Goal: Task Accomplishment & Management: Manage account settings

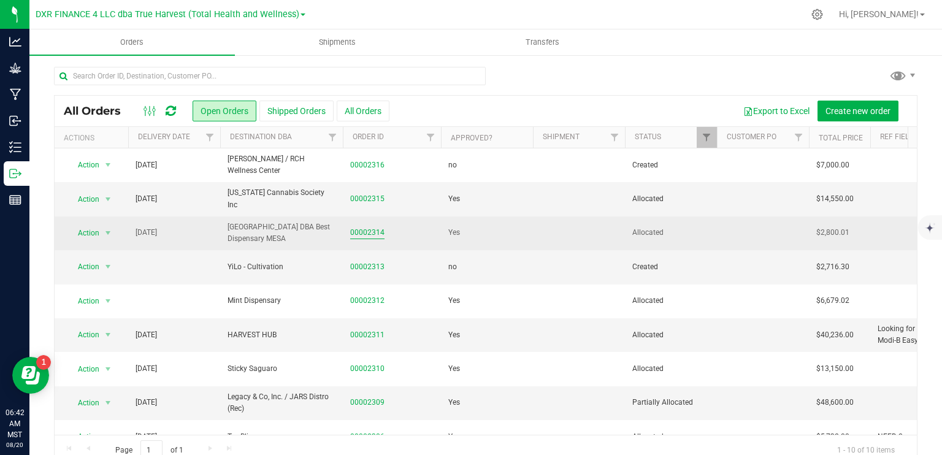
click at [366, 237] on link "00002314" at bounding box center [367, 233] width 34 height 12
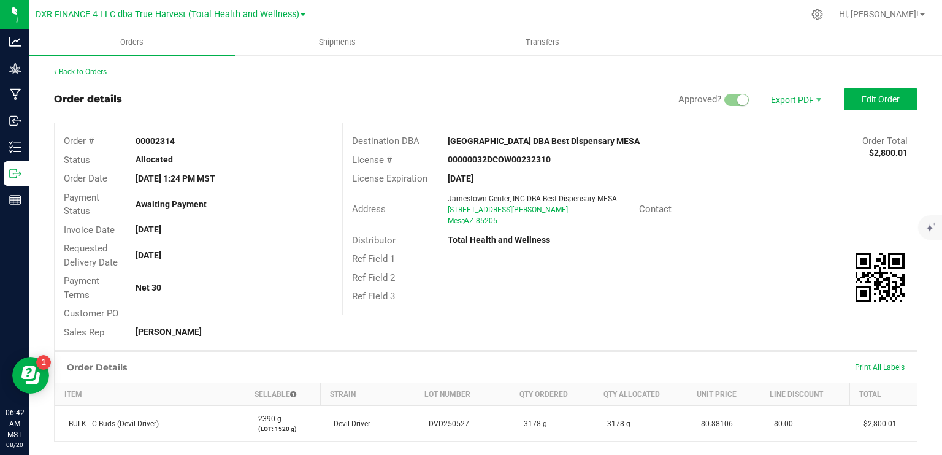
click at [86, 72] on link "Back to Orders" at bounding box center [80, 71] width 53 height 9
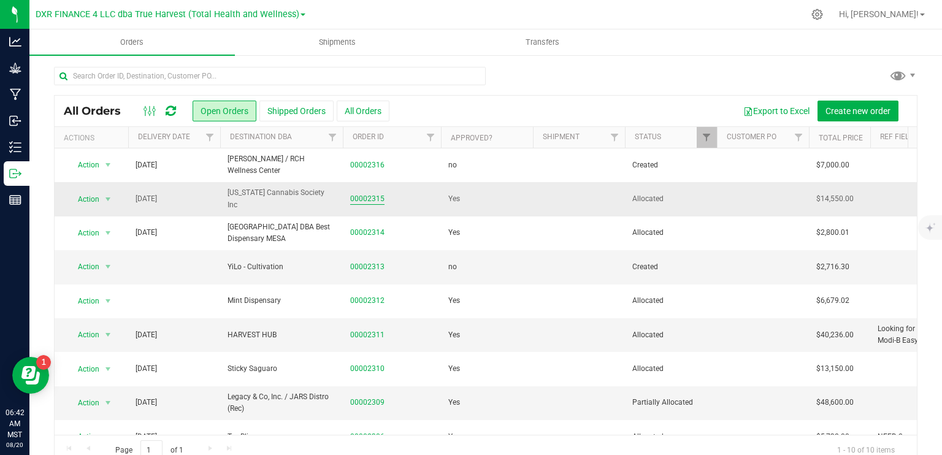
click at [375, 196] on link "00002315" at bounding box center [367, 199] width 34 height 12
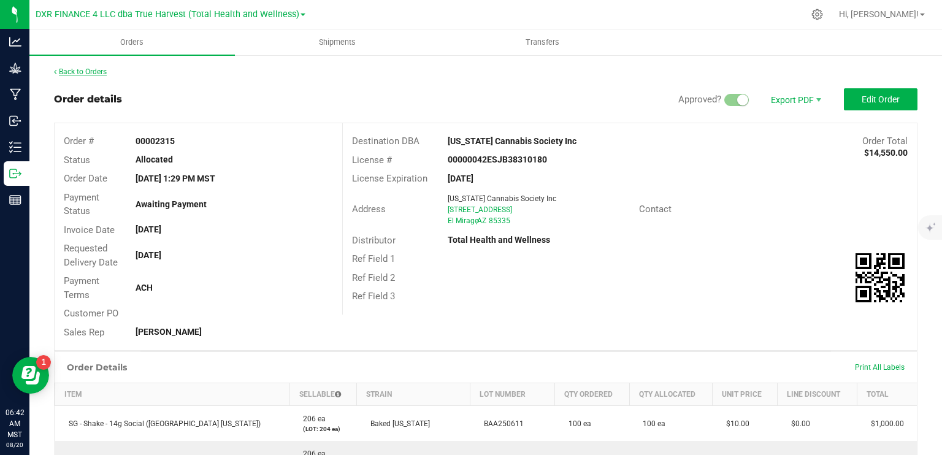
click at [94, 69] on link "Back to Orders" at bounding box center [80, 71] width 53 height 9
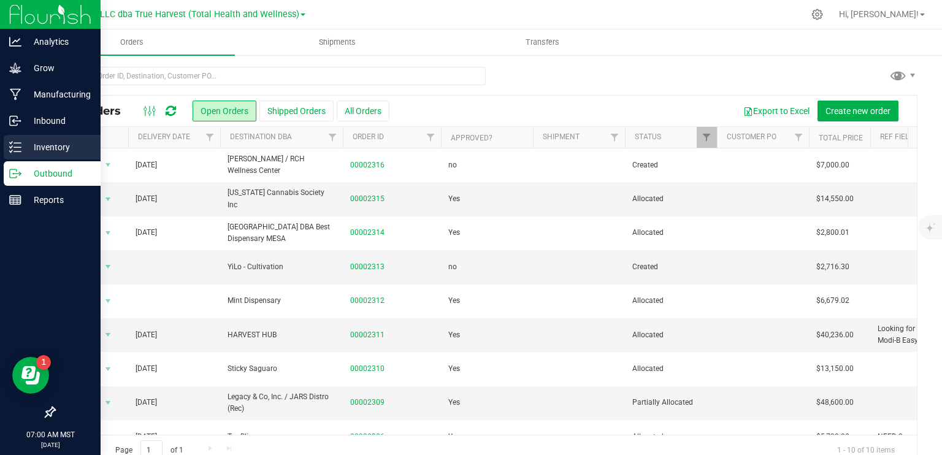
click at [24, 145] on p "Inventory" at bounding box center [58, 147] width 74 height 15
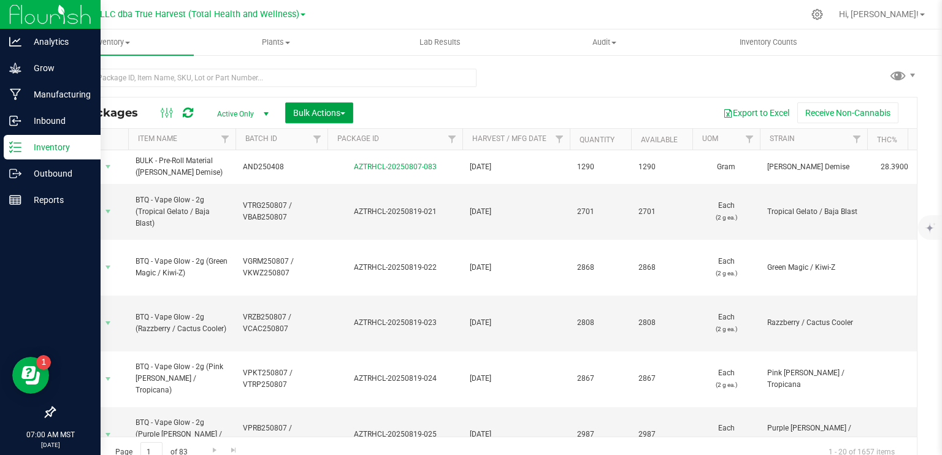
click at [332, 110] on span "Bulk Actions" at bounding box center [319, 113] width 52 height 10
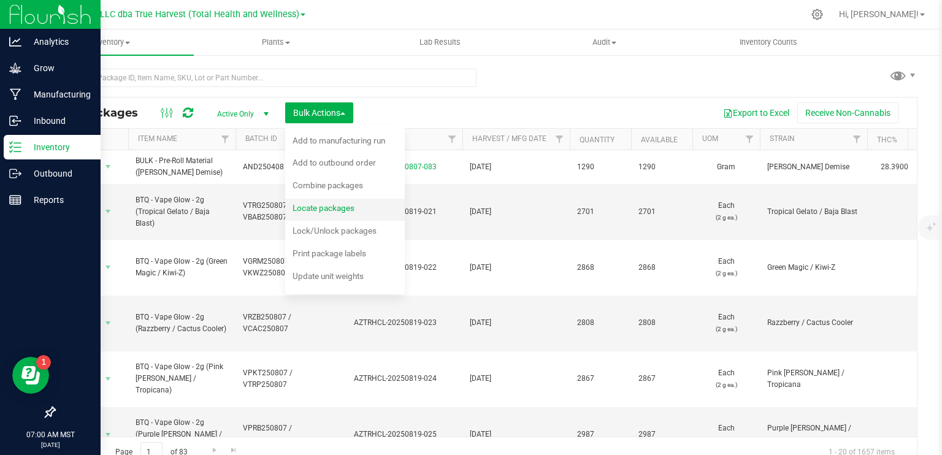
click at [332, 212] on span "Locate packages" at bounding box center [324, 208] width 62 height 10
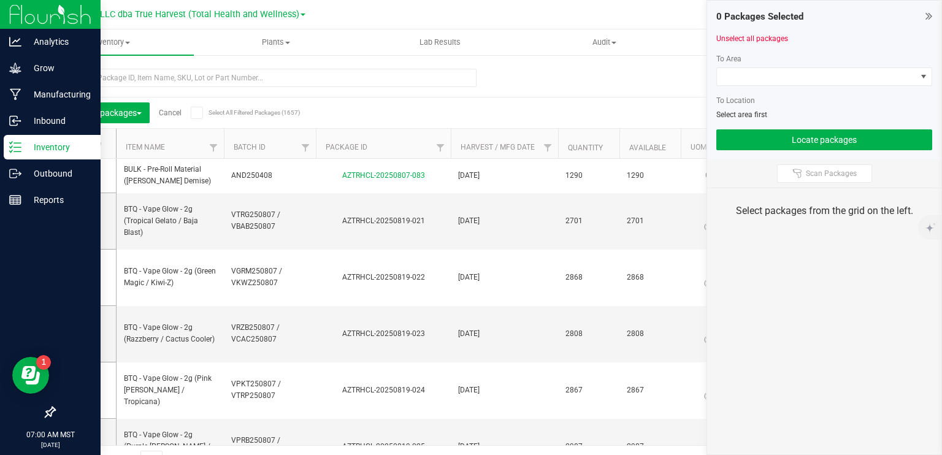
click at [795, 86] on div at bounding box center [824, 90] width 216 height 9
click at [797, 74] on span at bounding box center [816, 76] width 199 height 17
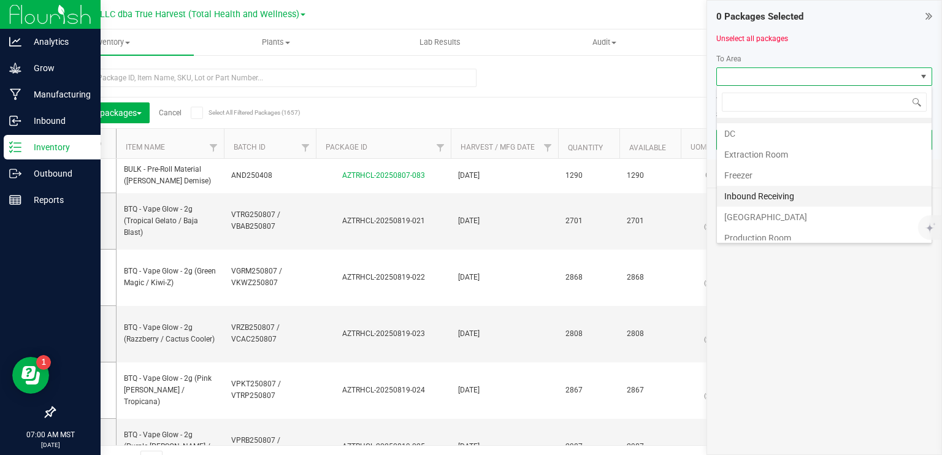
scroll to position [61, 0]
click at [770, 189] on li "Production Room" at bounding box center [824, 192] width 215 height 21
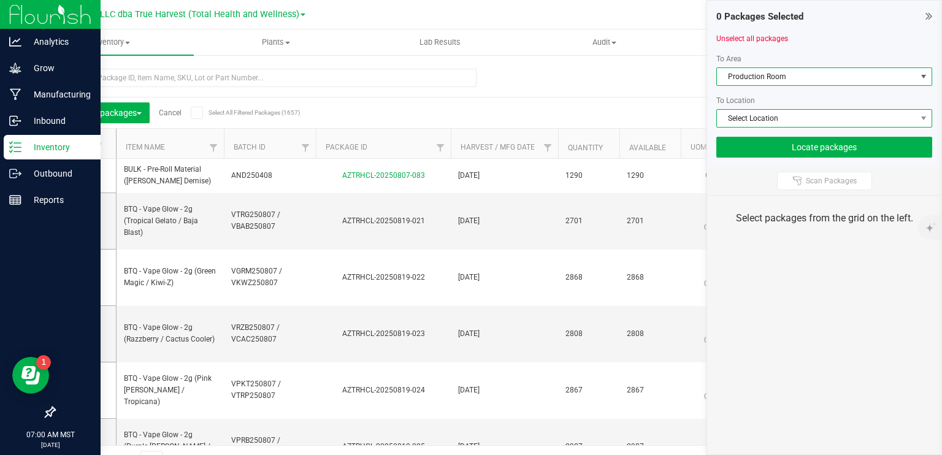
click at [772, 116] on span "Select Location" at bounding box center [816, 118] width 199 height 17
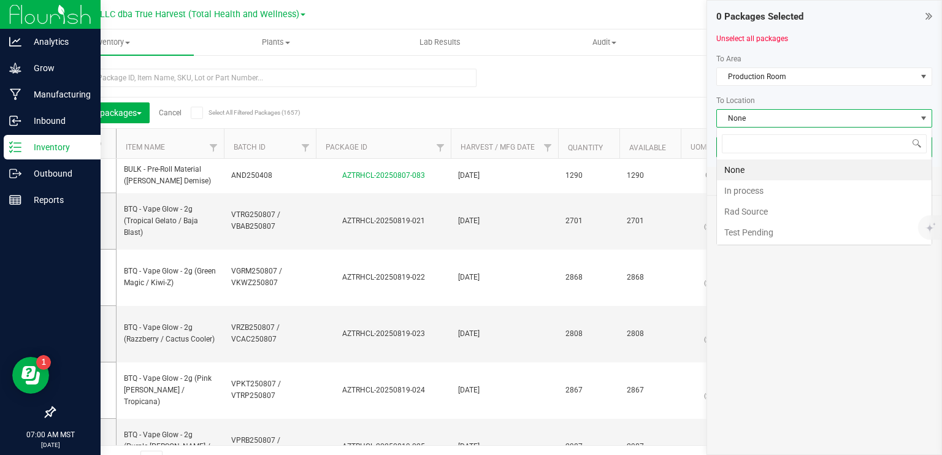
scroll to position [18, 216]
click at [760, 198] on li "In process" at bounding box center [824, 190] width 215 height 21
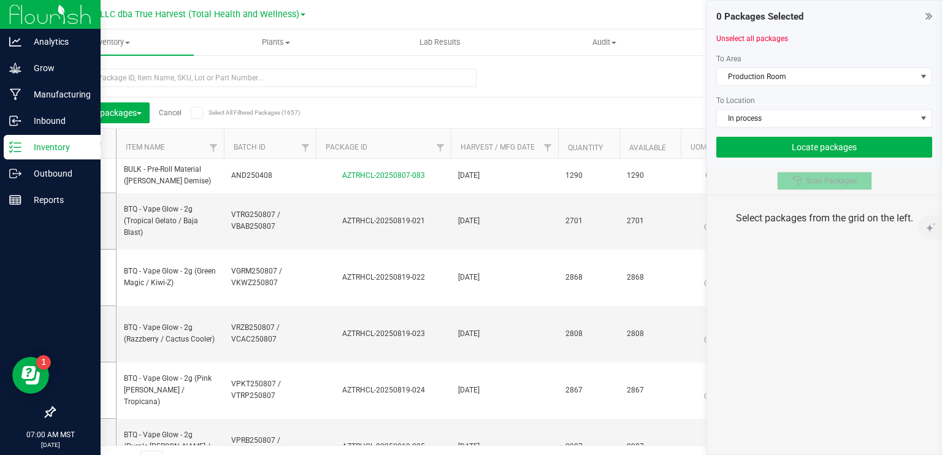
click at [814, 178] on span "Scan Packages" at bounding box center [831, 181] width 51 height 10
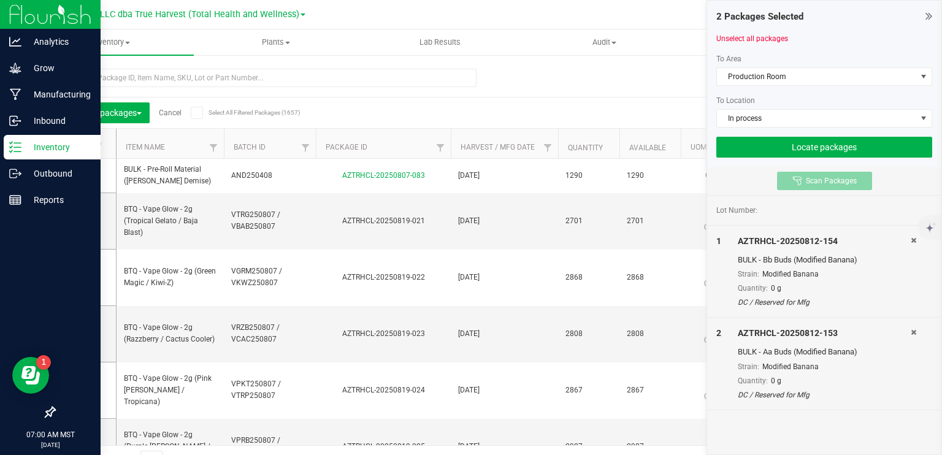
click at [814, 178] on span "Scan Packages" at bounding box center [831, 181] width 51 height 10
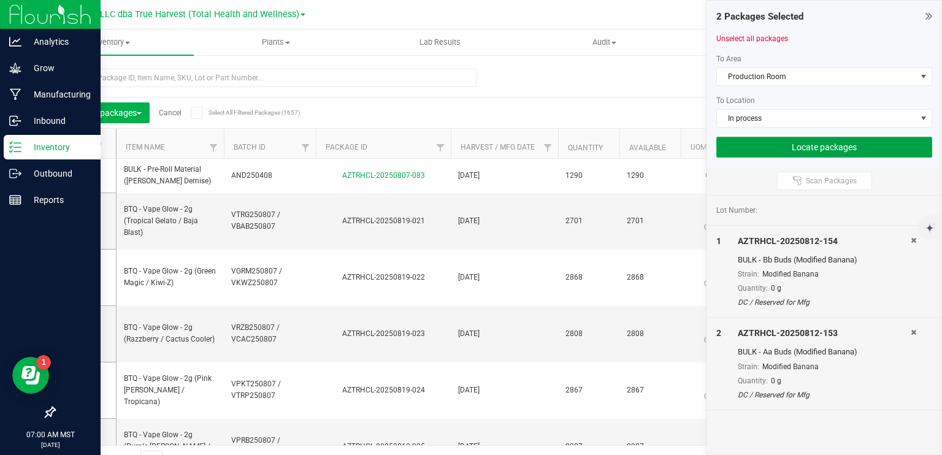
click at [824, 145] on button "Locate packages" at bounding box center [824, 147] width 216 height 21
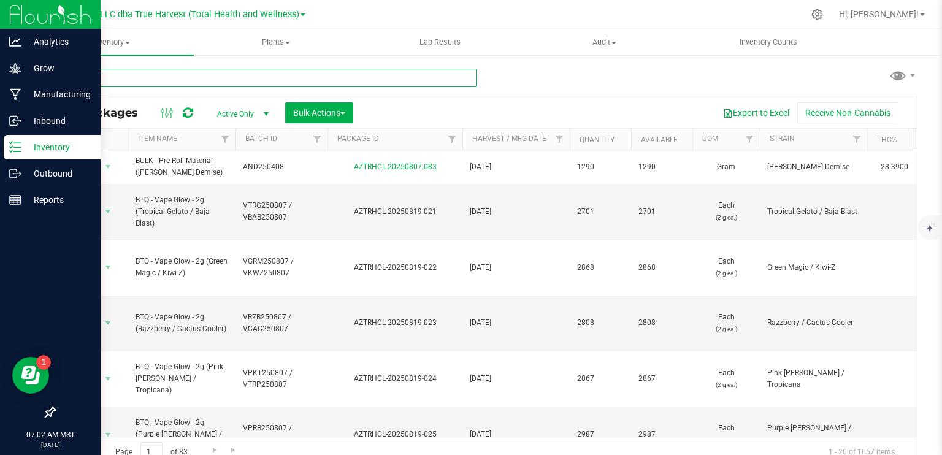
click at [151, 76] on input "text" at bounding box center [265, 78] width 423 height 18
type input "AZTRHCL-20250626-035"
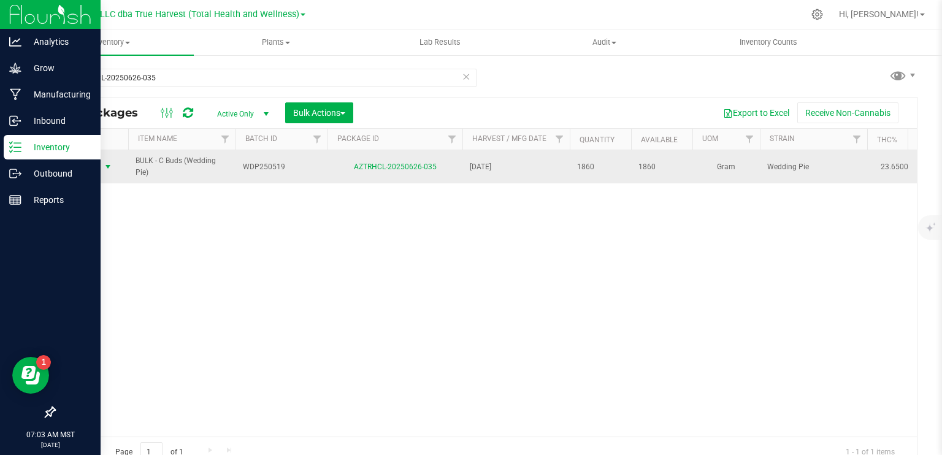
click at [112, 163] on span "select" at bounding box center [108, 167] width 10 height 10
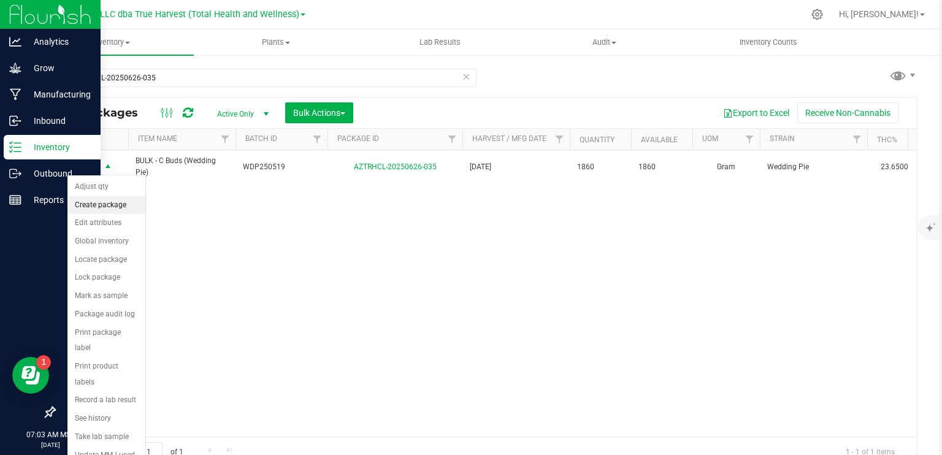
click at [116, 202] on li "Create package" at bounding box center [106, 205] width 78 height 18
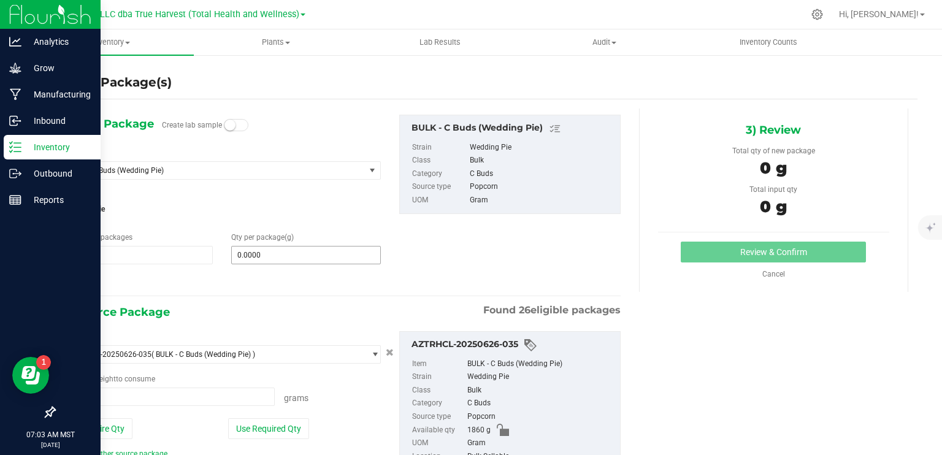
type input "0.0000 g"
click at [309, 251] on span at bounding box center [306, 255] width 150 height 18
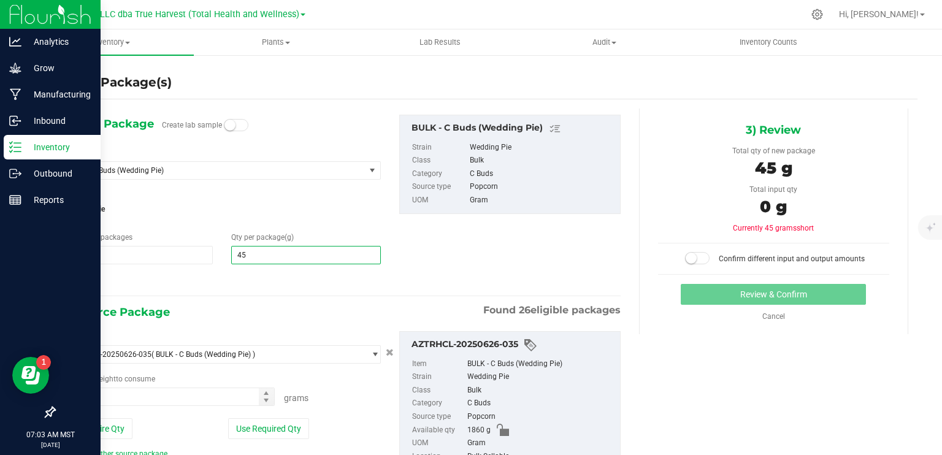
type input "454"
type input "454.0000"
click at [299, 299] on div "1) New Package Create lab sample Select Item BULK - C Buds (Wedding Pie) ARCHIV…" at bounding box center [342, 309] width 576 height 400
click at [158, 400] on span at bounding box center [169, 397] width 212 height 18
type input "461"
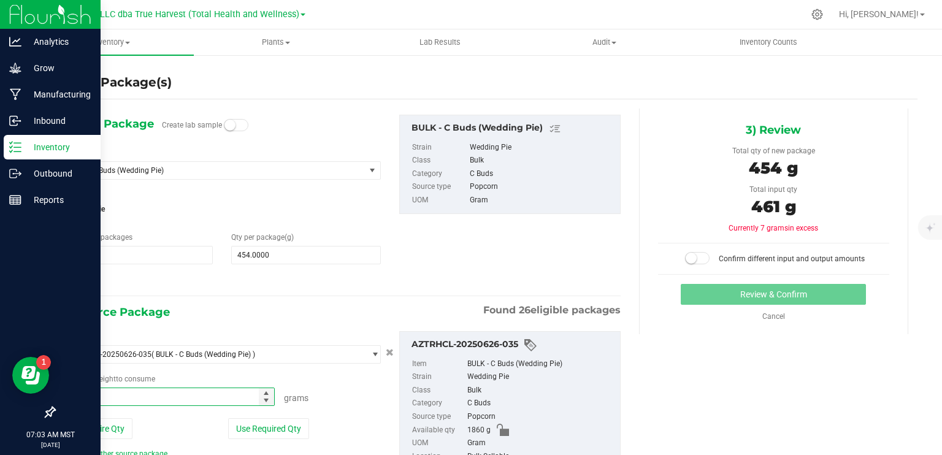
type input "461.0000 g"
click at [440, 242] on div "1) New Package Create lab sample Select Item BULK - C Buds (Wedding Pie) ARCHIV…" at bounding box center [342, 202] width 576 height 175
click at [695, 255] on span at bounding box center [697, 258] width 25 height 12
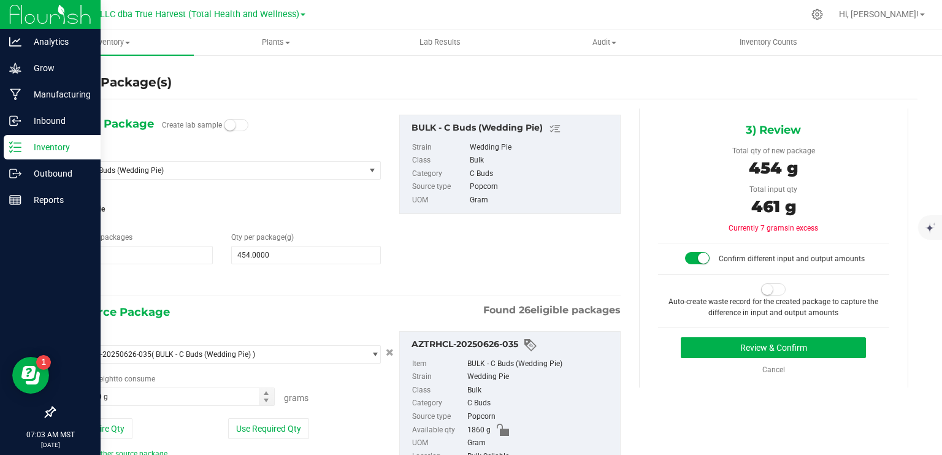
click at [765, 290] on span at bounding box center [773, 289] width 25 height 12
click at [820, 348] on button "Review & Confirm" at bounding box center [773, 347] width 185 height 21
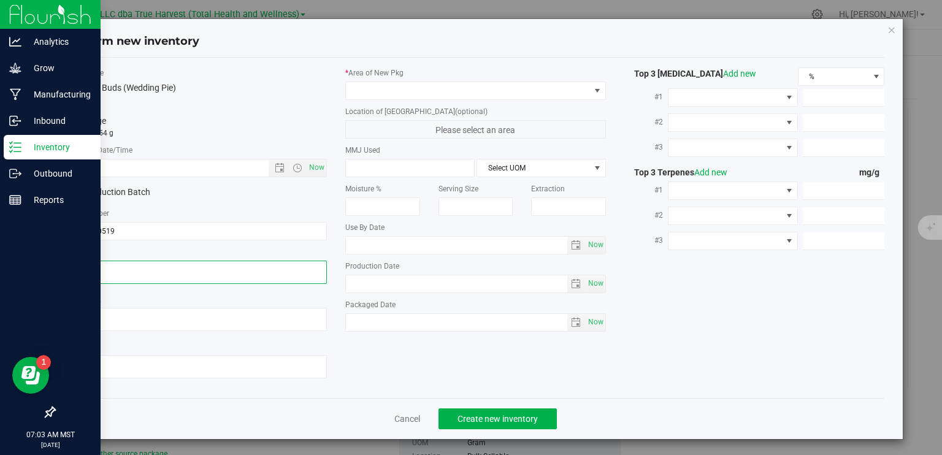
click at [121, 270] on textarea at bounding box center [197, 272] width 261 height 23
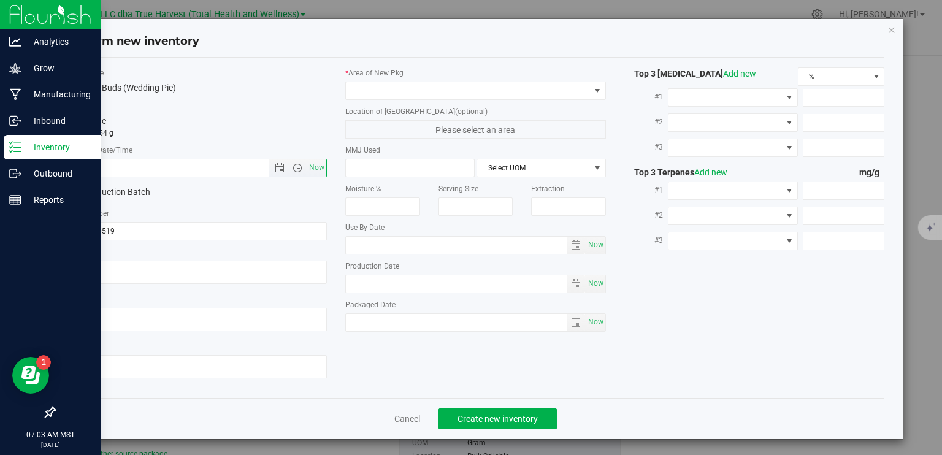
click at [190, 174] on input "text" at bounding box center [178, 167] width 223 height 17
paste input "2025-05-19"
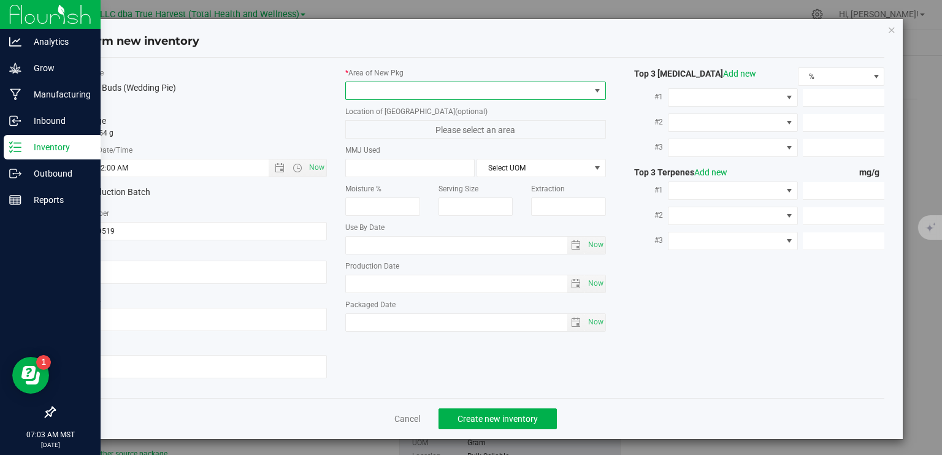
type input "5/19/2025 7:03 AM"
click at [415, 96] on span at bounding box center [468, 90] width 244 height 17
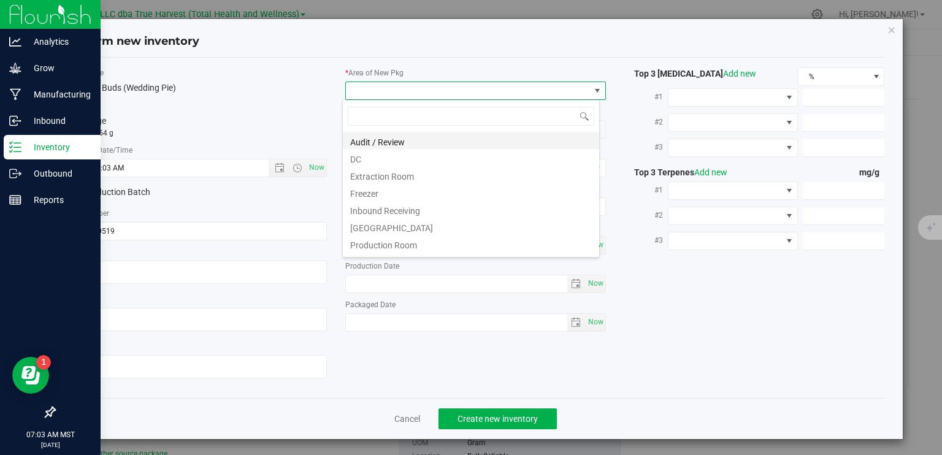
scroll to position [18, 258]
click at [403, 157] on li "DC" at bounding box center [471, 157] width 256 height 17
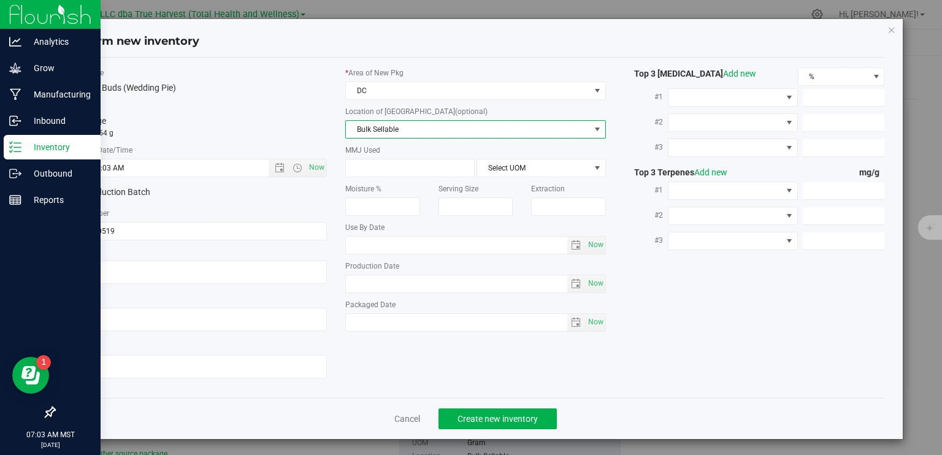
click at [412, 129] on span "Bulk Sellable" at bounding box center [468, 129] width 244 height 17
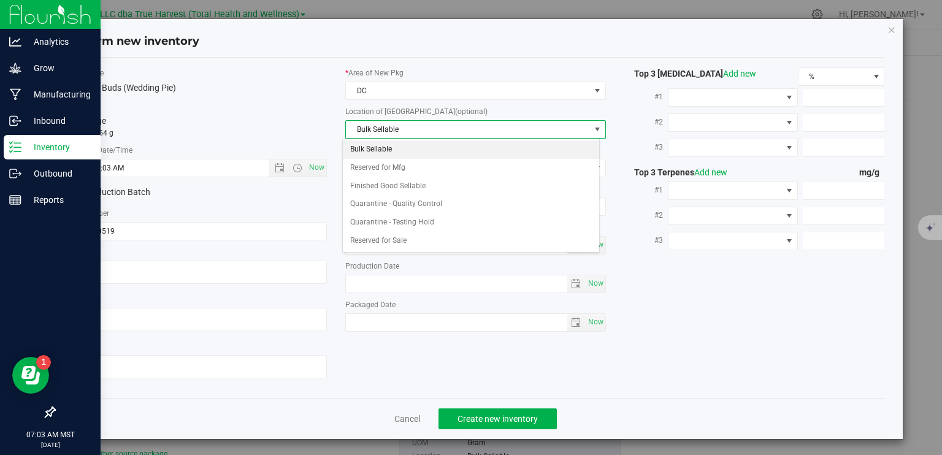
click at [407, 151] on li "Bulk Sellable" at bounding box center [471, 149] width 256 height 18
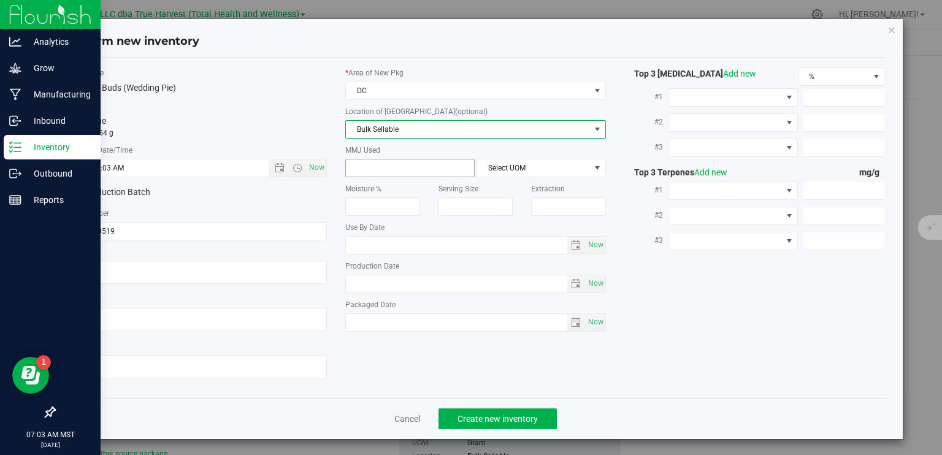
click at [394, 169] on span at bounding box center [409, 168] width 129 height 18
type input "454"
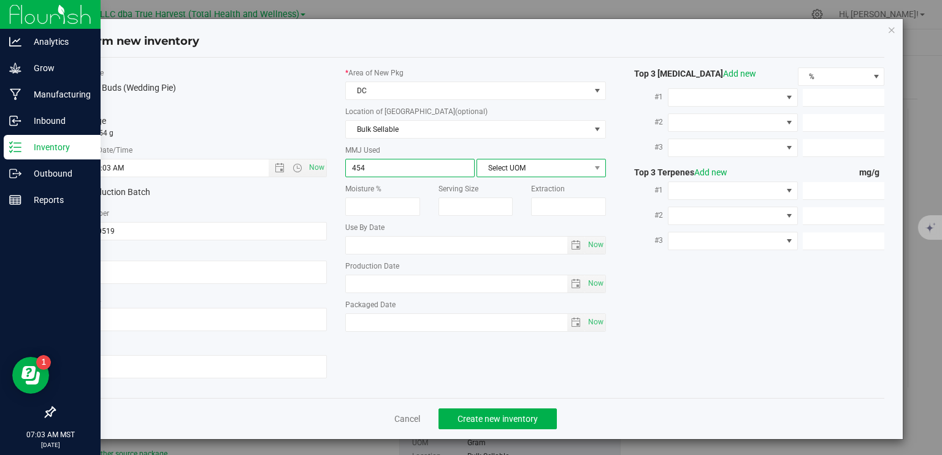
type input "454.0000"
click at [496, 170] on span "Select UOM" at bounding box center [533, 167] width 113 height 17
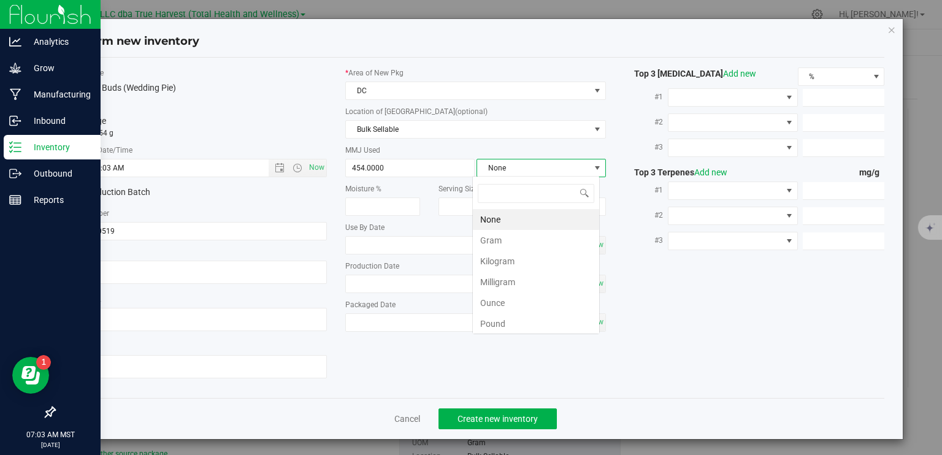
scroll to position [18, 128]
click at [497, 242] on li "Gram" at bounding box center [536, 240] width 126 height 21
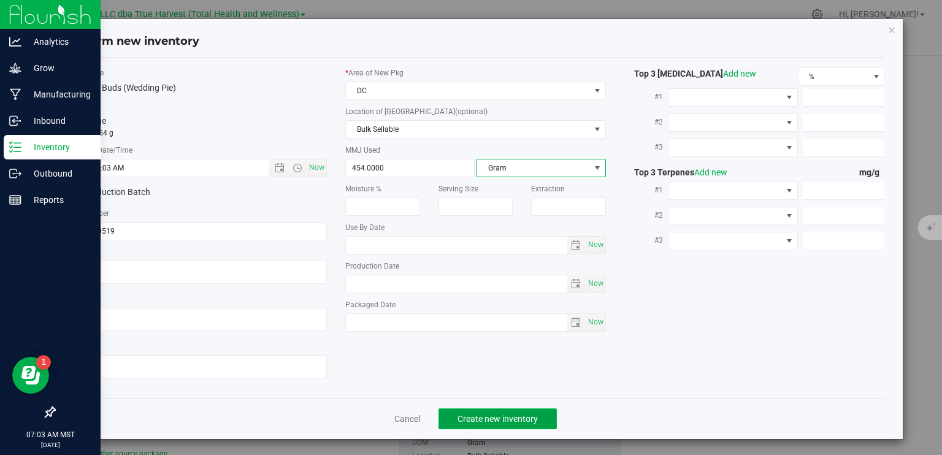
click at [492, 414] on span "Create new inventory" at bounding box center [498, 419] width 80 height 10
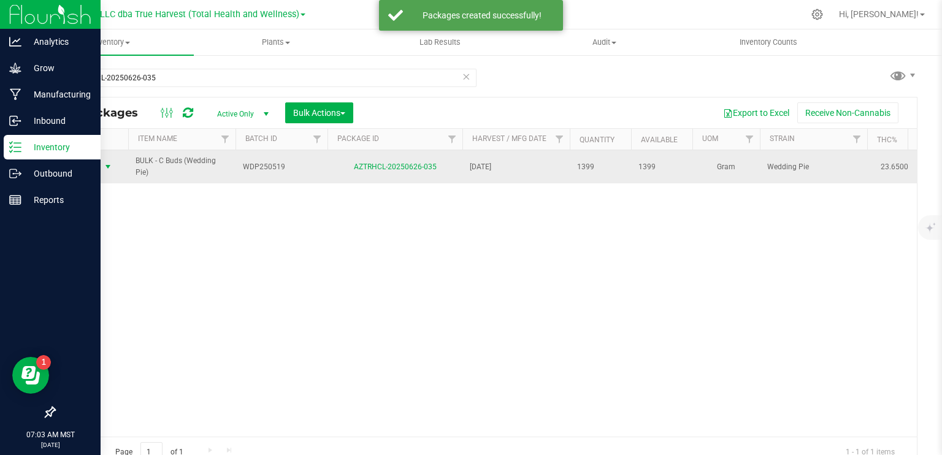
click at [109, 166] on span "select" at bounding box center [108, 167] width 10 height 10
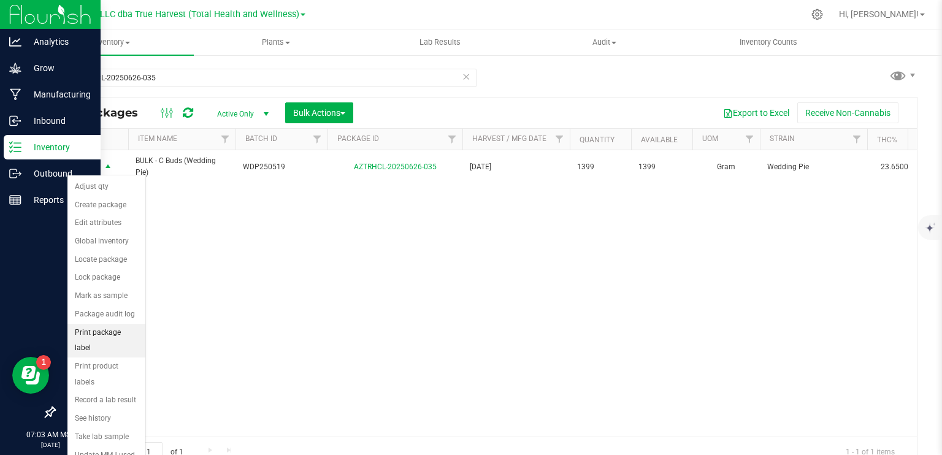
click at [128, 332] on li "Print package label" at bounding box center [106, 341] width 78 height 34
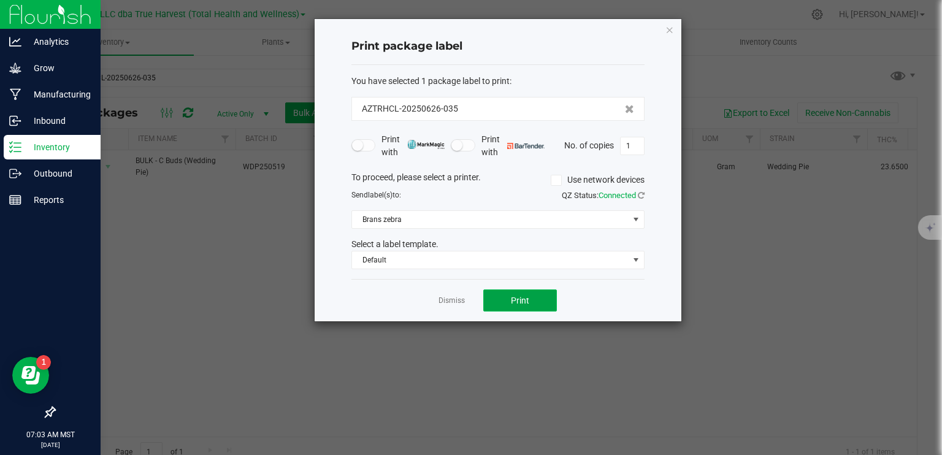
click at [525, 304] on span "Print" at bounding box center [520, 301] width 18 height 10
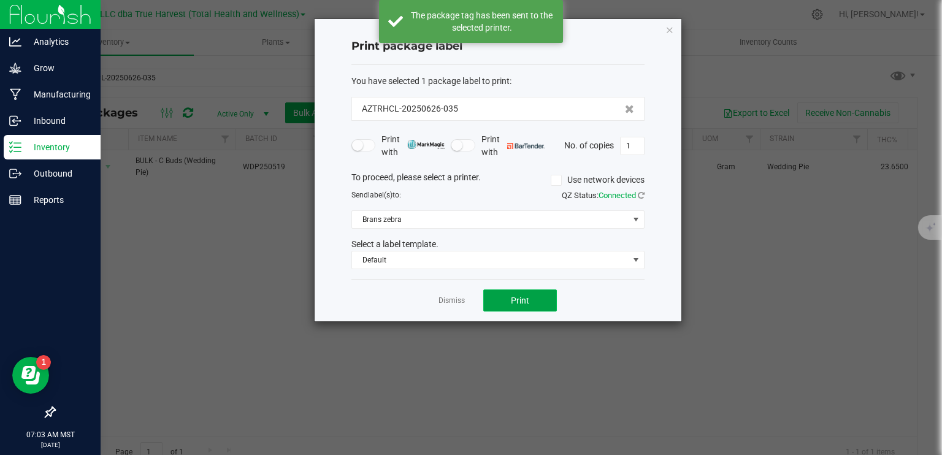
click at [532, 299] on button "Print" at bounding box center [520, 300] width 74 height 22
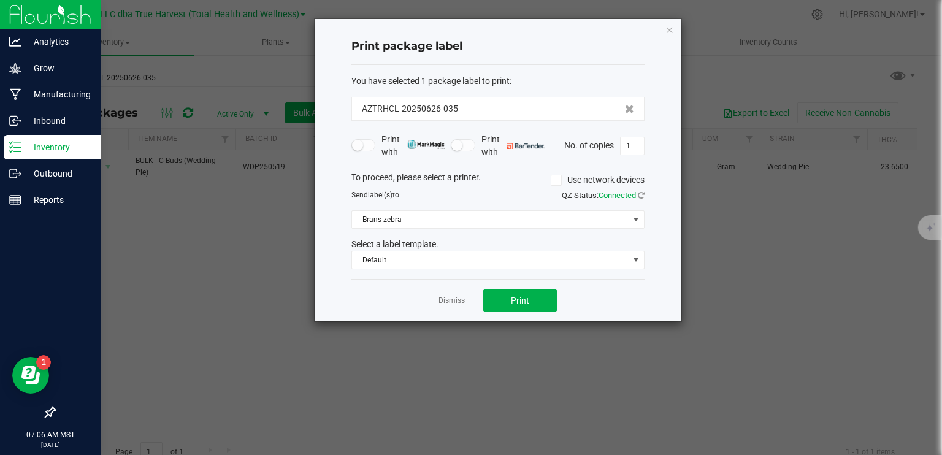
click at [459, 292] on div "Dismiss Print" at bounding box center [497, 300] width 293 height 42
click at [445, 304] on link "Dismiss" at bounding box center [452, 301] width 26 height 10
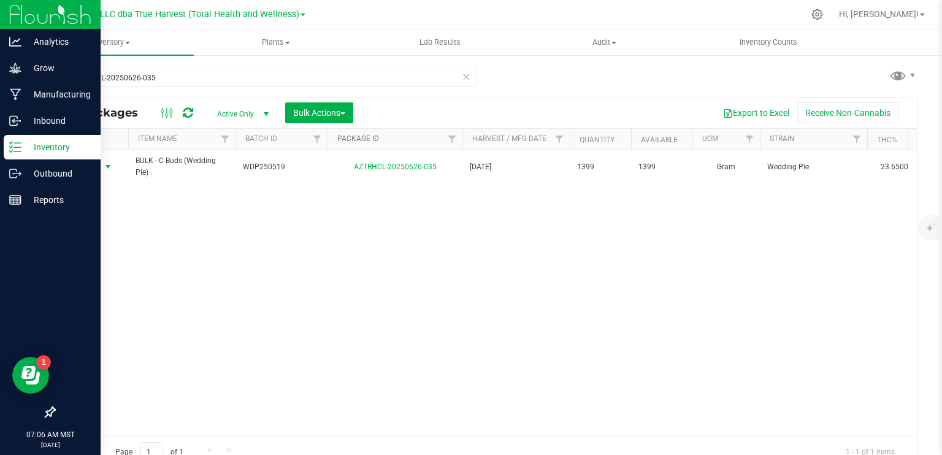
click at [358, 139] on link "Package ID" at bounding box center [358, 138] width 42 height 9
click at [358, 139] on link "Package ID" at bounding box center [365, 138] width 56 height 9
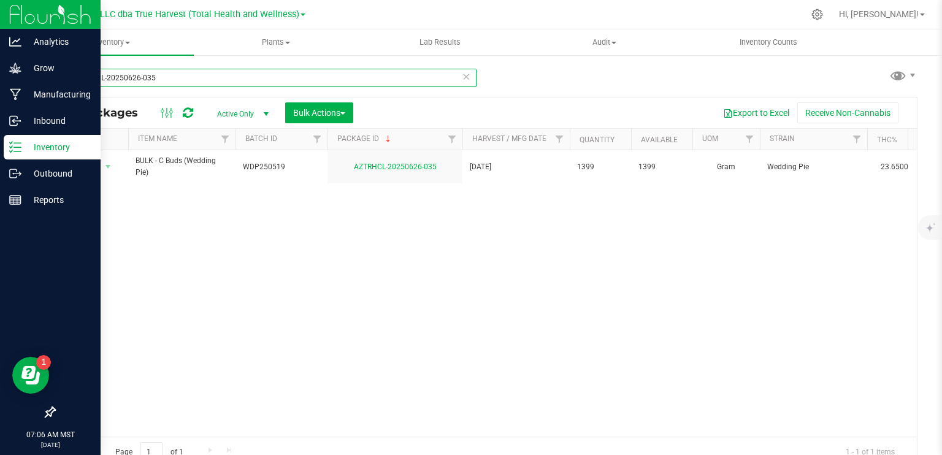
click at [223, 82] on input "AZTRHCL-20250626-035" at bounding box center [265, 78] width 423 height 18
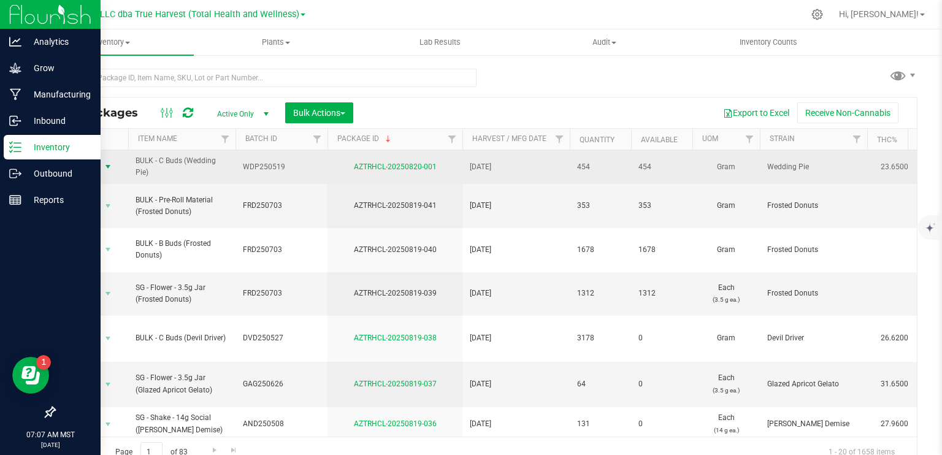
click at [108, 164] on span "select" at bounding box center [108, 167] width 10 height 10
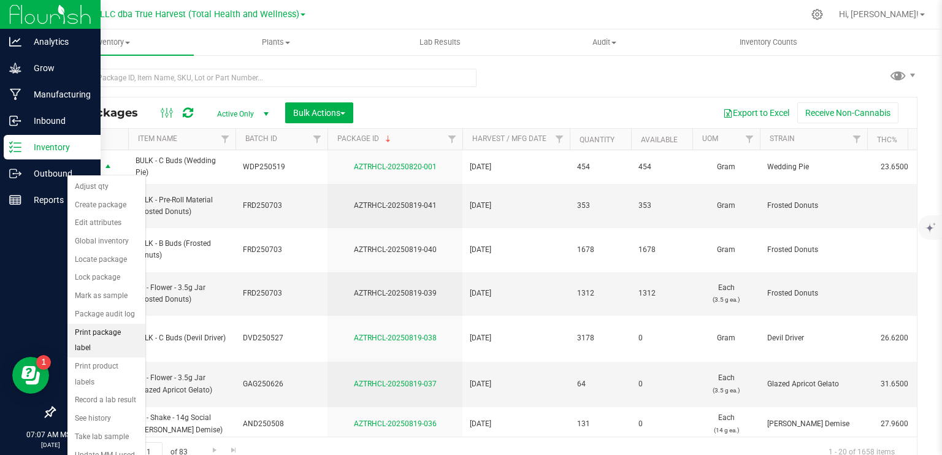
click at [118, 328] on li "Print package label" at bounding box center [106, 341] width 78 height 34
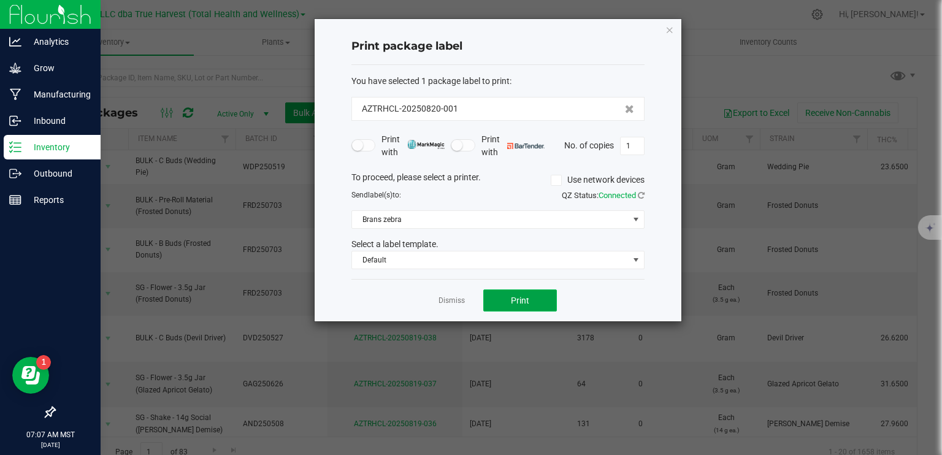
click at [513, 298] on span "Print" at bounding box center [520, 301] width 18 height 10
click at [447, 301] on link "Dismiss" at bounding box center [452, 301] width 26 height 10
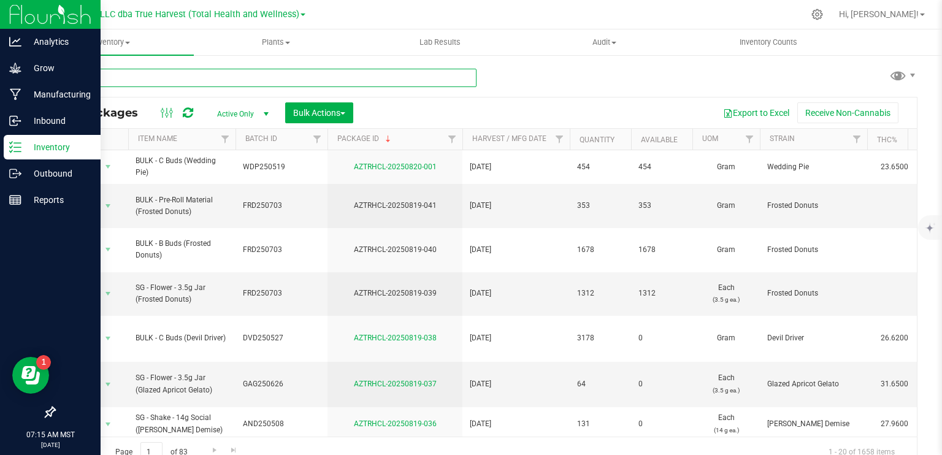
click at [221, 74] on input "text" at bounding box center [265, 78] width 423 height 18
type input "AZTRHCL-20250818-053"
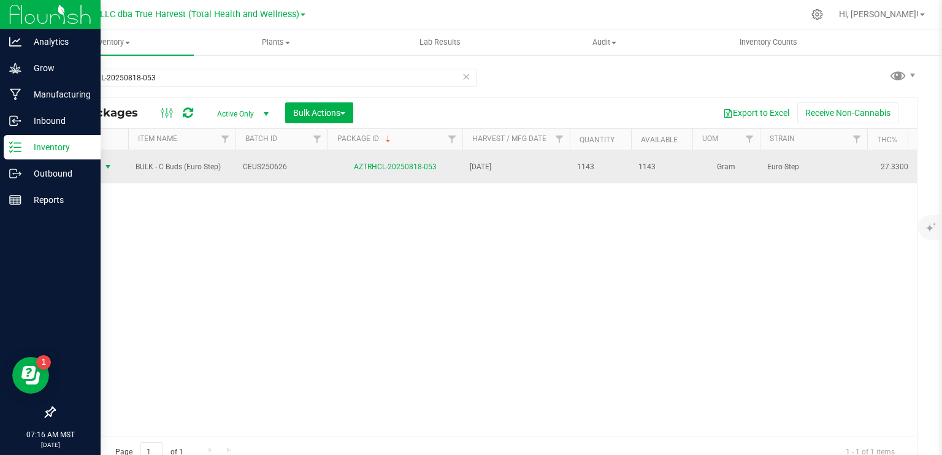
click at [109, 166] on span "select" at bounding box center [108, 167] width 10 height 10
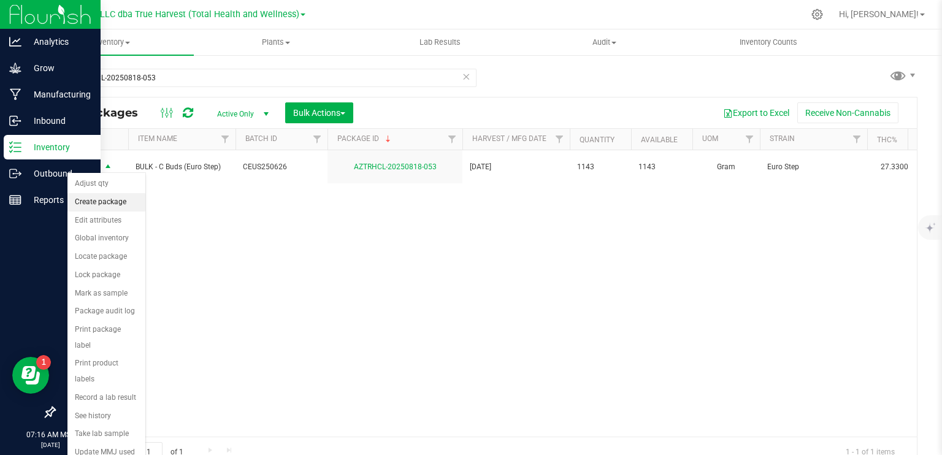
click at [103, 197] on li "Create package" at bounding box center [106, 202] width 78 height 18
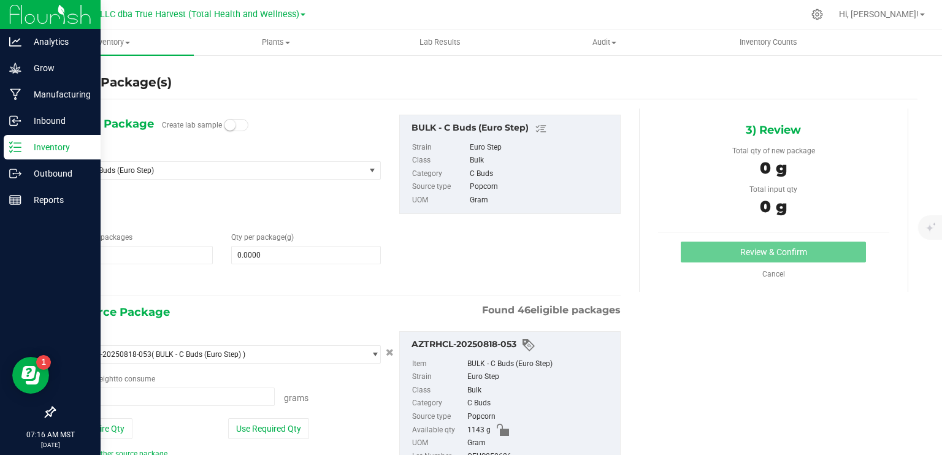
type input "0.0000 g"
click at [301, 251] on span at bounding box center [306, 255] width 150 height 18
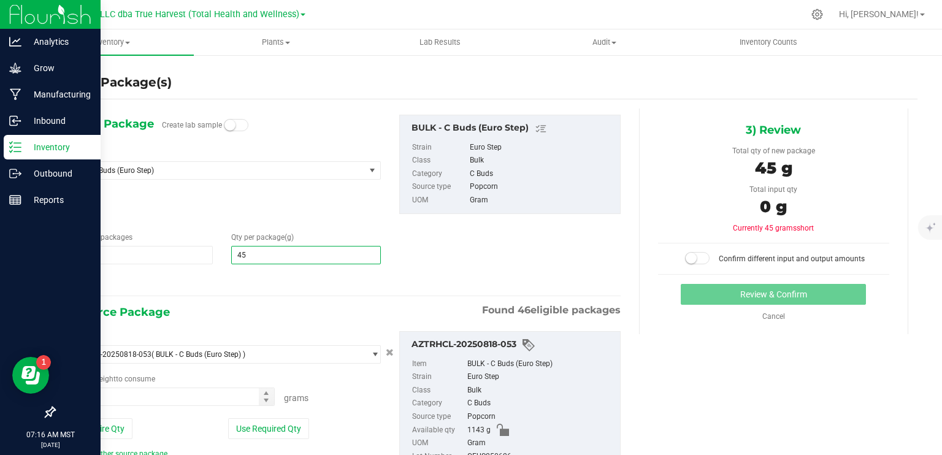
type input "454"
type input "454.0000"
click at [282, 316] on div "2) Source Package Found 46 eligible packages" at bounding box center [341, 312] width 557 height 18
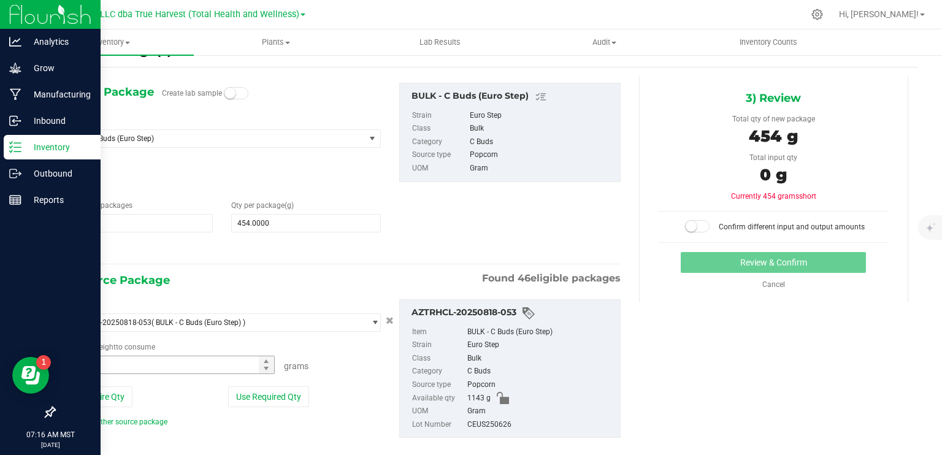
scroll to position [49, 0]
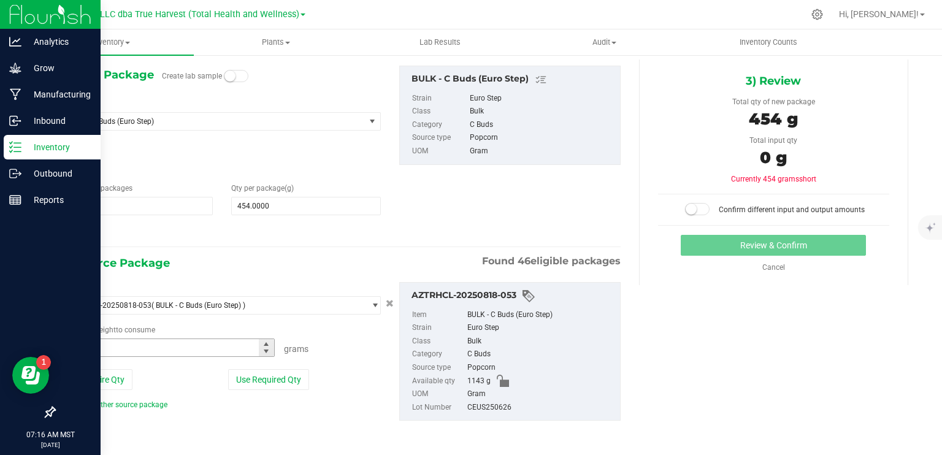
click at [177, 340] on span at bounding box center [169, 348] width 212 height 18
type input "453"
type input "453.0000 g"
click at [84, 343] on span "453.0000 g 453" at bounding box center [169, 348] width 212 height 18
type input "452"
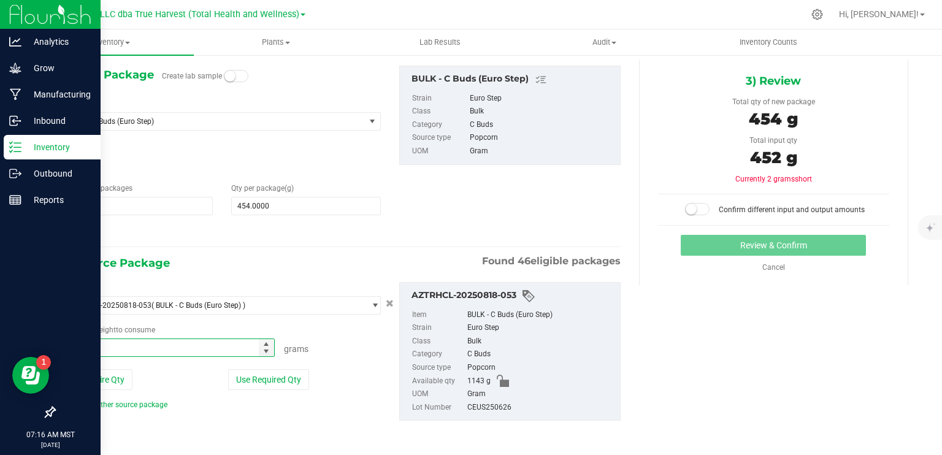
type input "452.0000 g"
click at [689, 205] on small at bounding box center [691, 209] width 11 height 11
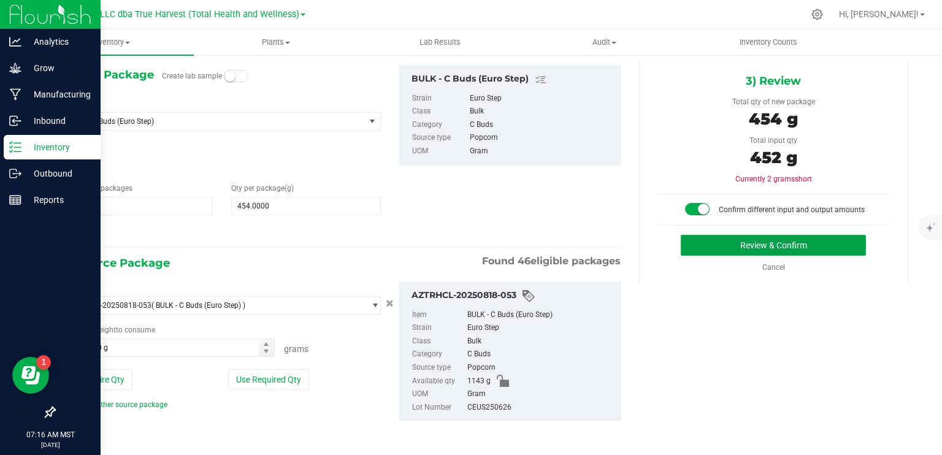
click at [719, 242] on button "Review & Confirm" at bounding box center [773, 245] width 185 height 21
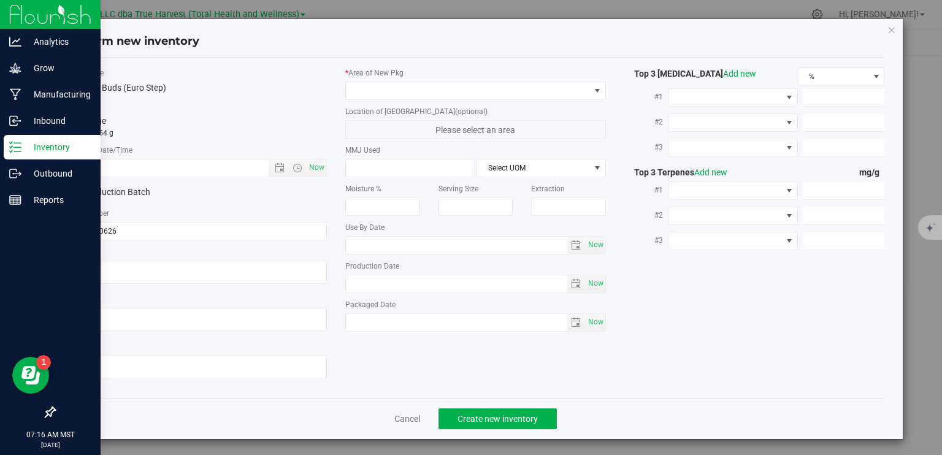
type textarea "2025-06-26"
click at [166, 270] on textarea at bounding box center [197, 272] width 261 height 23
click at [160, 177] on div "Item Name BULK - C Buds (Euro Step) Total Qty 1 package totaling 454 g * Create…" at bounding box center [197, 227] width 279 height 321
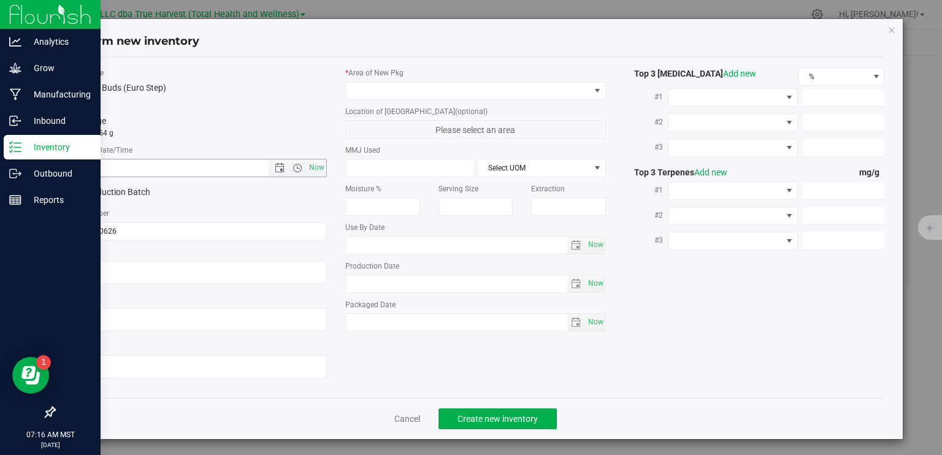
click at [169, 169] on input "text" at bounding box center [178, 167] width 223 height 17
paste input "2025-06-26"
type input "6/26/2025 7:16 AM"
click at [397, 90] on span at bounding box center [468, 90] width 244 height 17
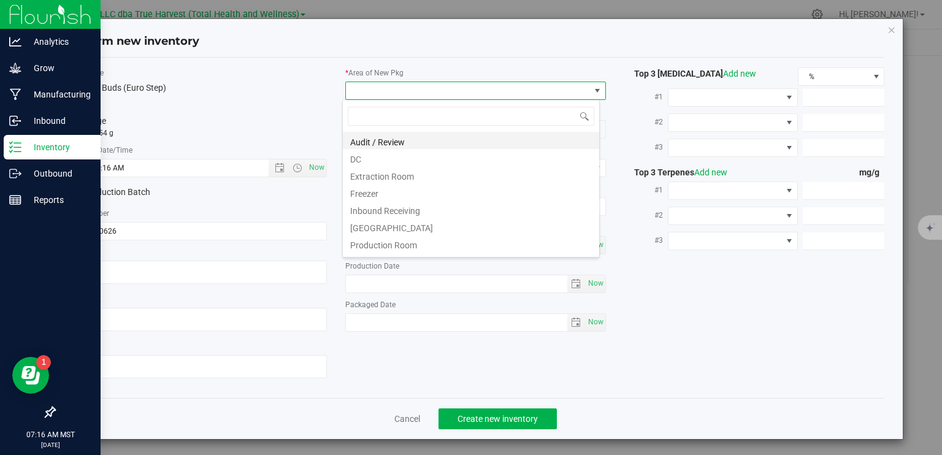
scroll to position [18, 258]
click at [390, 163] on li "DC" at bounding box center [471, 157] width 256 height 17
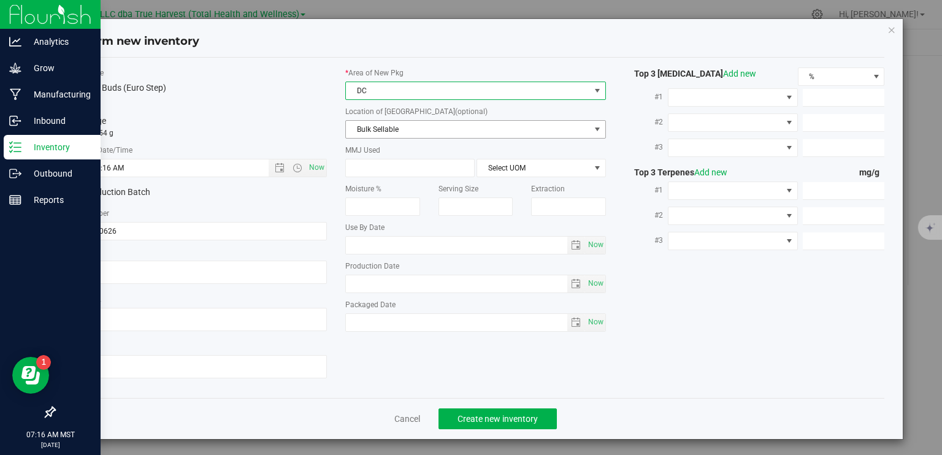
click at [400, 127] on span "Bulk Sellable" at bounding box center [468, 129] width 244 height 17
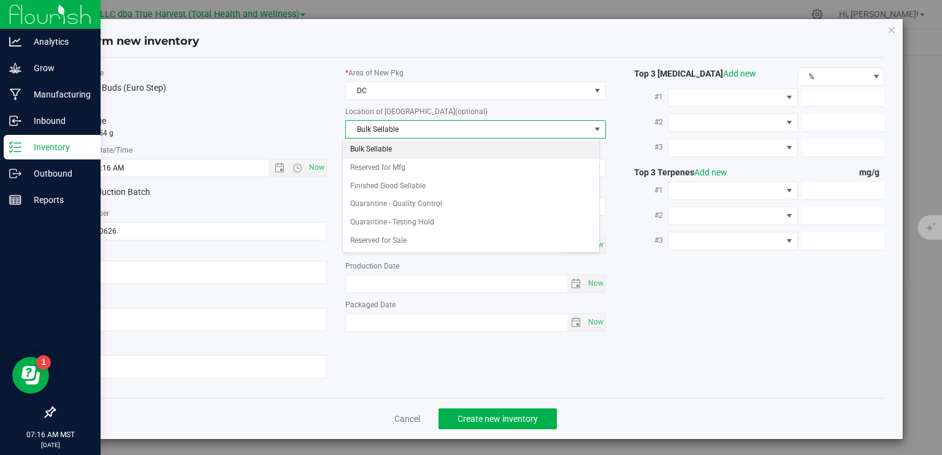
click at [395, 151] on li "Bulk Sellable" at bounding box center [471, 149] width 256 height 18
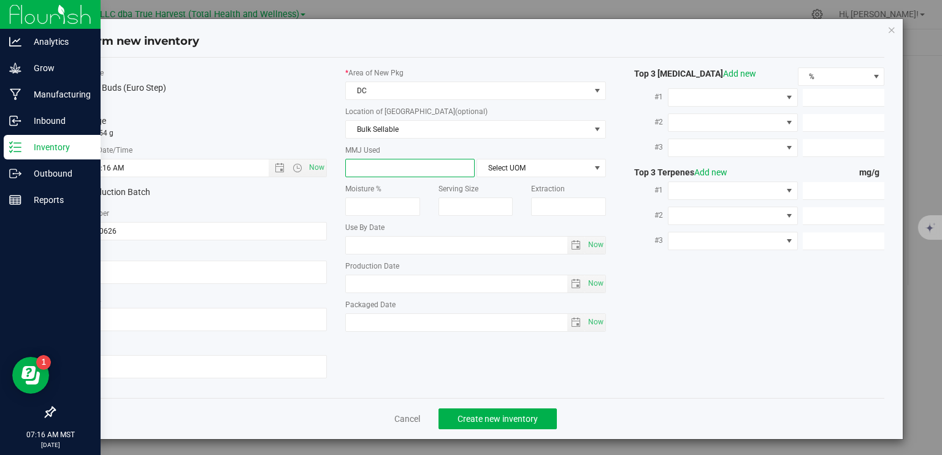
click at [396, 173] on span at bounding box center [409, 168] width 129 height 18
type input "454"
type input "454.0000"
click at [564, 163] on span "Select UOM" at bounding box center [533, 167] width 113 height 17
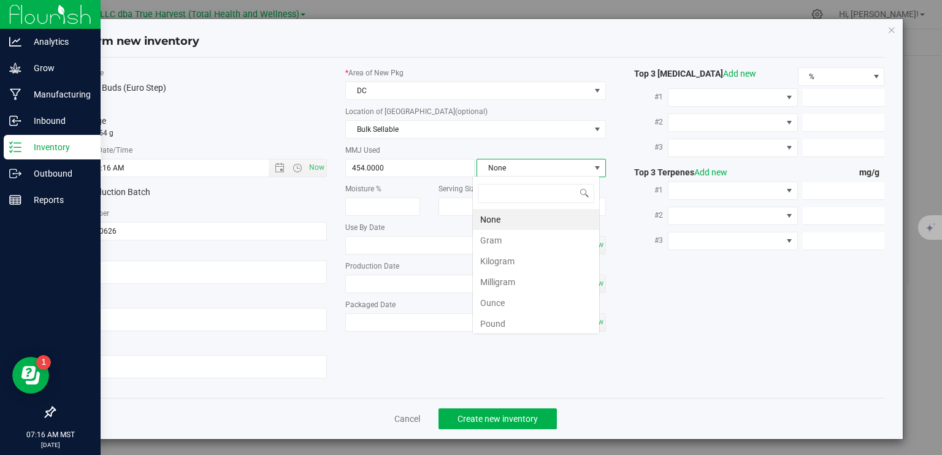
scroll to position [18, 128]
click at [526, 242] on li "Gram" at bounding box center [536, 240] width 126 height 21
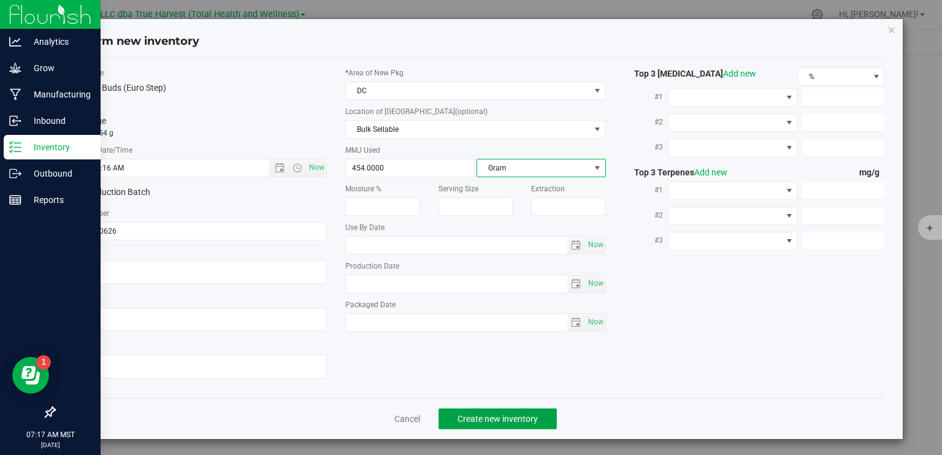
click at [469, 414] on span "Create new inventory" at bounding box center [498, 419] width 80 height 10
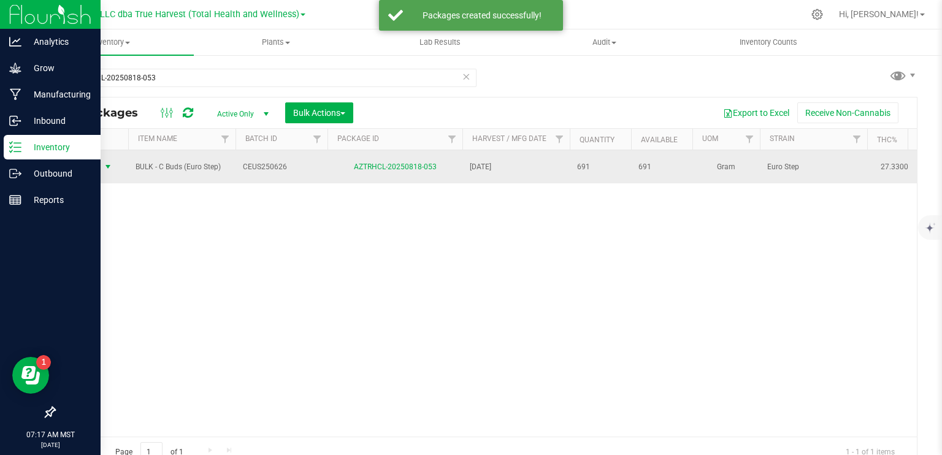
click at [108, 165] on span "select" at bounding box center [108, 167] width 10 height 10
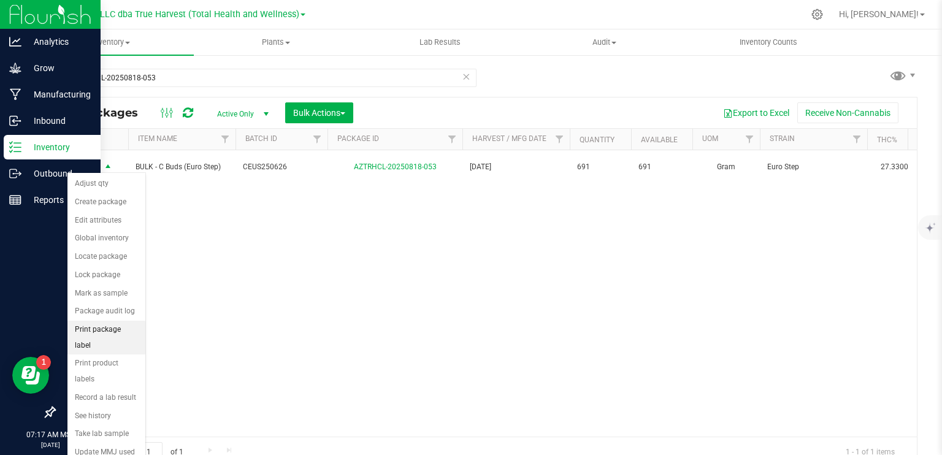
click at [120, 325] on li "Print package label" at bounding box center [106, 338] width 78 height 34
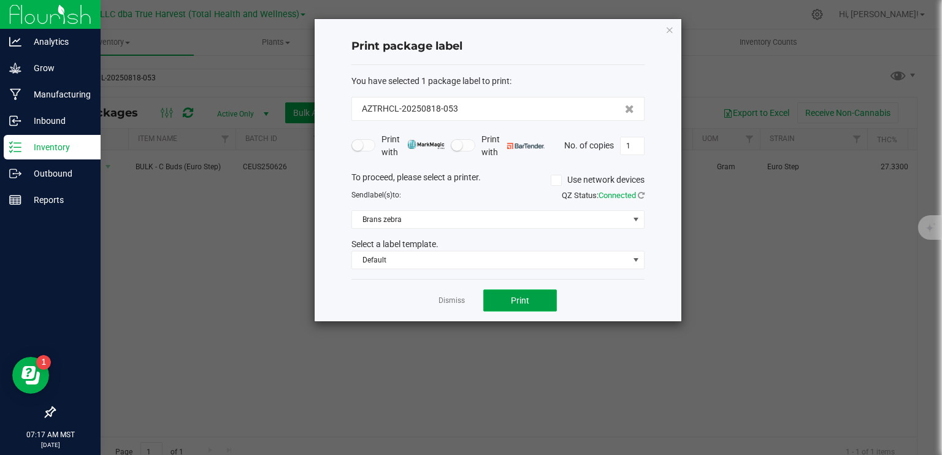
click at [519, 304] on span "Print" at bounding box center [520, 301] width 18 height 10
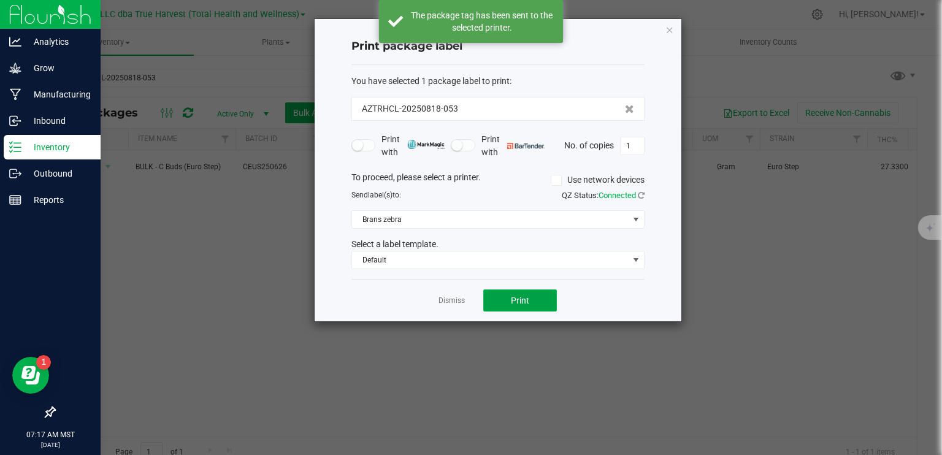
click at [520, 303] on span "Print" at bounding box center [520, 301] width 18 height 10
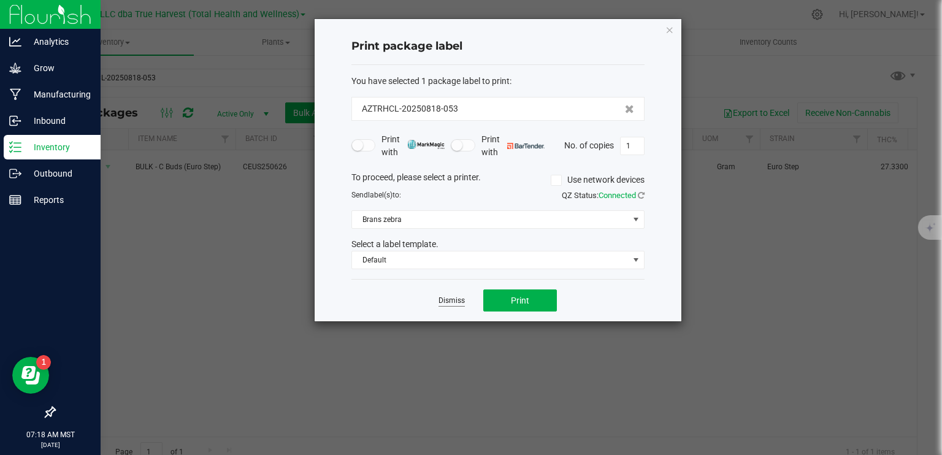
click at [452, 299] on link "Dismiss" at bounding box center [452, 301] width 26 height 10
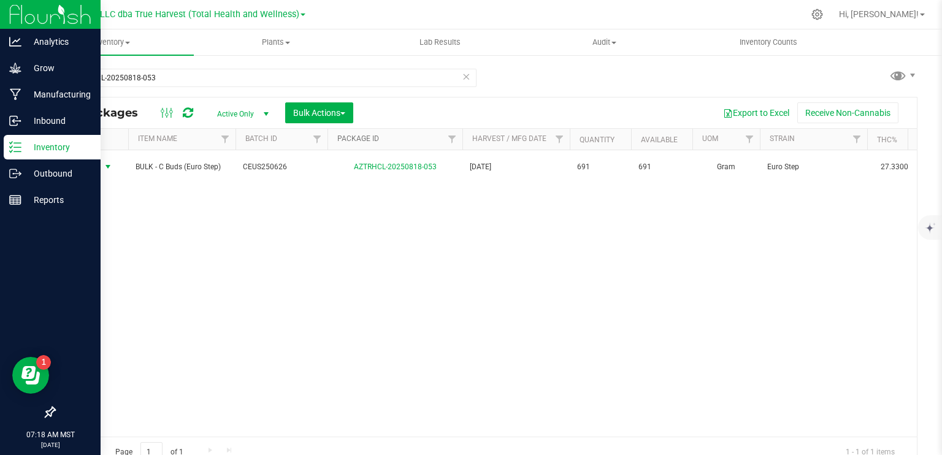
click at [352, 138] on link "Package ID" at bounding box center [358, 138] width 42 height 9
click at [353, 139] on link "Package ID" at bounding box center [365, 138] width 56 height 9
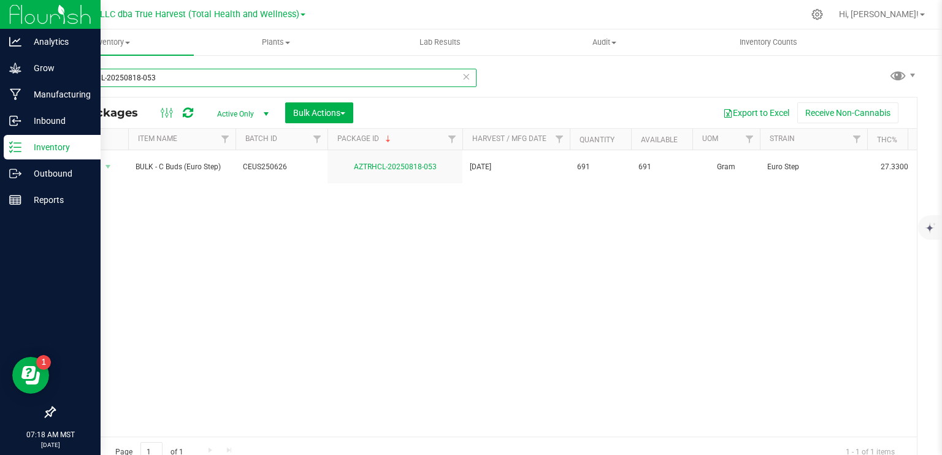
click at [212, 79] on input "AZTRHCL-20250818-053" at bounding box center [265, 78] width 423 height 18
click at [212, 80] on input "AZTRHCL-20250818-053" at bounding box center [265, 78] width 423 height 18
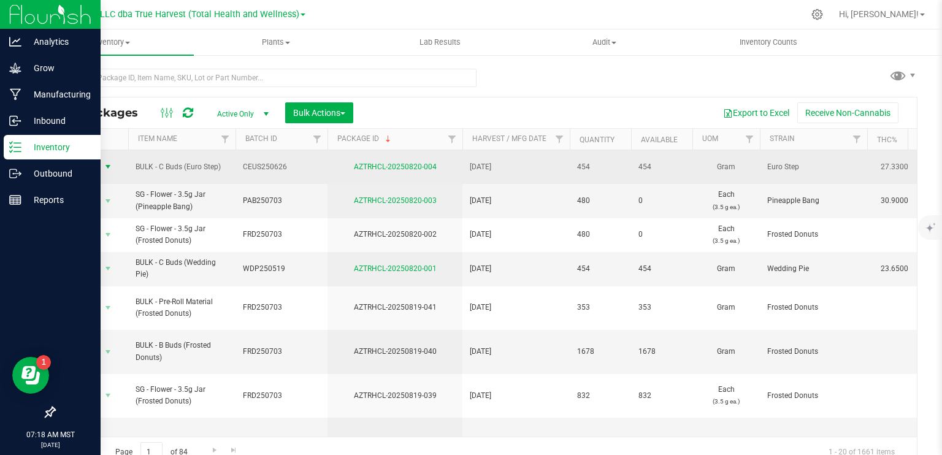
click at [105, 164] on span "select" at bounding box center [108, 167] width 10 height 10
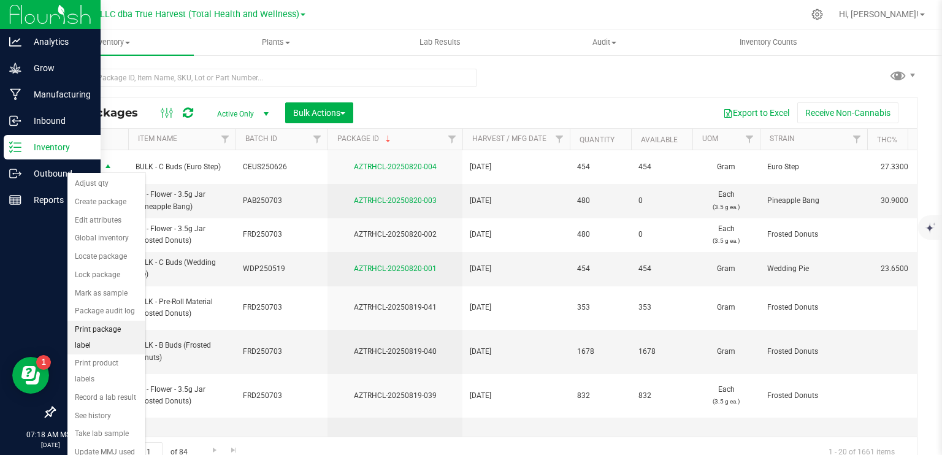
click at [121, 331] on li "Print package label" at bounding box center [106, 338] width 78 height 34
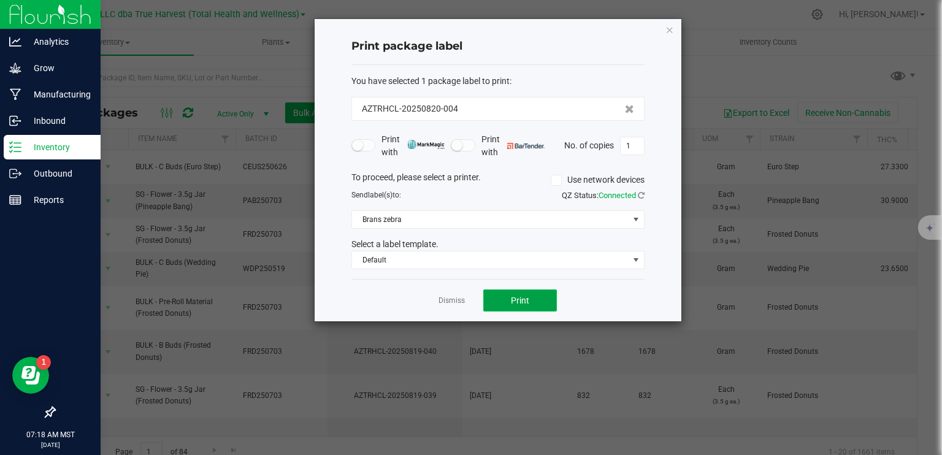
click at [530, 305] on button "Print" at bounding box center [520, 300] width 74 height 22
click at [445, 296] on link "Dismiss" at bounding box center [452, 301] width 26 height 10
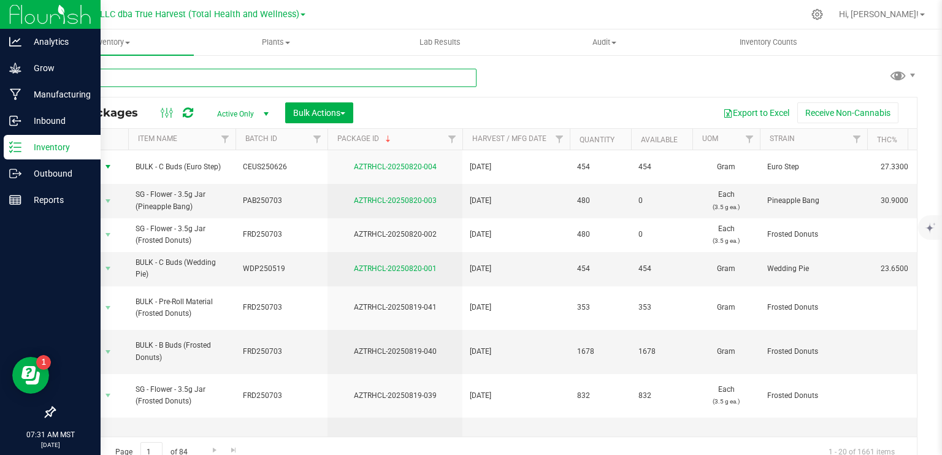
click at [249, 82] on input "text" at bounding box center [265, 78] width 423 height 18
type input "AZTRHCL-20250417-101"
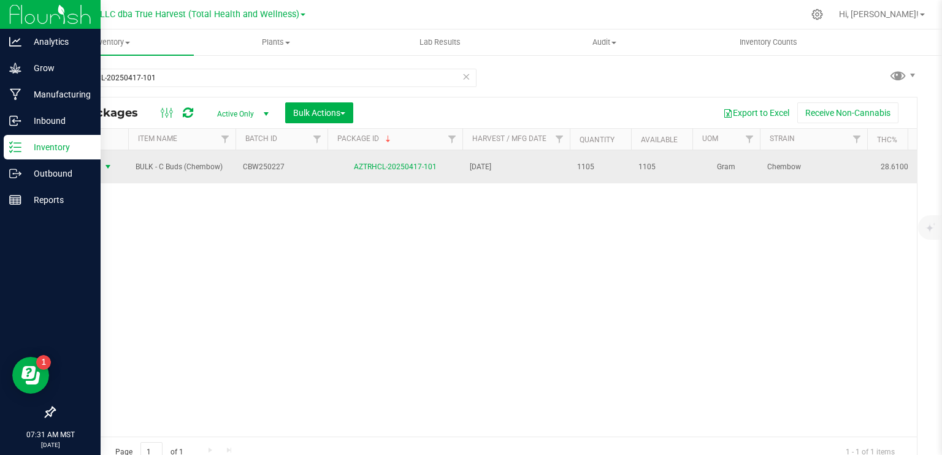
click at [108, 163] on span "select" at bounding box center [108, 167] width 10 height 10
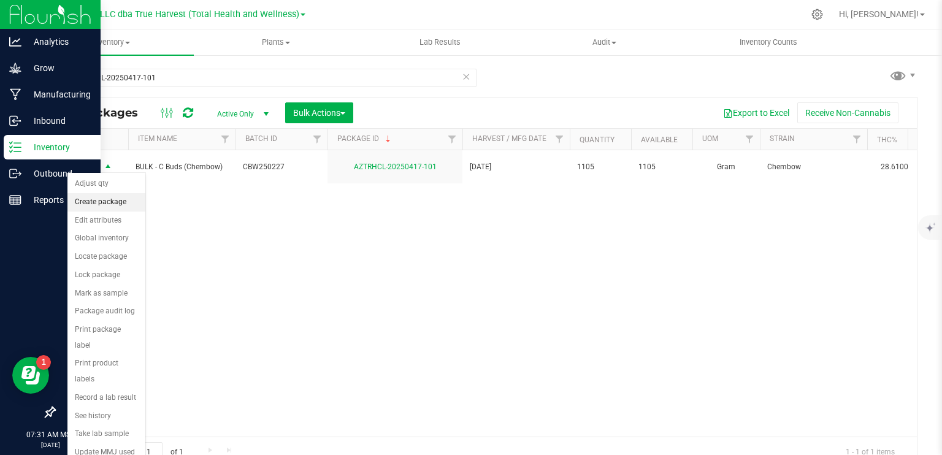
click at [117, 205] on li "Create package" at bounding box center [106, 202] width 78 height 18
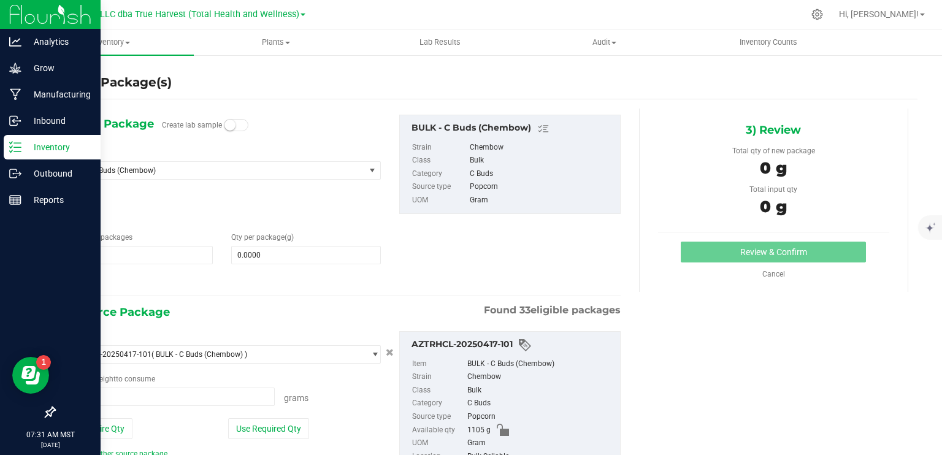
type input "0.0000 g"
click at [275, 254] on span at bounding box center [306, 255] width 150 height 18
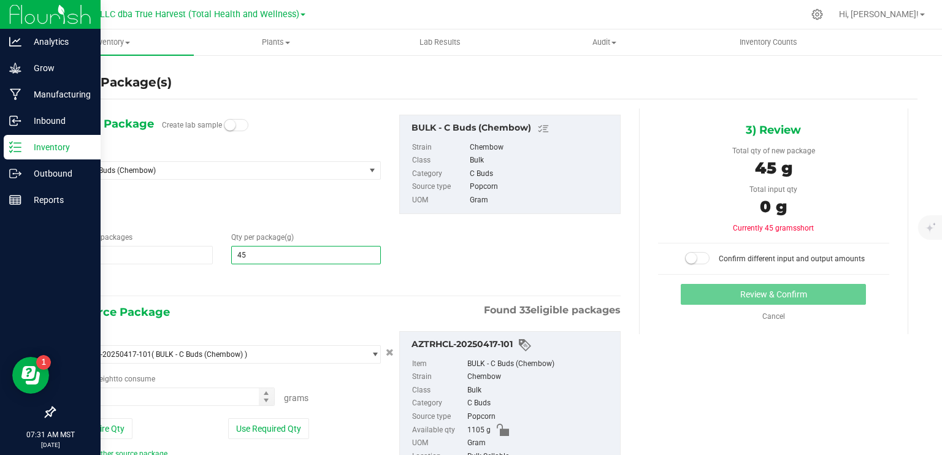
type input "454"
type input "454.0000"
click at [470, 228] on div "1) New Package Create lab sample Select Item BULK - C Buds (Chembow) ARCHIVE - …" at bounding box center [342, 202] width 576 height 175
click at [142, 399] on span at bounding box center [169, 397] width 212 height 18
type input "457"
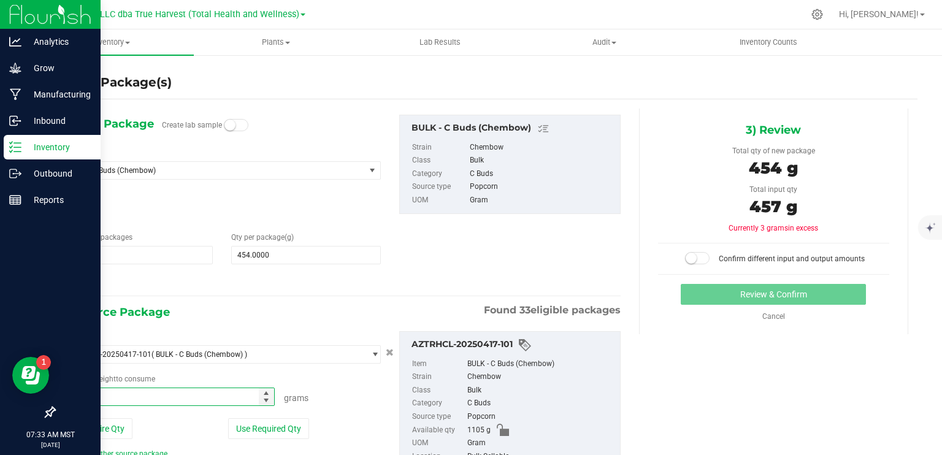
type input "457.0000 g"
click at [500, 262] on div "1) New Package Create lab sample Select Item BULK - C Buds (Chembow) ARCHIVE - …" at bounding box center [342, 202] width 576 height 175
click at [692, 257] on span at bounding box center [697, 258] width 25 height 12
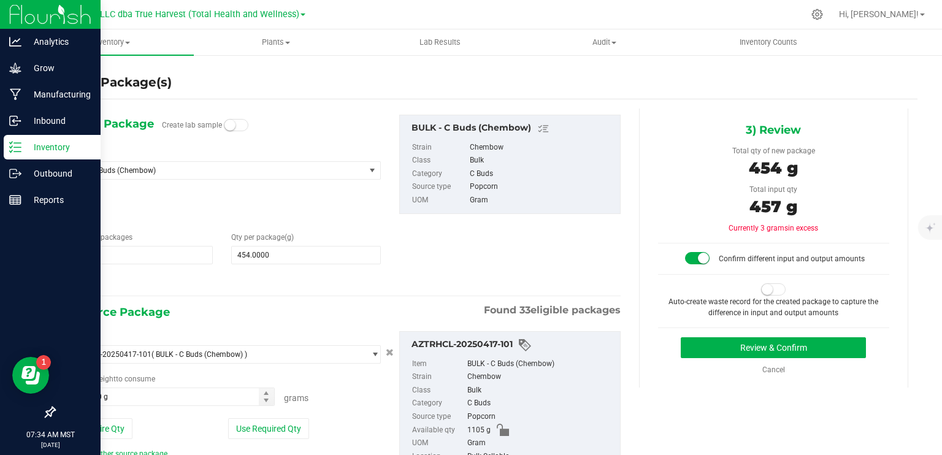
click at [762, 286] on small at bounding box center [767, 289] width 11 height 11
click at [799, 348] on button "Review & Confirm" at bounding box center [773, 347] width 185 height 21
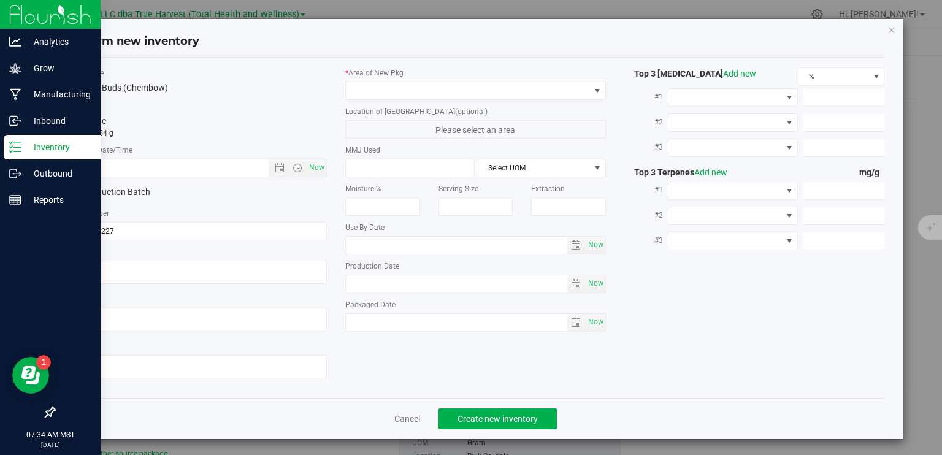
type textarea "2025-02-27"
click at [191, 269] on textarea at bounding box center [197, 272] width 261 height 23
click at [116, 166] on input "text" at bounding box center [178, 167] width 223 height 17
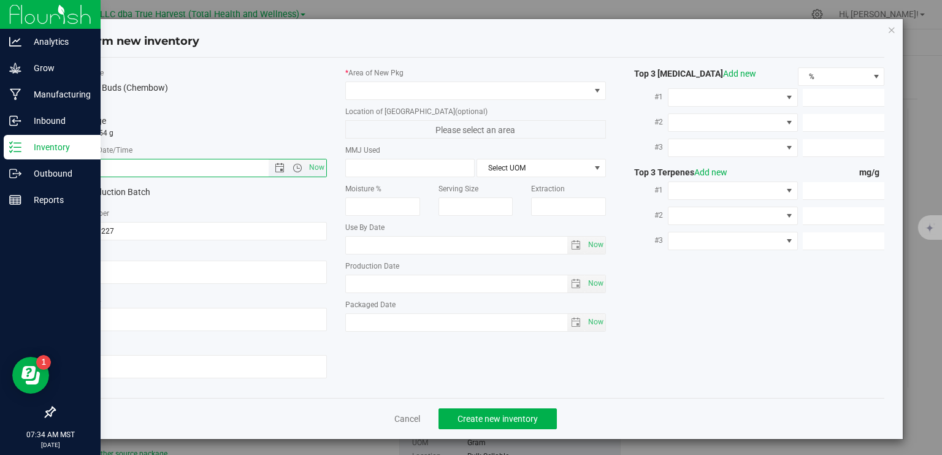
paste input "2025-02-27"
type input "2/27/2025 7:34 AM"
click at [418, 94] on span at bounding box center [468, 90] width 244 height 17
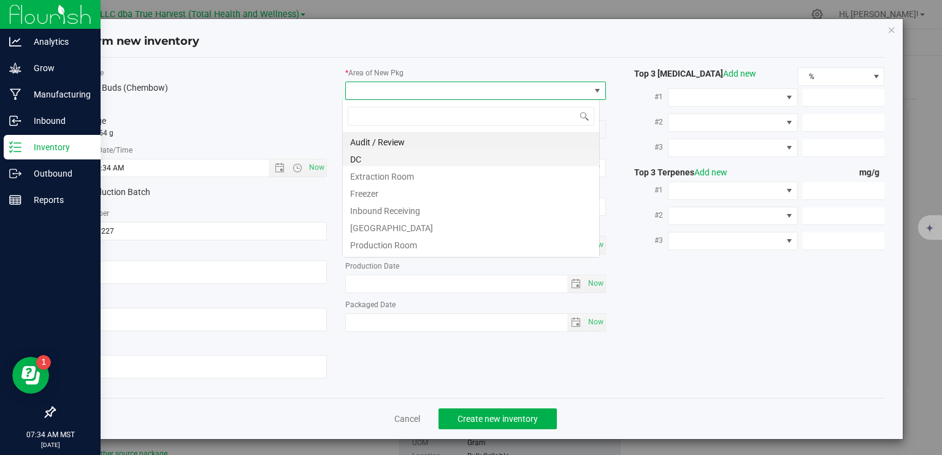
scroll to position [18, 258]
click at [397, 159] on li "DC" at bounding box center [471, 157] width 256 height 17
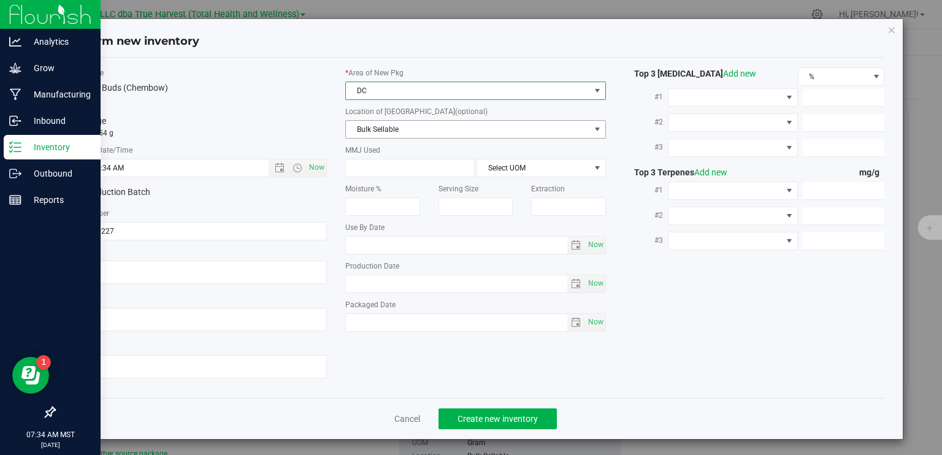
click at [444, 134] on span "Bulk Sellable" at bounding box center [468, 129] width 244 height 17
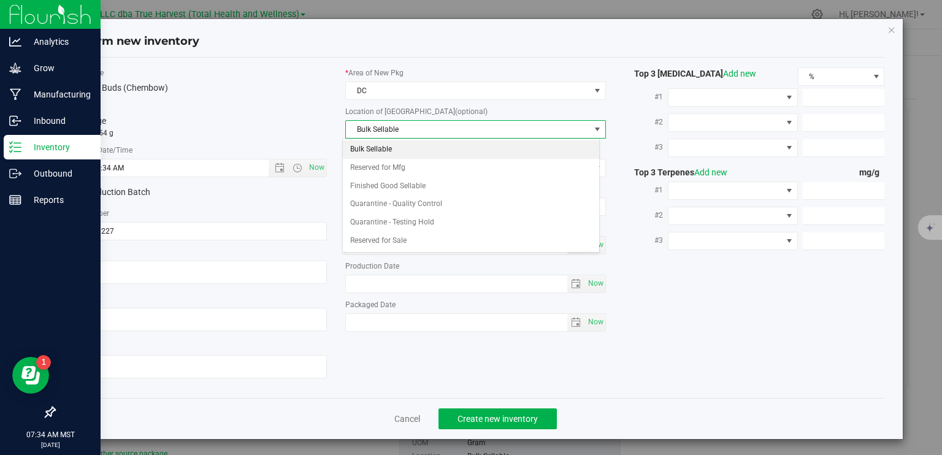
click at [388, 148] on li "Bulk Sellable" at bounding box center [471, 149] width 256 height 18
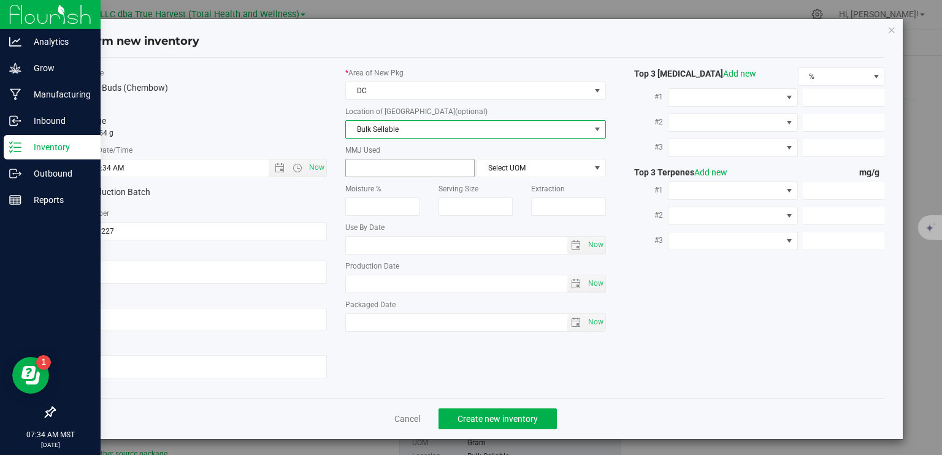
click at [393, 166] on span at bounding box center [409, 168] width 129 height 18
type input "454"
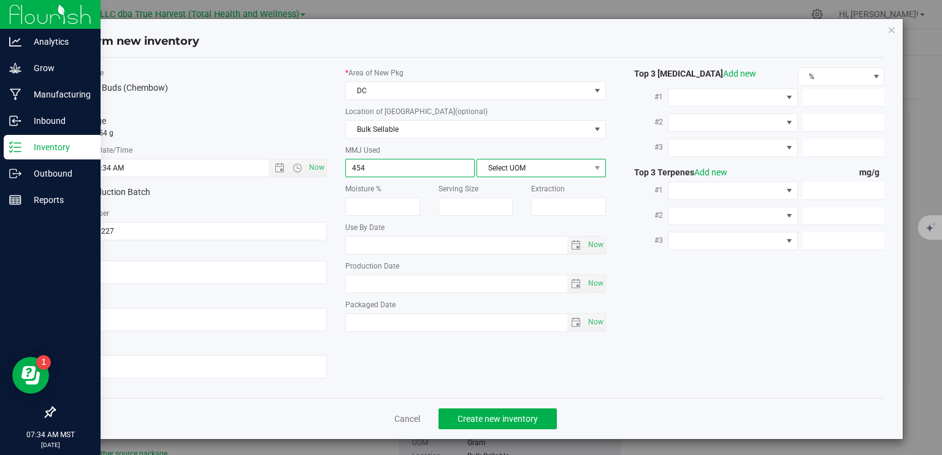
type input "454.0000"
click at [520, 168] on span "Select UOM" at bounding box center [533, 167] width 113 height 17
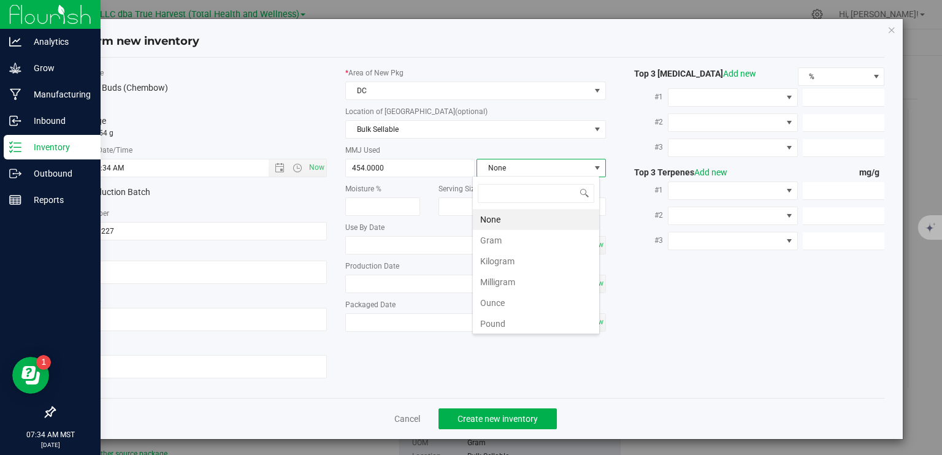
scroll to position [18, 128]
click at [502, 245] on li "Gram" at bounding box center [536, 240] width 126 height 21
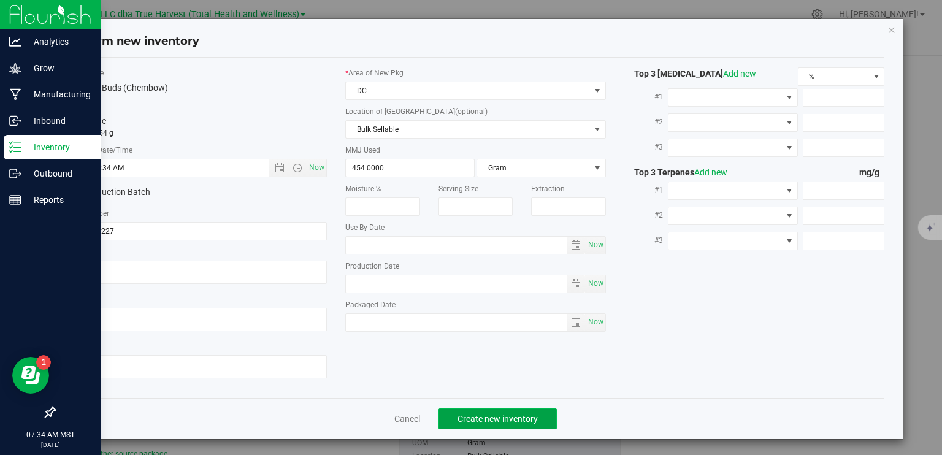
click at [515, 416] on span "Create new inventory" at bounding box center [498, 419] width 80 height 10
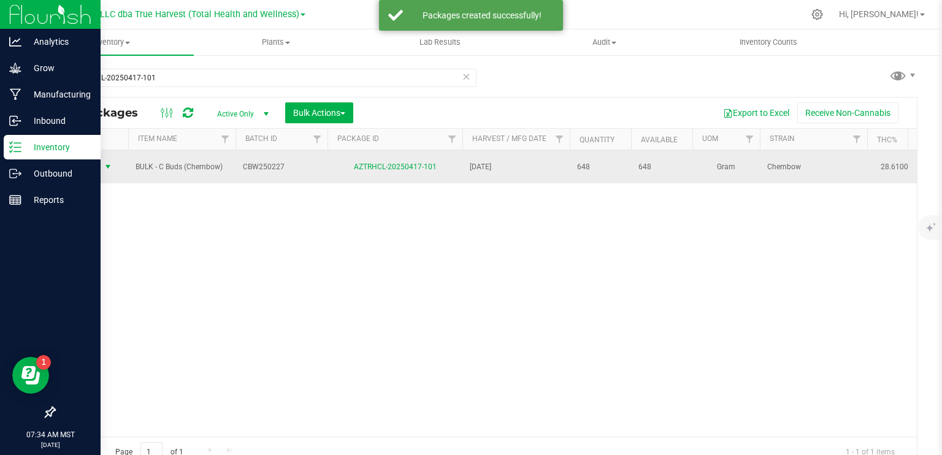
click at [107, 166] on span "select" at bounding box center [108, 167] width 10 height 10
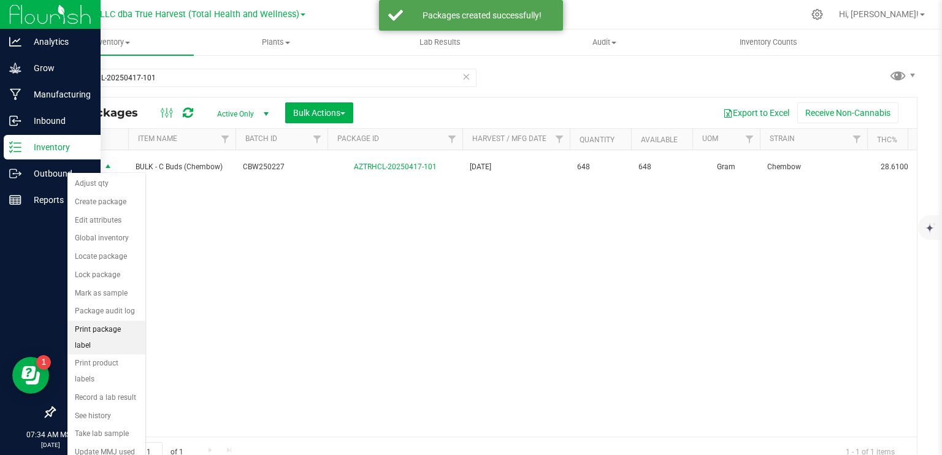
click at [123, 331] on li "Print package label" at bounding box center [106, 338] width 78 height 34
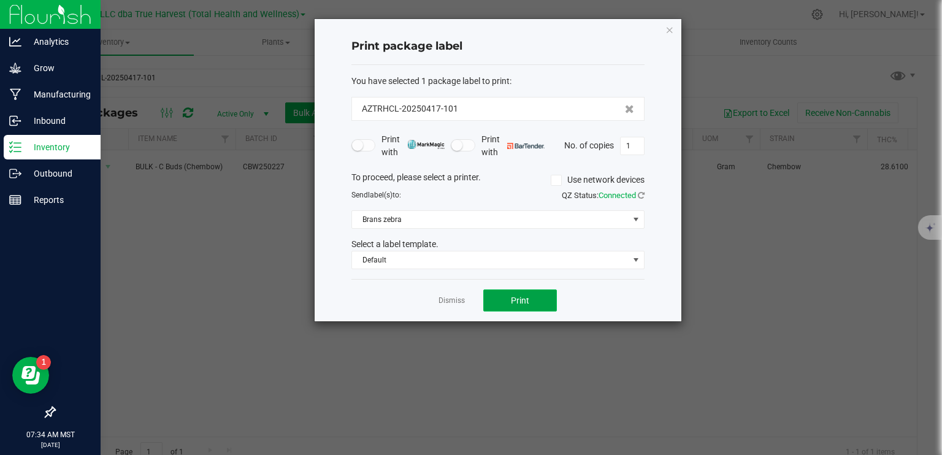
click at [516, 304] on span "Print" at bounding box center [520, 301] width 18 height 10
click at [458, 297] on link "Dismiss" at bounding box center [452, 301] width 26 height 10
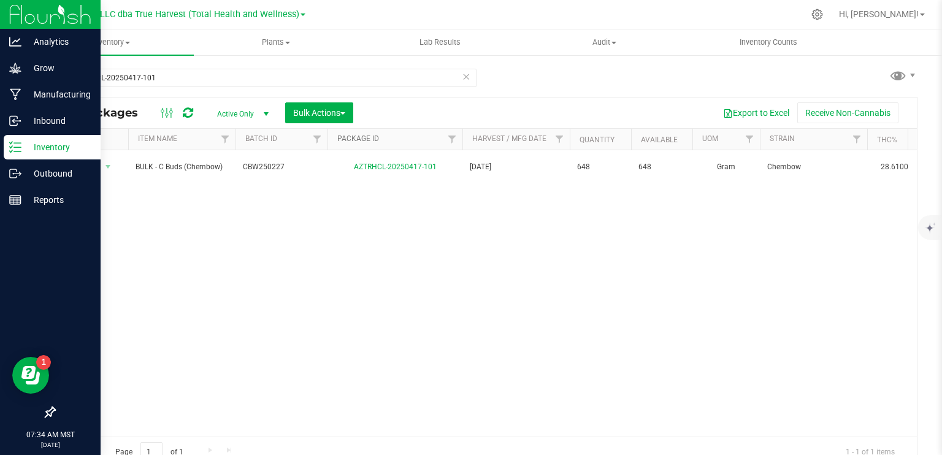
click at [344, 139] on link "Package ID" at bounding box center [358, 138] width 42 height 9
click at [351, 140] on link "Package ID" at bounding box center [365, 138] width 56 height 9
click at [174, 66] on div "AZTRHCL-20250417-101" at bounding box center [270, 77] width 432 height 39
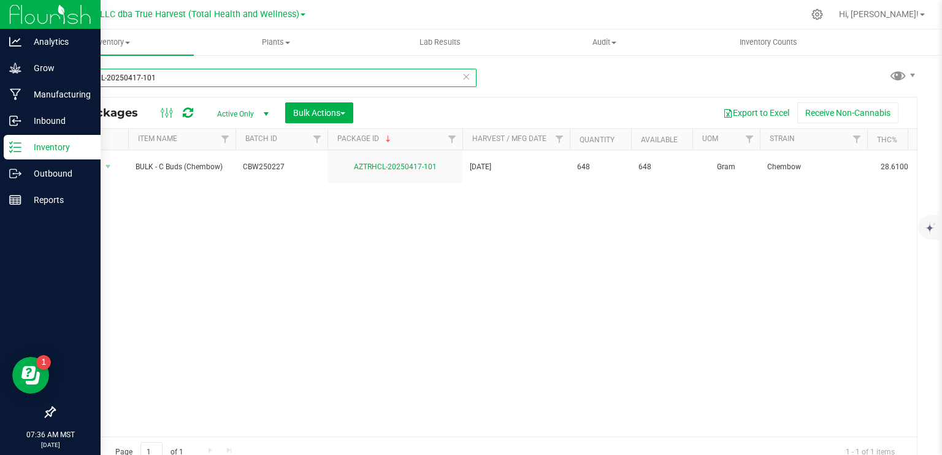
click at [167, 78] on input "AZTRHCL-20250417-101" at bounding box center [265, 78] width 423 height 18
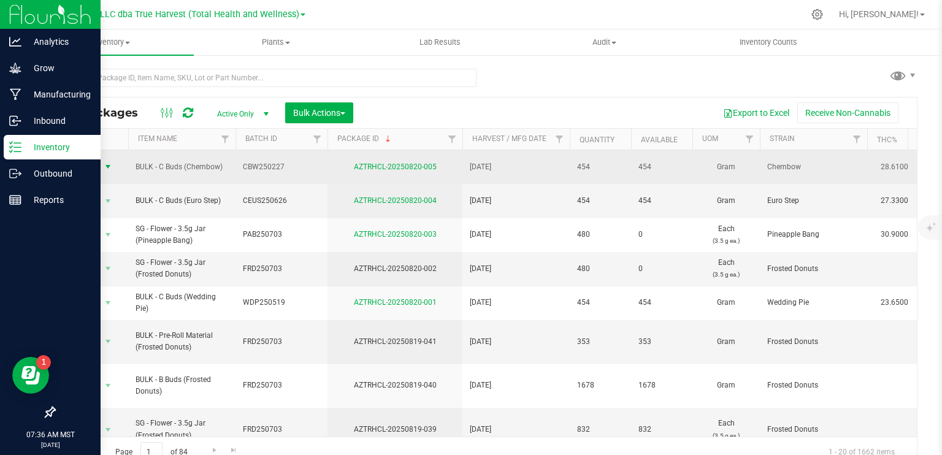
click at [106, 166] on span "select" at bounding box center [108, 167] width 10 height 10
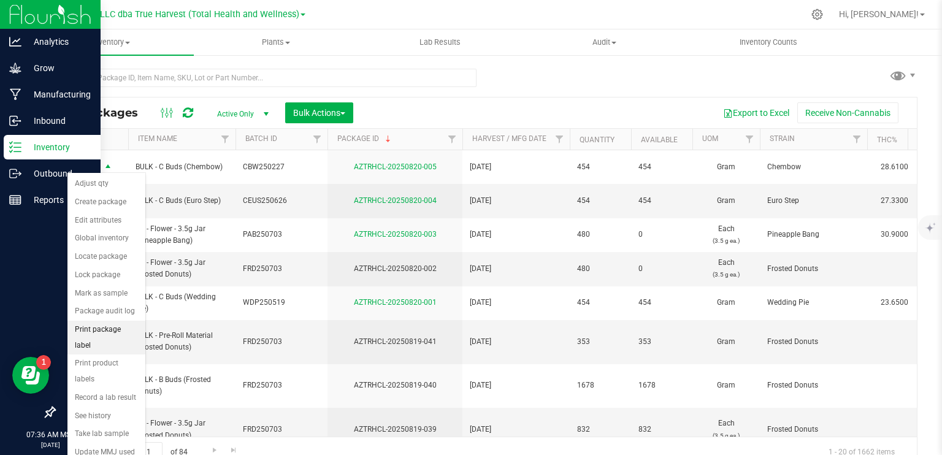
click at [109, 329] on li "Print package label" at bounding box center [106, 338] width 78 height 34
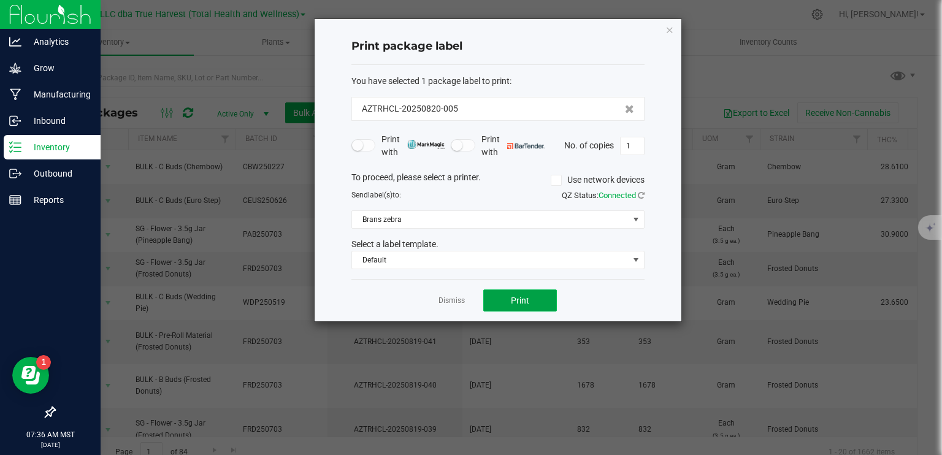
click at [515, 297] on span "Print" at bounding box center [520, 301] width 18 height 10
click at [453, 304] on link "Dismiss" at bounding box center [452, 301] width 26 height 10
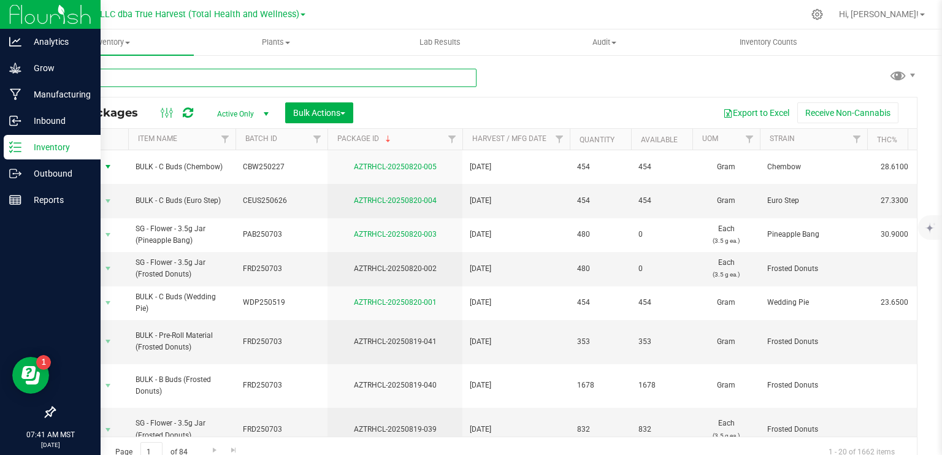
click at [115, 82] on input "text" at bounding box center [265, 78] width 423 height 18
type input "AZTRHCL-20250722-074"
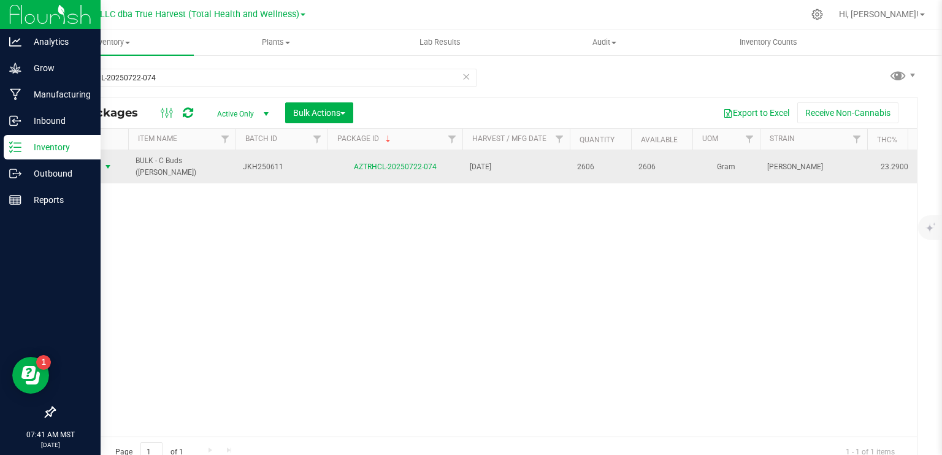
click at [110, 163] on span "select" at bounding box center [108, 167] width 10 height 10
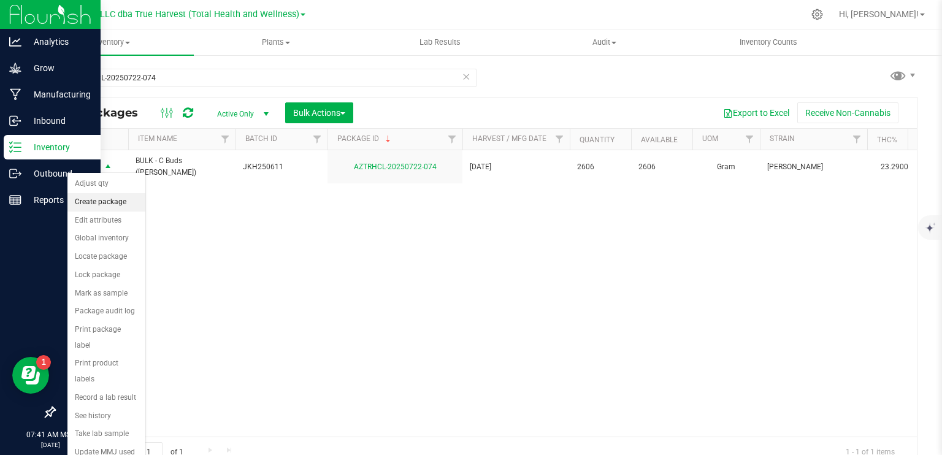
click at [112, 208] on li "Create package" at bounding box center [106, 202] width 78 height 18
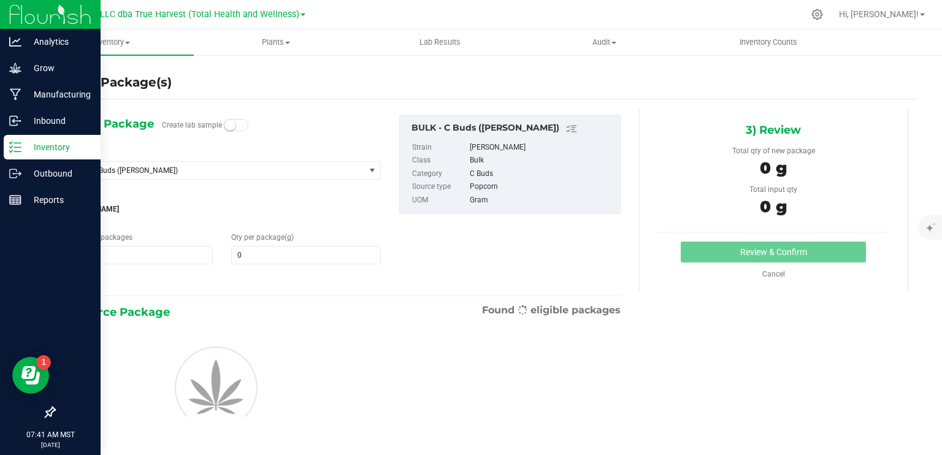
type input "0.0000"
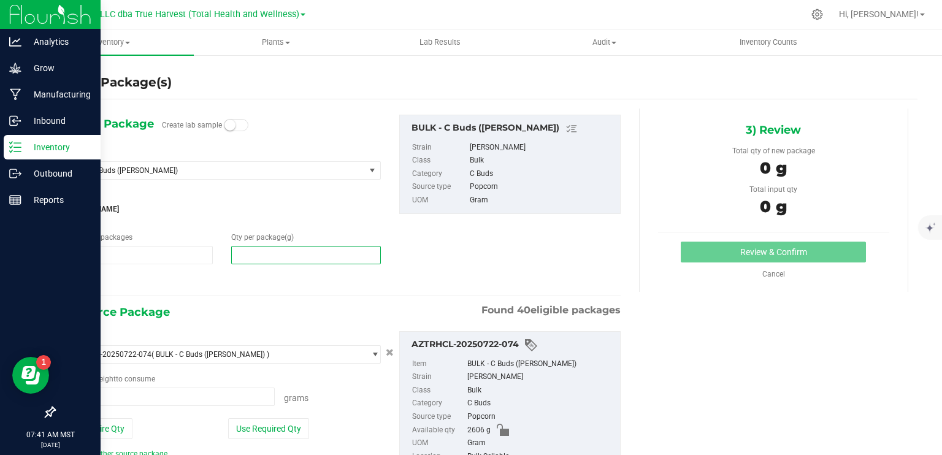
click at [274, 255] on span at bounding box center [306, 255] width 150 height 18
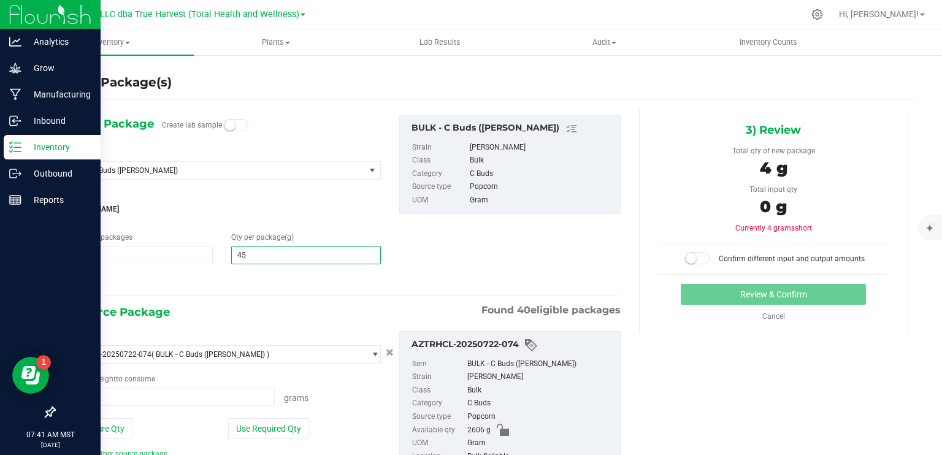
type input "454"
type input "454.0000"
click at [431, 257] on div "1) New Package Create lab sample Select Item BULK - C Buds (Jack Herer) ARCHIVE…" at bounding box center [342, 202] width 576 height 175
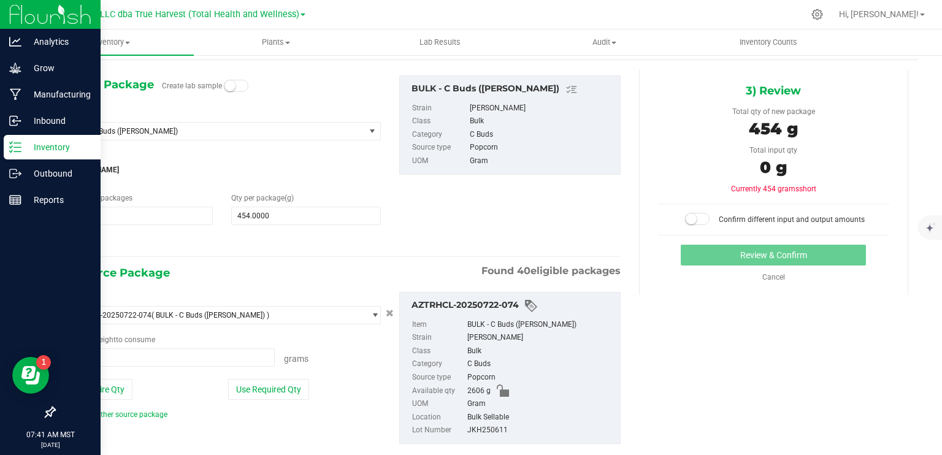
scroll to position [63, 0]
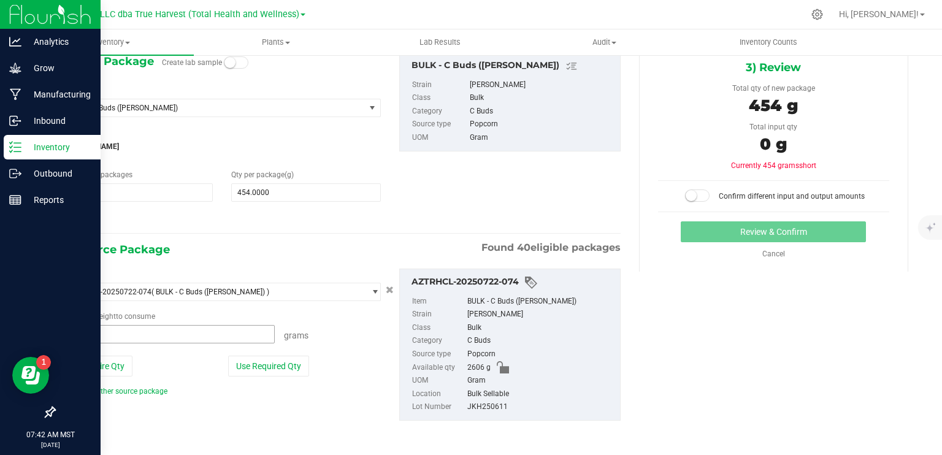
click at [130, 336] on span at bounding box center [169, 334] width 212 height 18
type input "458"
type input "458.0000 g"
click at [688, 193] on small at bounding box center [691, 195] width 11 height 11
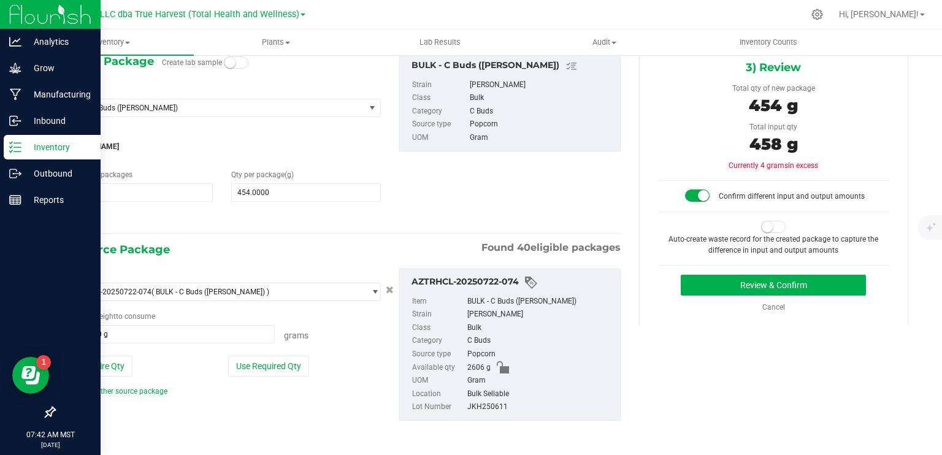
click at [767, 224] on span at bounding box center [773, 227] width 25 height 12
click at [773, 284] on button "Review & Confirm" at bounding box center [773, 285] width 185 height 21
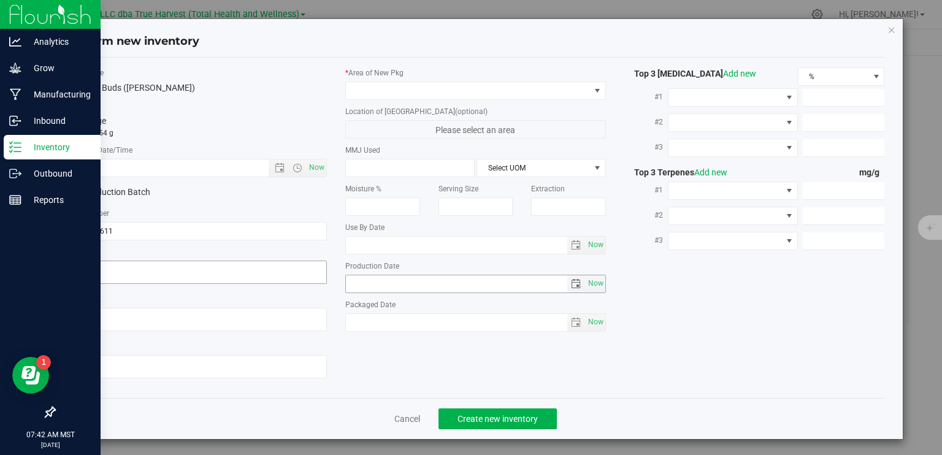
type textarea "2025-06-11"
click at [134, 272] on textarea at bounding box center [197, 272] width 261 height 23
click at [135, 272] on textarea at bounding box center [197, 272] width 261 height 23
click at [158, 168] on input "text" at bounding box center [178, 167] width 223 height 17
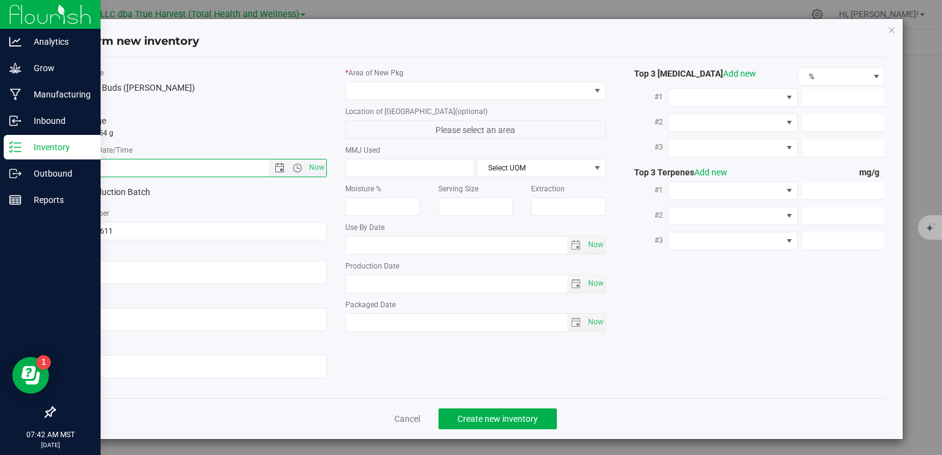
paste input "2025-06-11"
type input "6/11/2025 7:42 AM"
click at [367, 90] on span at bounding box center [468, 90] width 244 height 17
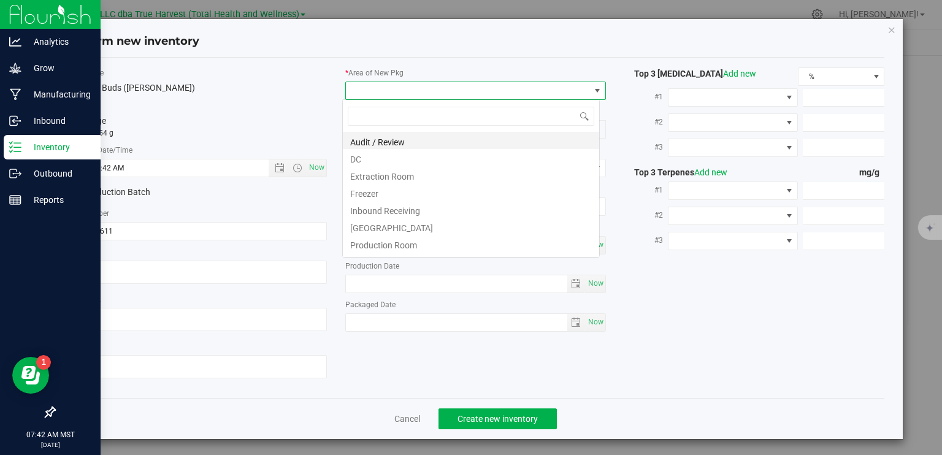
scroll to position [18, 258]
click at [380, 161] on li "DC" at bounding box center [471, 157] width 256 height 17
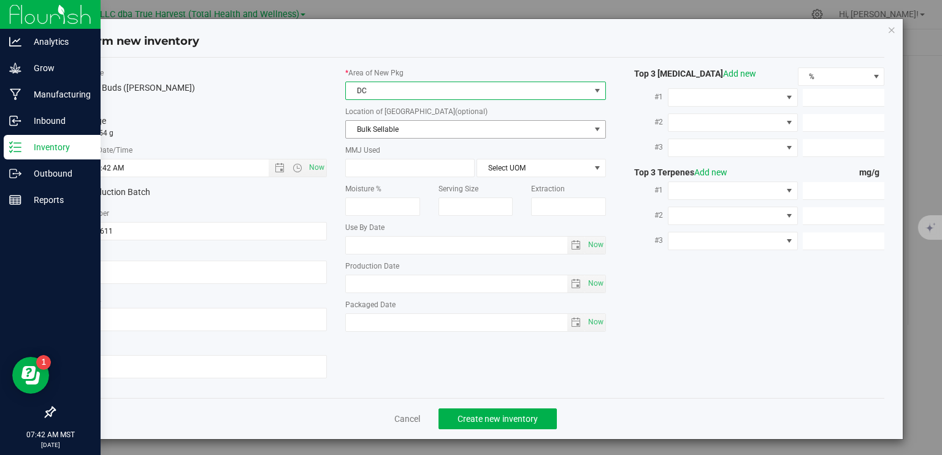
click at [420, 131] on span "Bulk Sellable" at bounding box center [468, 129] width 244 height 17
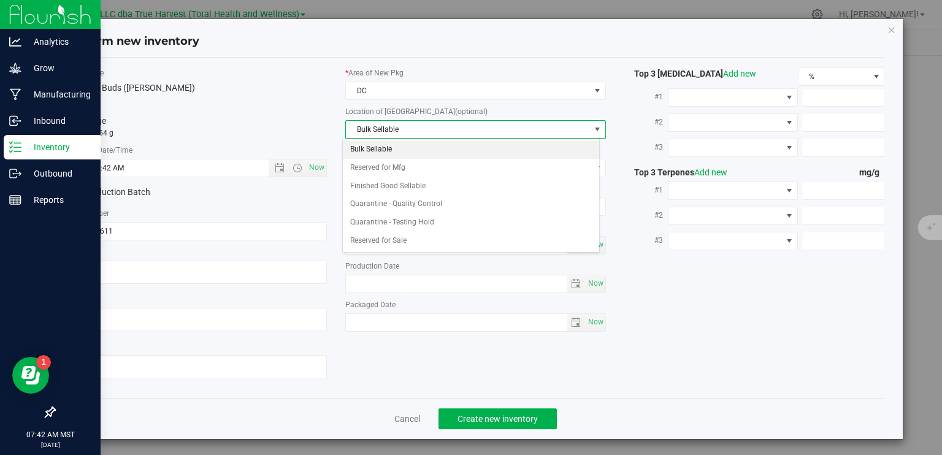
click at [393, 150] on li "Bulk Sellable" at bounding box center [471, 149] width 256 height 18
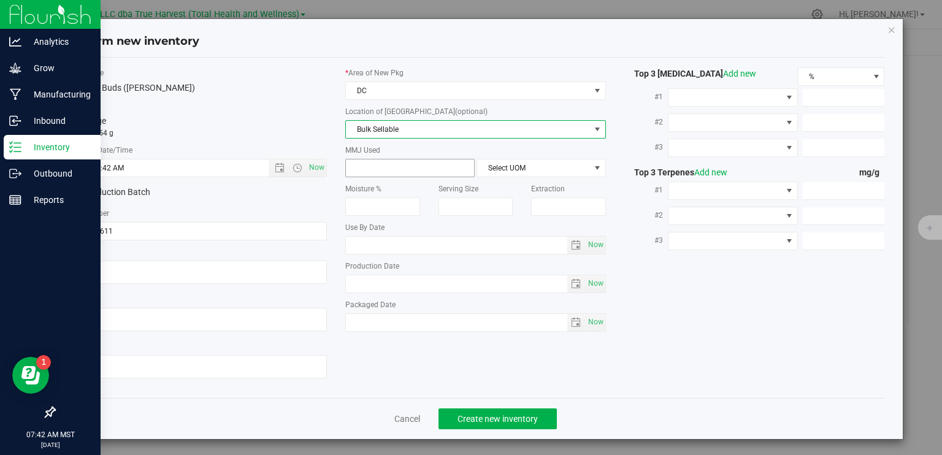
click at [391, 170] on span at bounding box center [409, 168] width 129 height 18
type input "454"
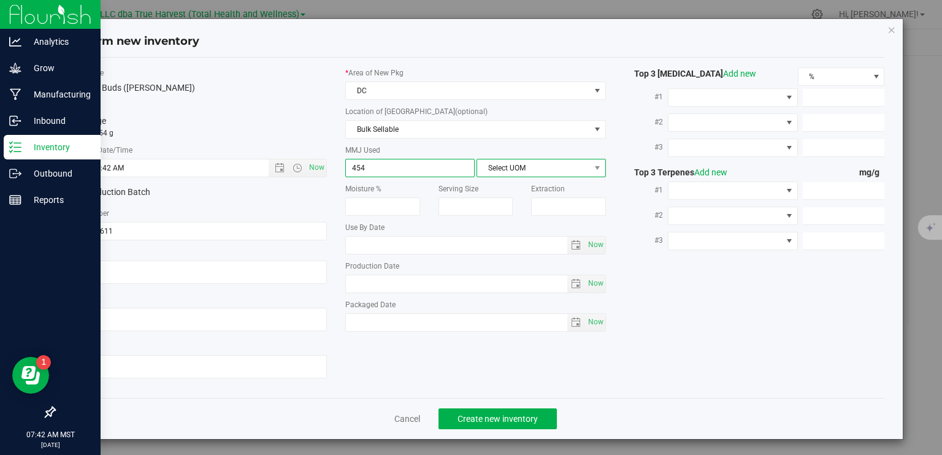
type input "454.0000"
click at [560, 164] on span "Select UOM" at bounding box center [533, 167] width 113 height 17
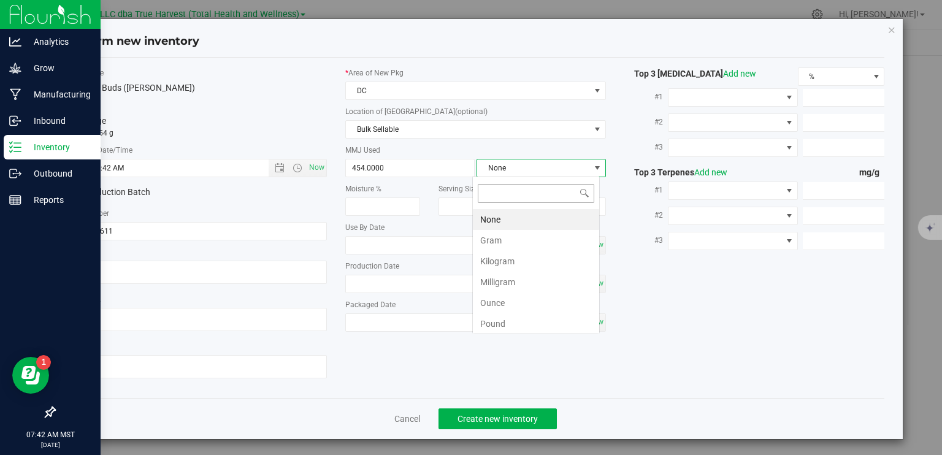
scroll to position [18, 128]
click at [537, 245] on li "Gram" at bounding box center [536, 240] width 126 height 21
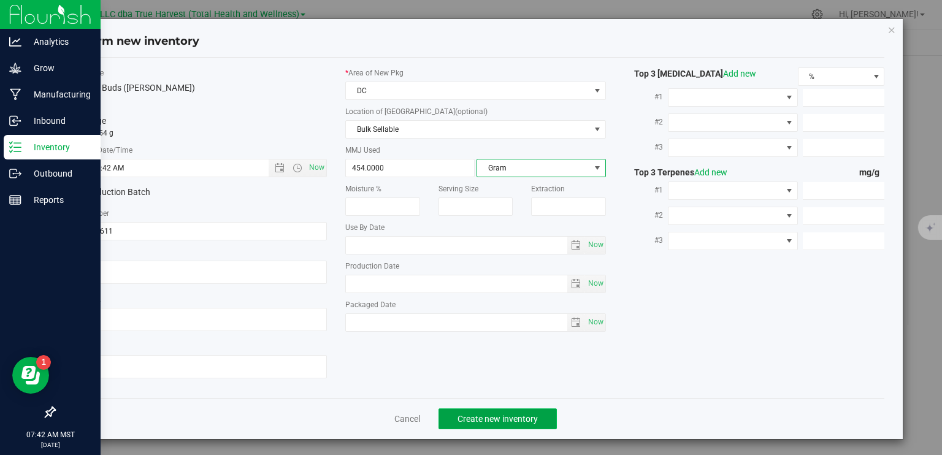
click at [525, 417] on span "Create new inventory" at bounding box center [498, 419] width 80 height 10
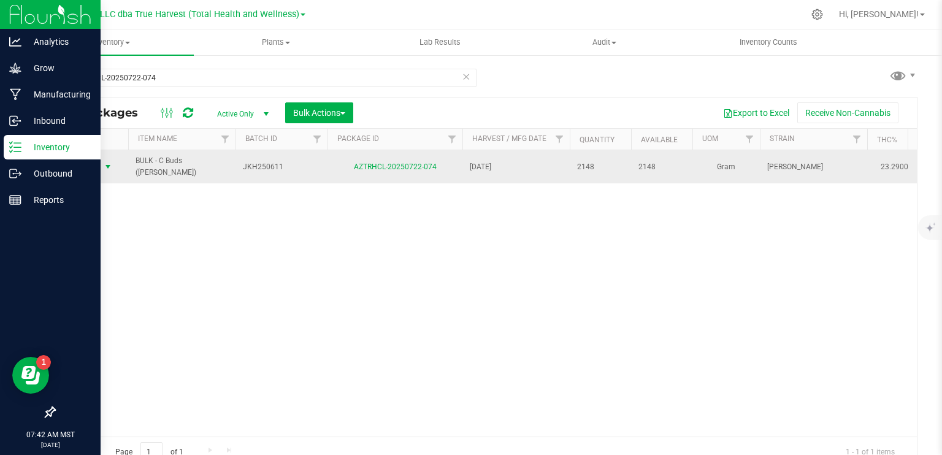
click at [108, 163] on span "select" at bounding box center [108, 167] width 10 height 10
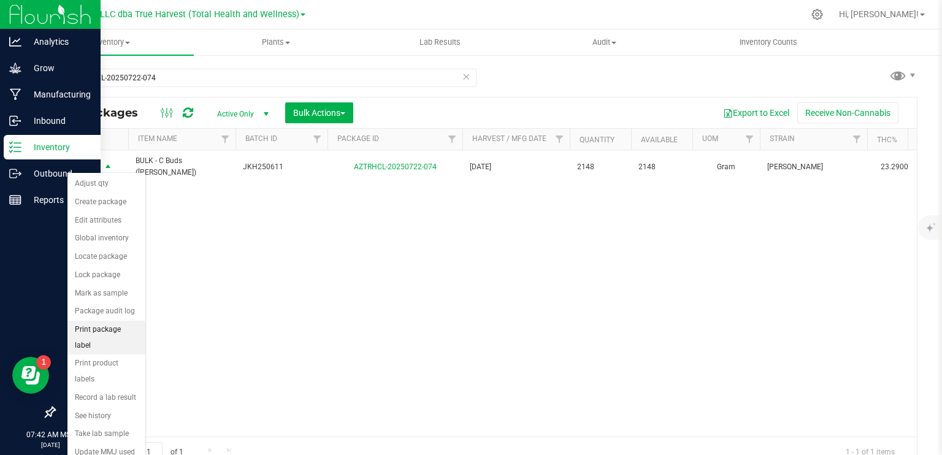
click at [113, 331] on li "Print package label" at bounding box center [106, 338] width 78 height 34
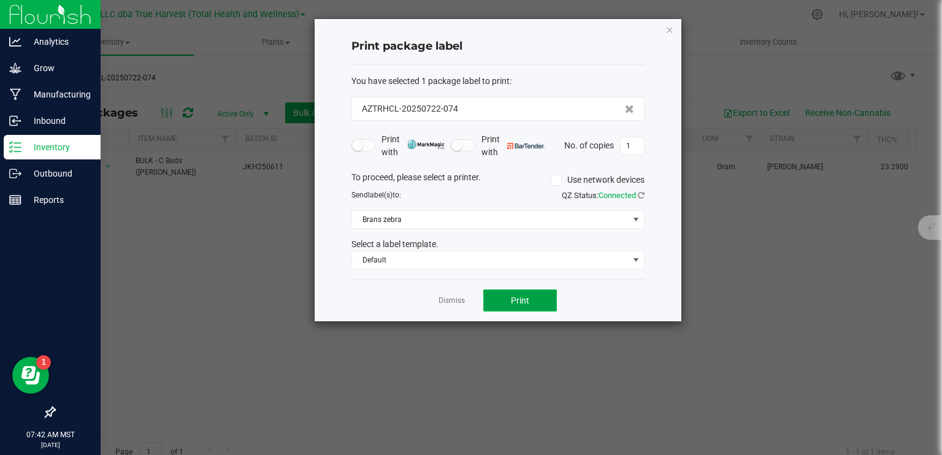
click at [534, 298] on button "Print" at bounding box center [520, 300] width 74 height 22
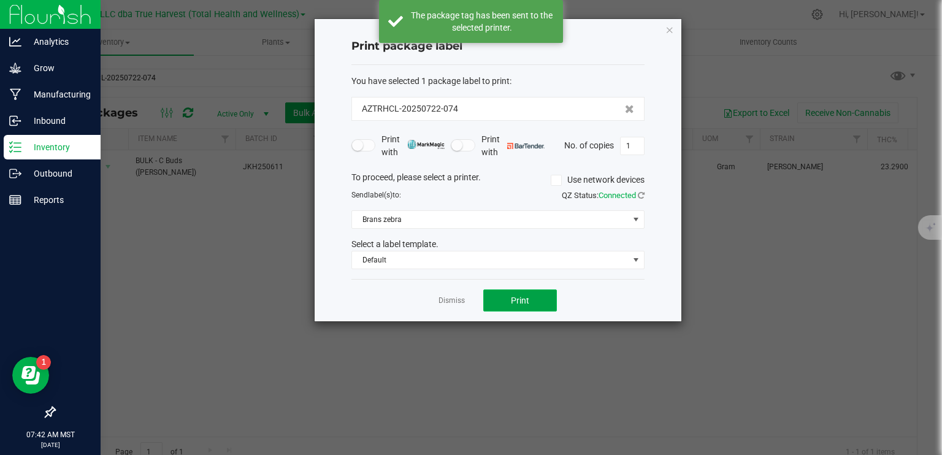
click at [533, 299] on button "Print" at bounding box center [520, 300] width 74 height 22
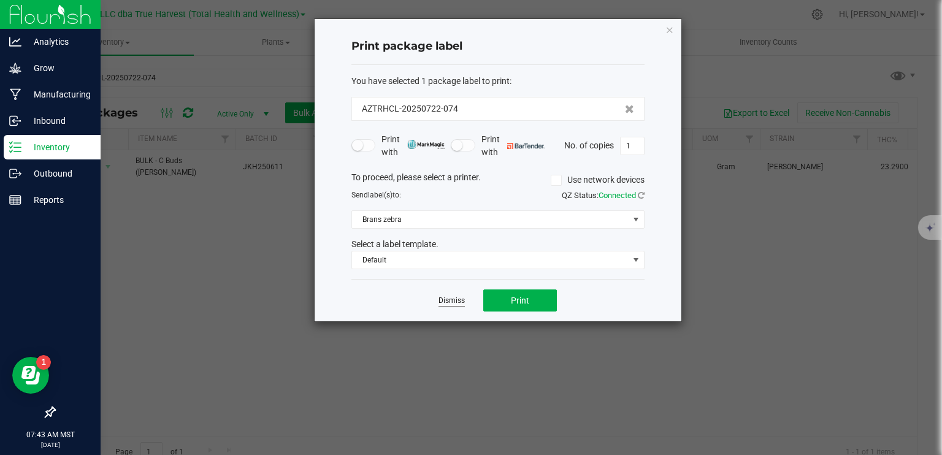
click at [461, 301] on link "Dismiss" at bounding box center [452, 301] width 26 height 10
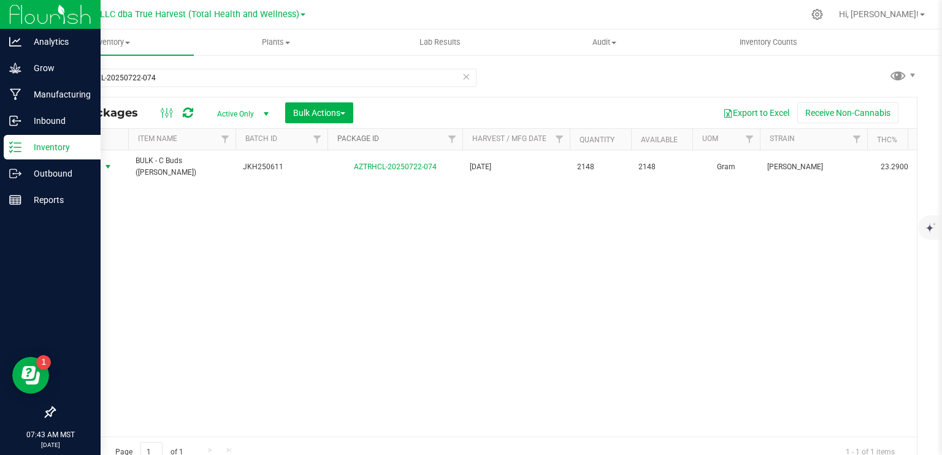
click at [361, 135] on link "Package ID" at bounding box center [358, 138] width 42 height 9
click at [360, 144] on th "Package ID" at bounding box center [395, 139] width 135 height 21
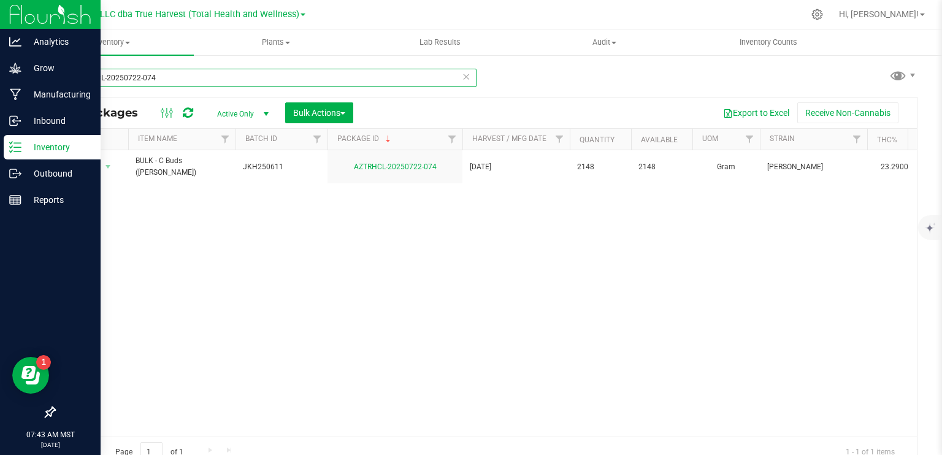
click at [204, 83] on input "AZTRHCL-20250722-074" at bounding box center [265, 78] width 423 height 18
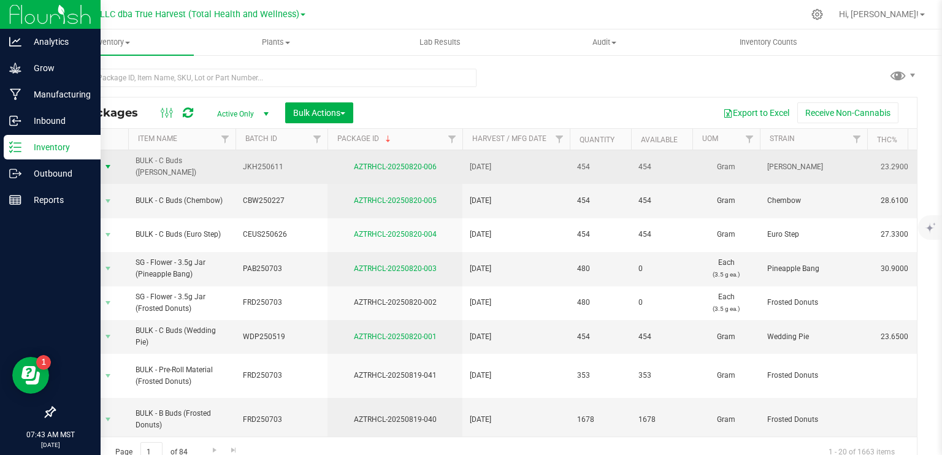
click at [112, 166] on span "select" at bounding box center [108, 167] width 10 height 10
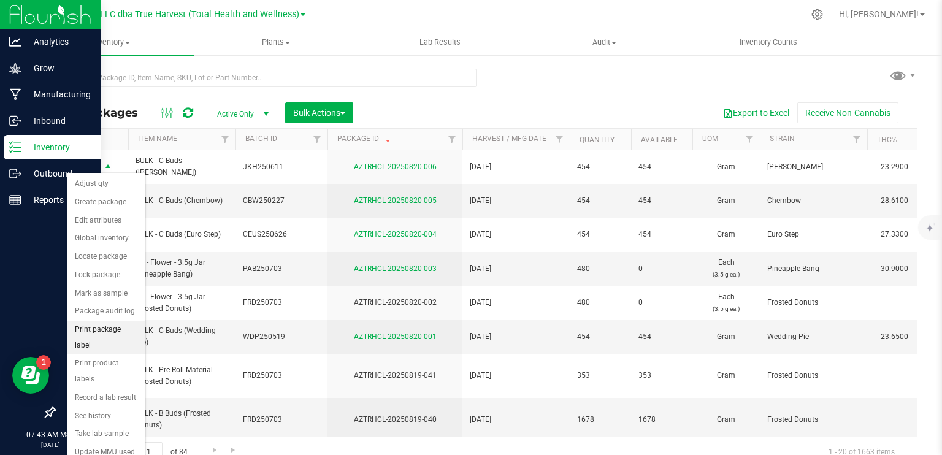
click at [121, 331] on li "Print package label" at bounding box center [106, 338] width 78 height 34
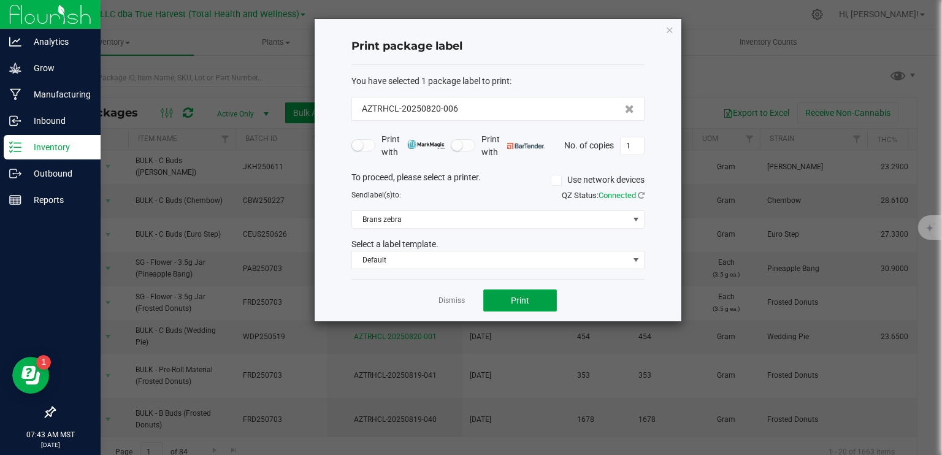
click at [524, 301] on span "Print" at bounding box center [520, 301] width 18 height 10
click at [444, 305] on app-cancel-button "Dismiss" at bounding box center [452, 300] width 26 height 13
click at [444, 301] on link "Dismiss" at bounding box center [452, 301] width 26 height 10
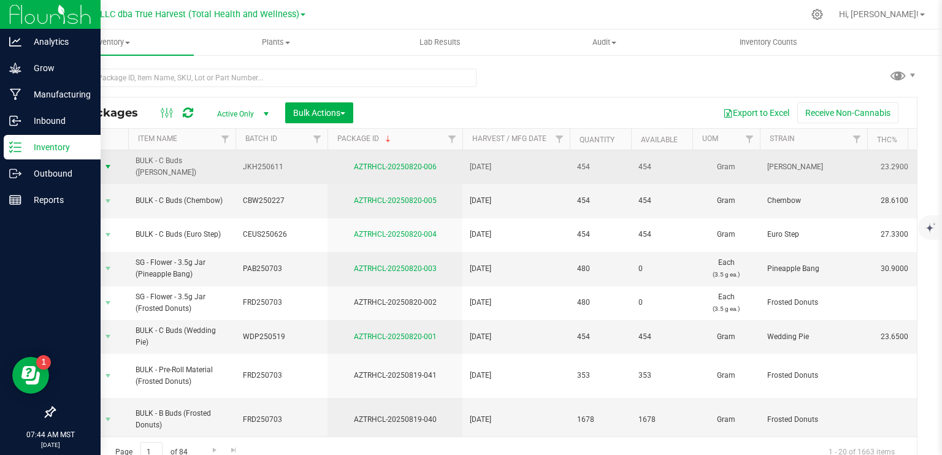
click at [105, 164] on span "select" at bounding box center [108, 167] width 10 height 10
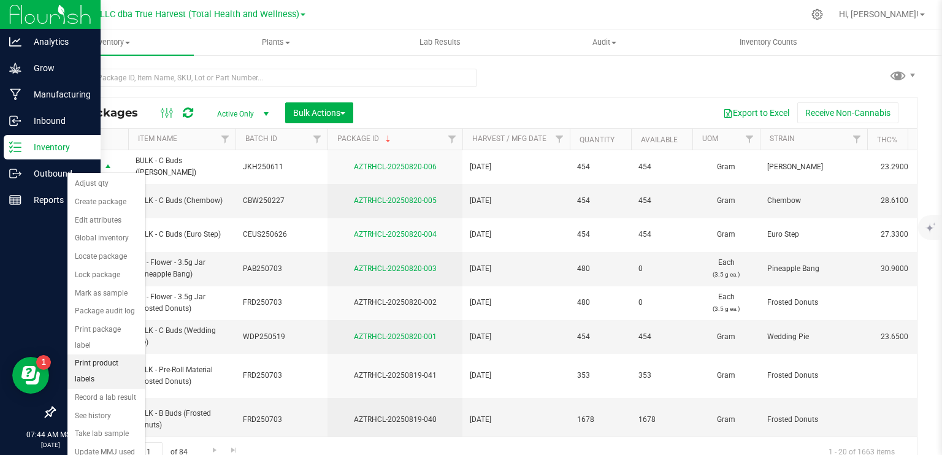
click at [115, 354] on li "Print product labels" at bounding box center [106, 371] width 78 height 34
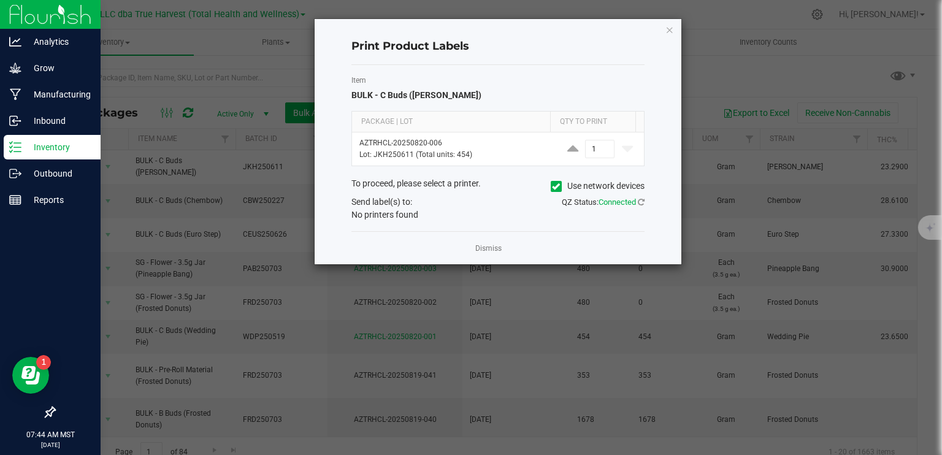
click at [554, 186] on icon at bounding box center [556, 186] width 8 height 0
click at [0, 0] on input "Use network devices" at bounding box center [0, 0] width 0 height 0
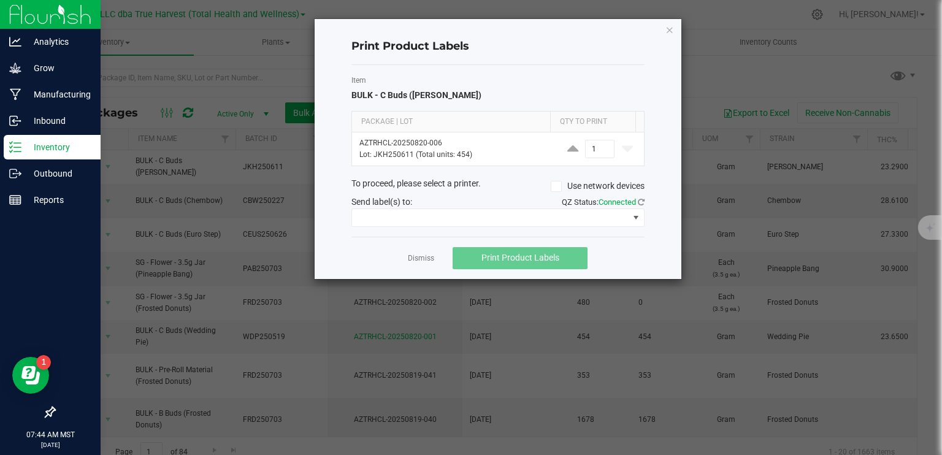
click at [523, 228] on div "Item BULK - C Buds (Jack Herer) Package | Lot Qty to Print AZTRHCL-20250820-006…" at bounding box center [497, 151] width 293 height 172
click at [527, 216] on span at bounding box center [490, 217] width 277 height 17
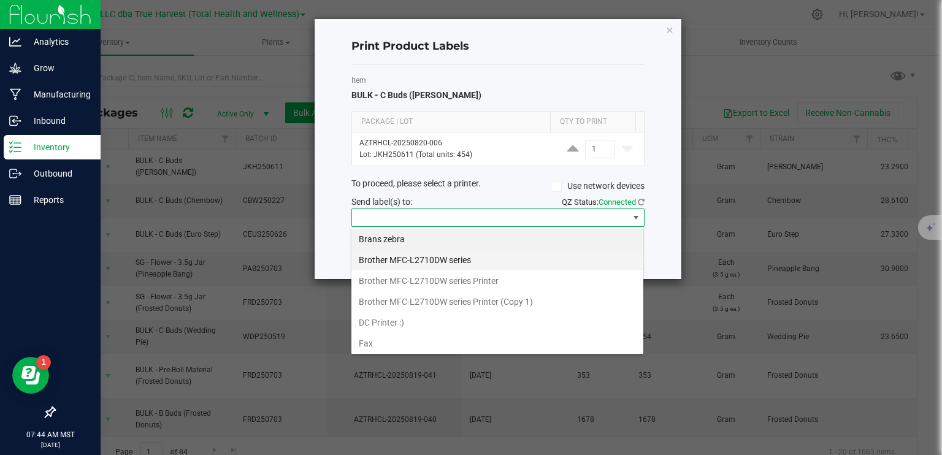
scroll to position [18, 293]
click at [439, 247] on zebra "Brans zebra" at bounding box center [497, 239] width 292 height 21
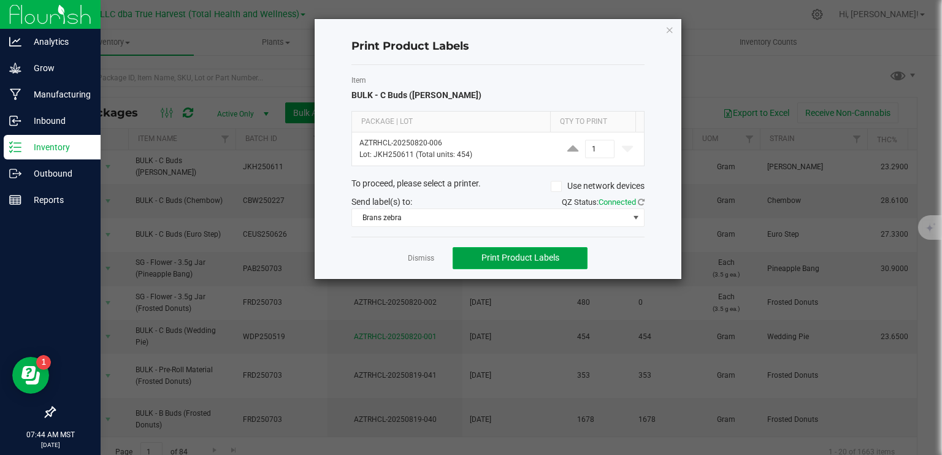
click at [497, 259] on span "Print Product Labels" at bounding box center [520, 258] width 78 height 10
click at [424, 258] on link "Dismiss" at bounding box center [421, 258] width 26 height 10
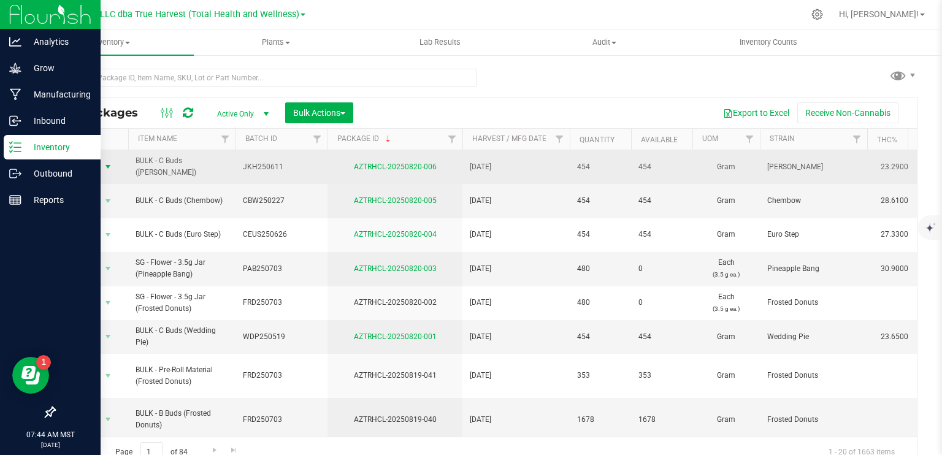
click at [98, 163] on span "Action" at bounding box center [83, 166] width 33 height 17
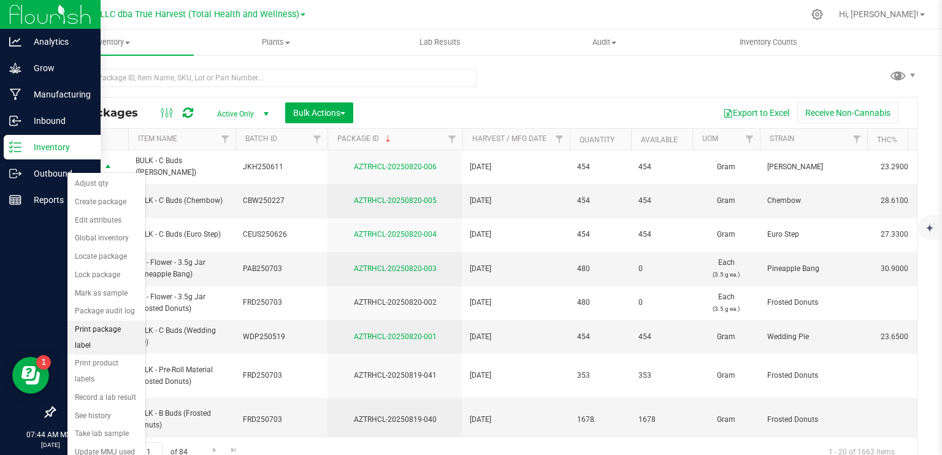
click at [128, 331] on li "Print package label" at bounding box center [106, 338] width 78 height 34
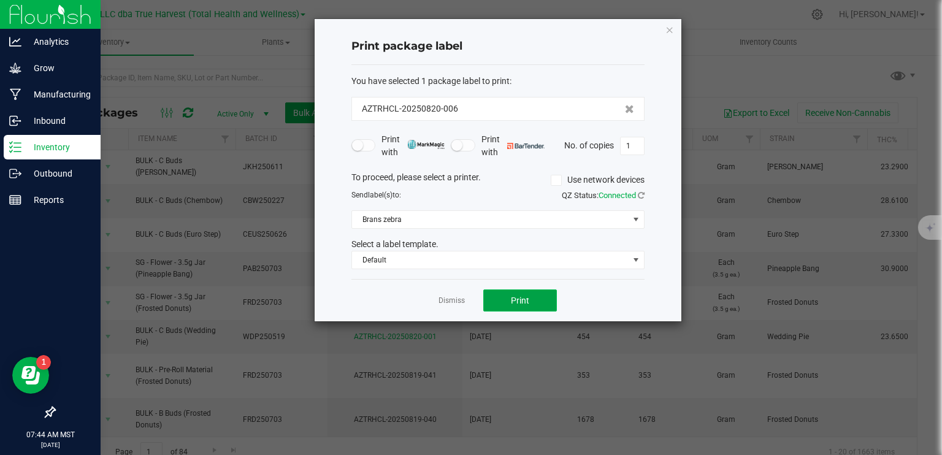
click at [527, 304] on button "Print" at bounding box center [520, 300] width 74 height 22
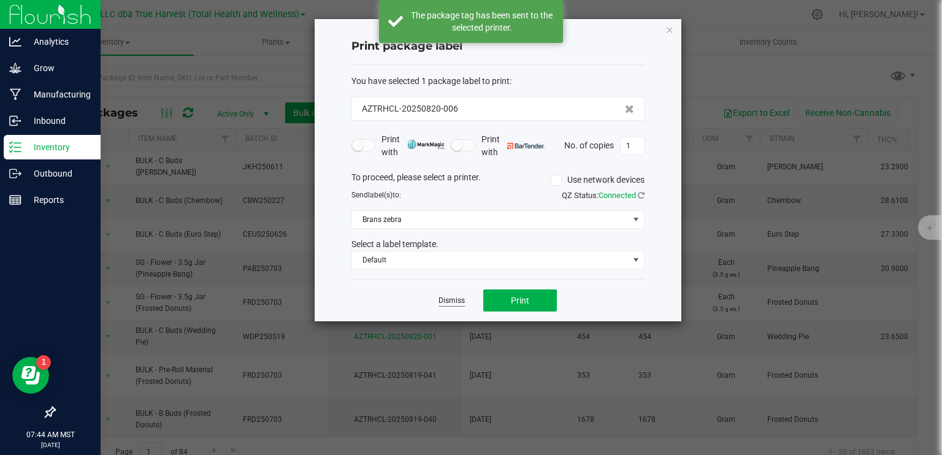
click at [460, 296] on link "Dismiss" at bounding box center [452, 301] width 26 height 10
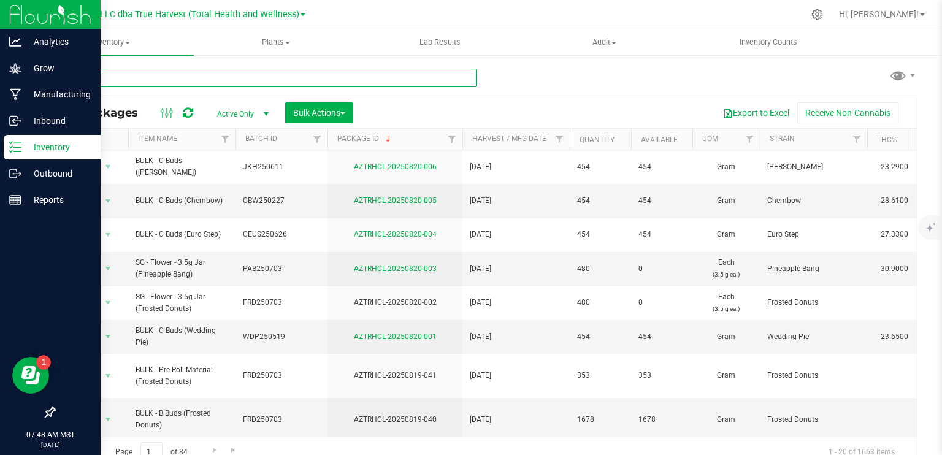
click at [147, 82] on input "text" at bounding box center [265, 78] width 423 height 18
type input "AZTRHCL-20250606-035"
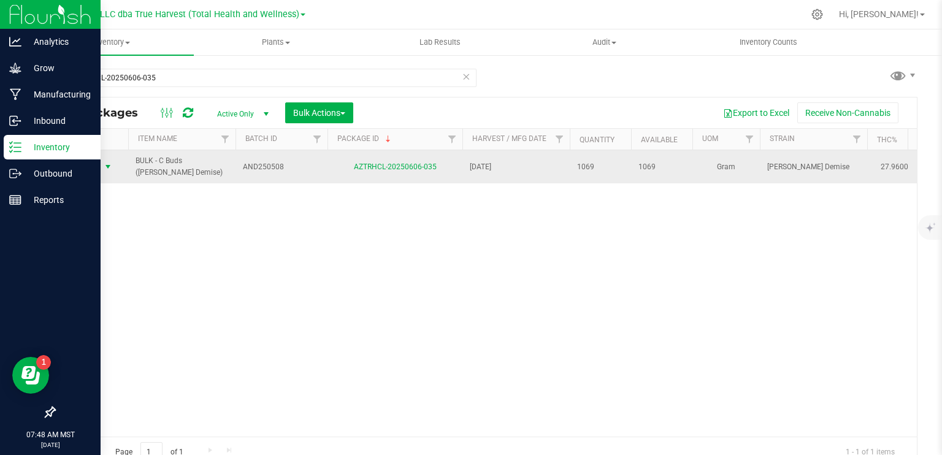
click at [108, 164] on span "select" at bounding box center [108, 167] width 10 height 10
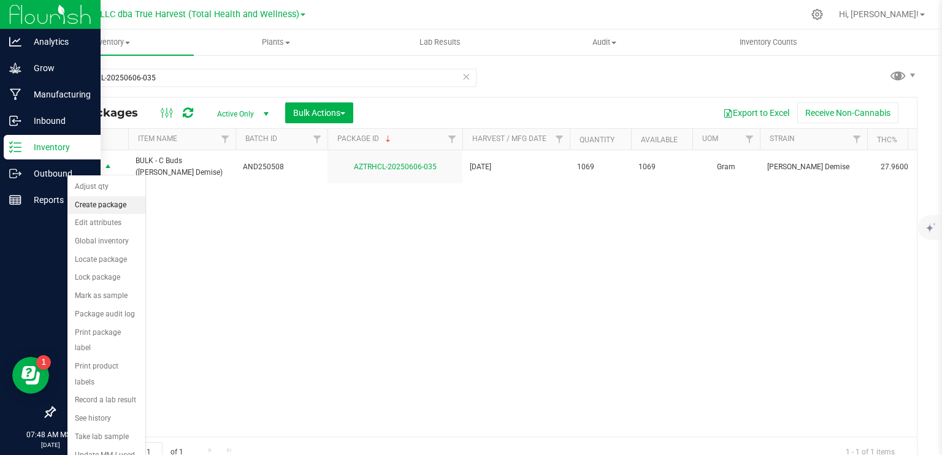
click at [116, 205] on li "Create package" at bounding box center [106, 205] width 78 height 18
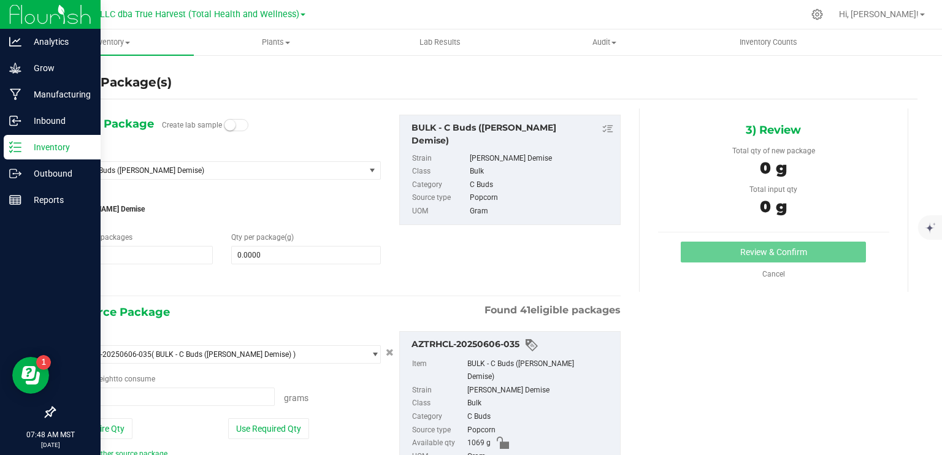
type input "0.0000 g"
click at [331, 253] on span at bounding box center [306, 255] width 150 height 18
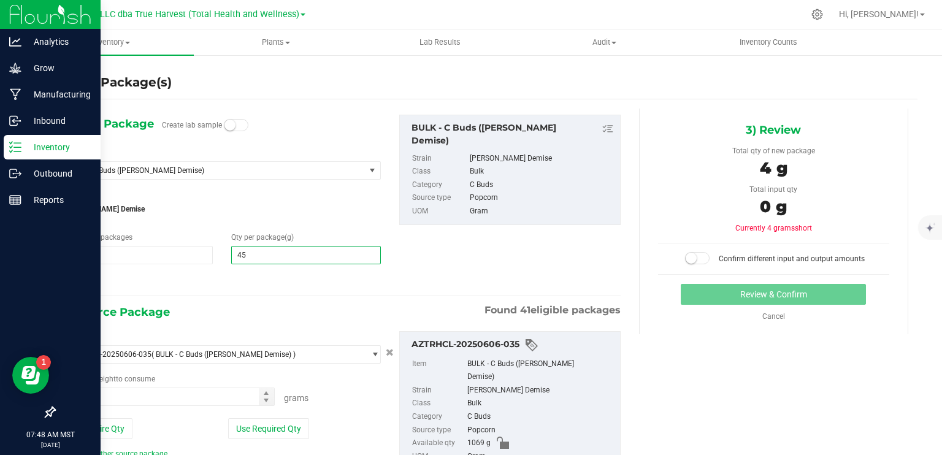
type input "454"
type input "454.0000"
click at [449, 262] on div "1) New Package Create lab sample Select Item BULK - C Buds (Anslinger's Demise)…" at bounding box center [342, 202] width 576 height 175
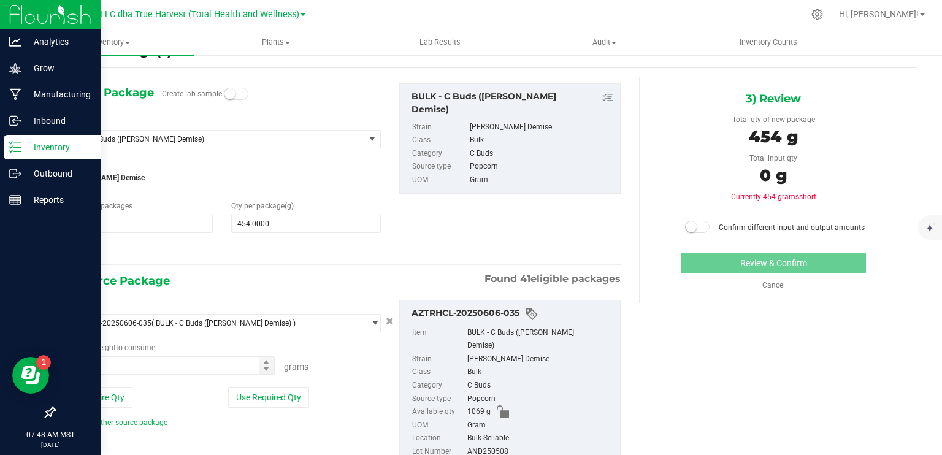
scroll to position [61, 0]
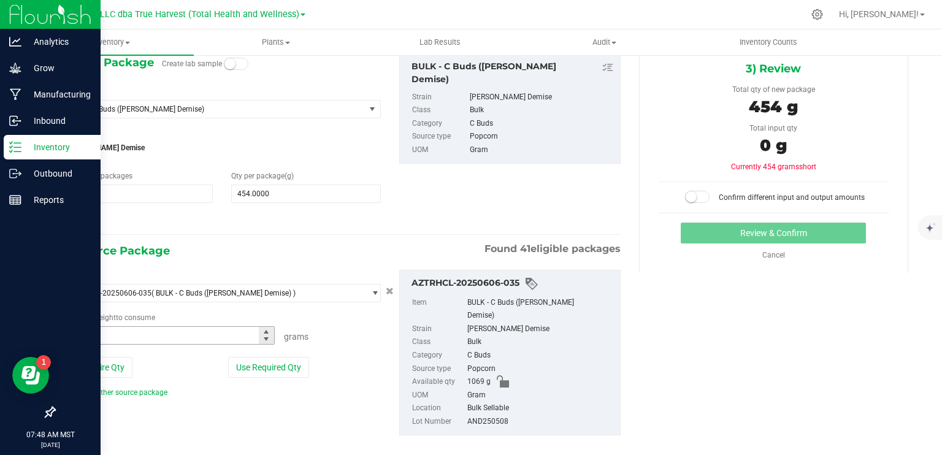
click at [183, 339] on span at bounding box center [169, 335] width 212 height 18
type input "459"
type input "459.0000 g"
click at [686, 196] on small at bounding box center [691, 196] width 11 height 11
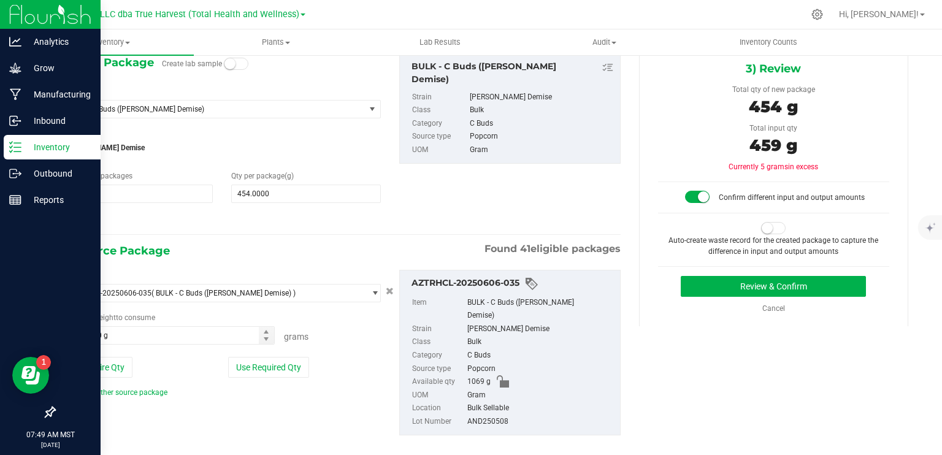
click at [762, 226] on small at bounding box center [767, 228] width 11 height 11
click at [789, 288] on button "Review & Confirm" at bounding box center [773, 286] width 185 height 21
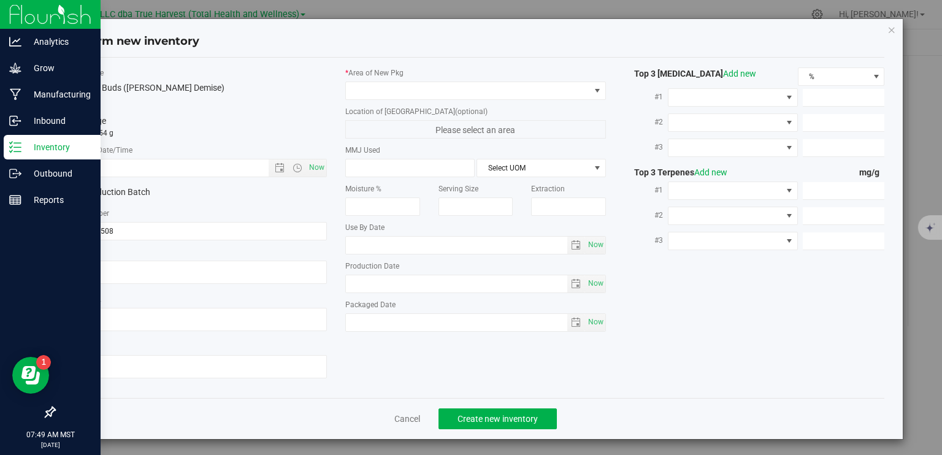
type textarea "2025-05-08"
click at [143, 272] on textarea at bounding box center [197, 272] width 261 height 23
click at [144, 272] on textarea at bounding box center [197, 272] width 261 height 23
click at [140, 169] on input "text" at bounding box center [178, 167] width 223 height 17
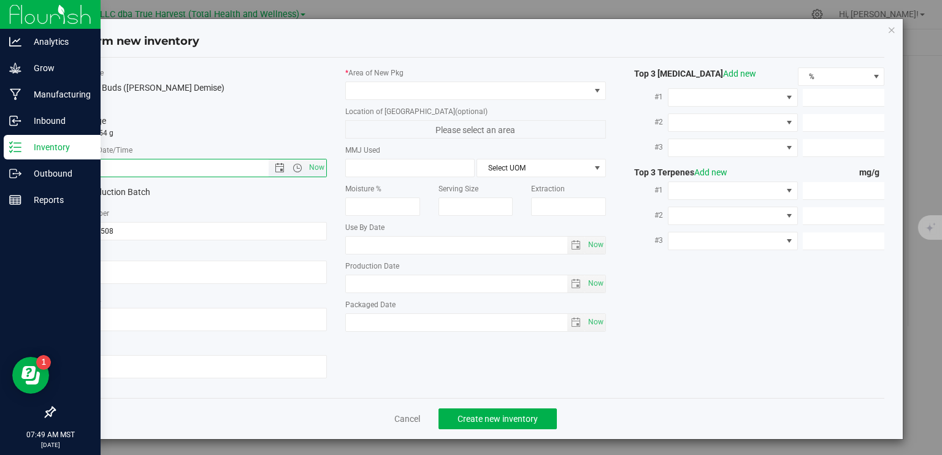
paste input "2025-05-08"
type input "5/8/2025 7:49 AM"
click at [385, 88] on span at bounding box center [468, 90] width 244 height 17
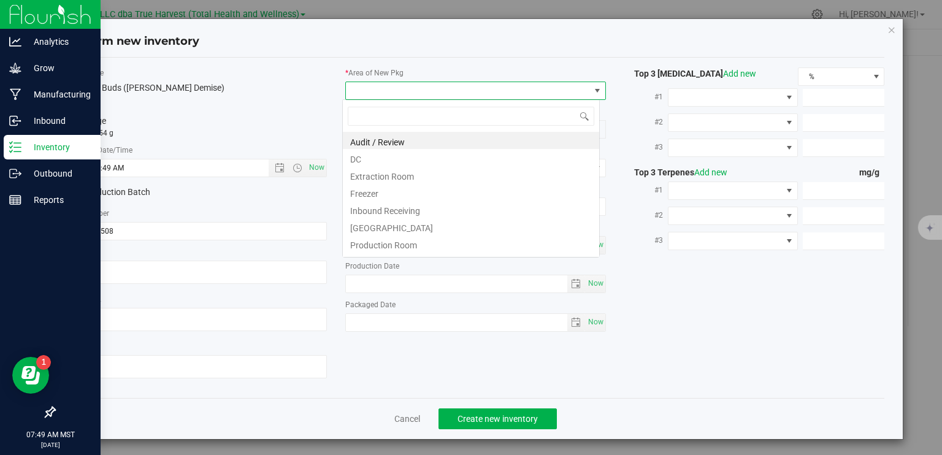
scroll to position [18, 258]
click at [383, 166] on li "Extraction Room" at bounding box center [471, 174] width 256 height 17
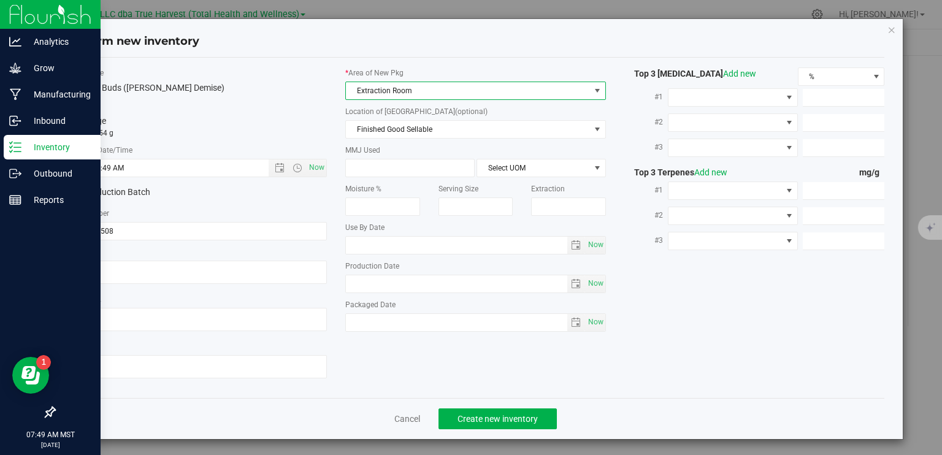
click at [404, 85] on span "Extraction Room" at bounding box center [468, 90] width 244 height 17
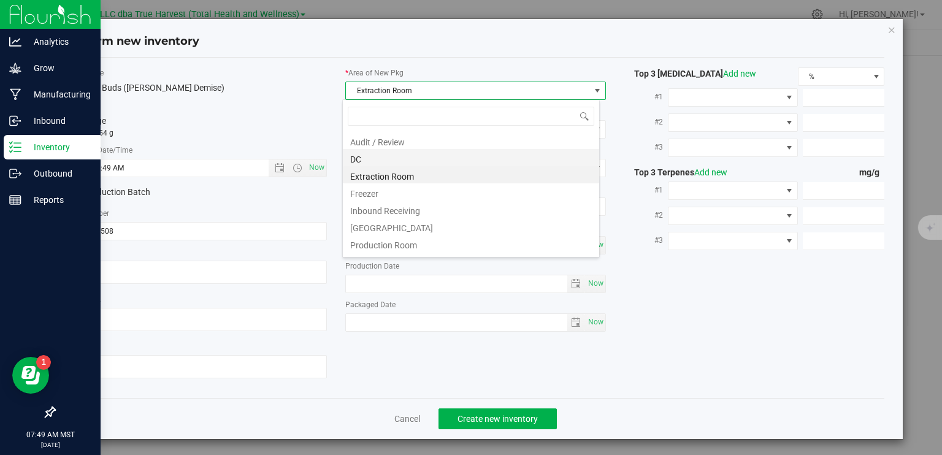
click at [396, 159] on li "DC" at bounding box center [471, 157] width 256 height 17
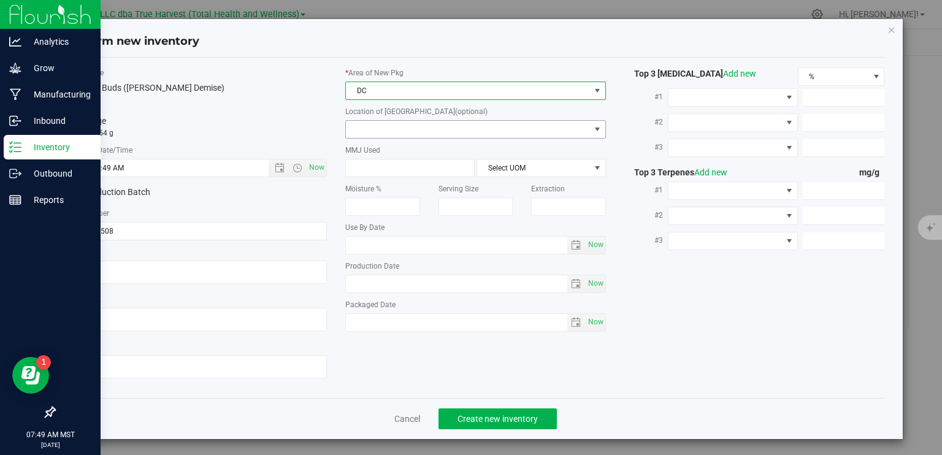
click at [405, 123] on span at bounding box center [468, 129] width 244 height 17
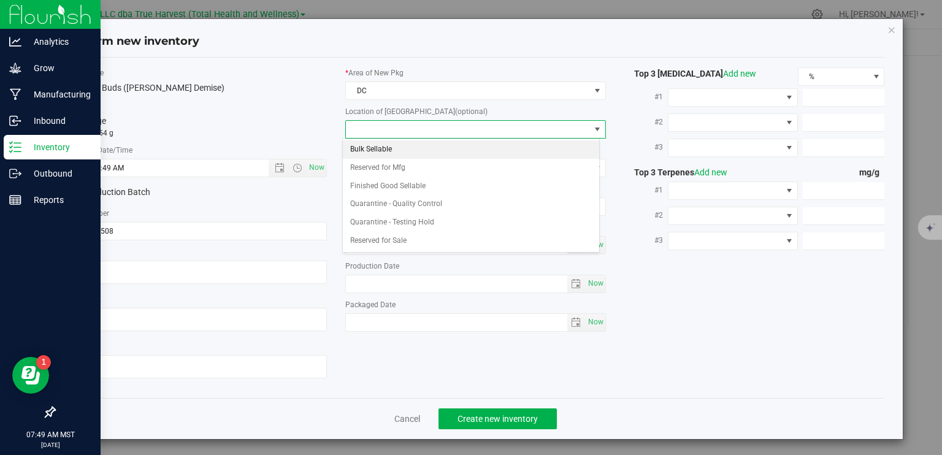
click at [402, 151] on li "Bulk Sellable" at bounding box center [471, 149] width 256 height 18
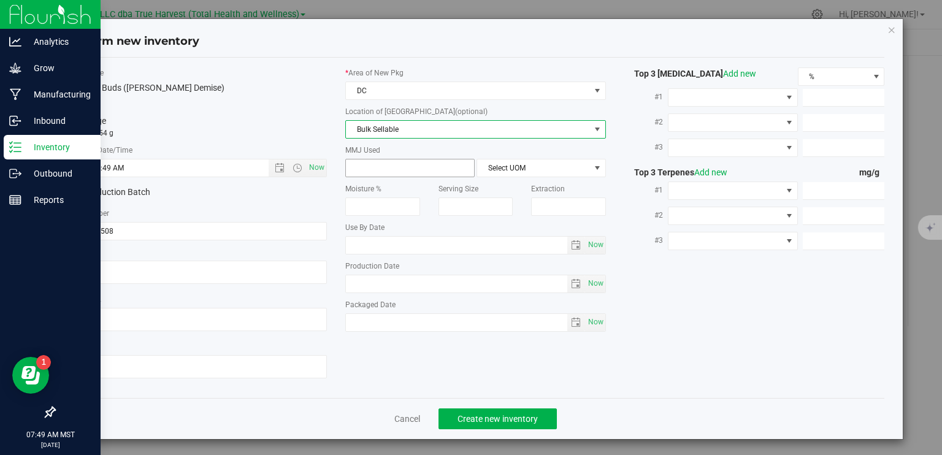
click at [413, 166] on span at bounding box center [409, 168] width 129 height 18
type input "454"
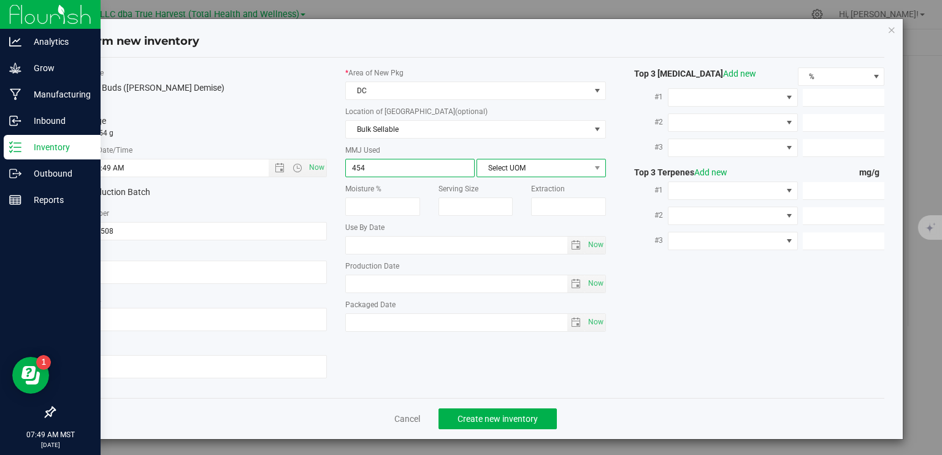
type input "454.0000"
click at [536, 167] on span "Select UOM" at bounding box center [533, 167] width 113 height 17
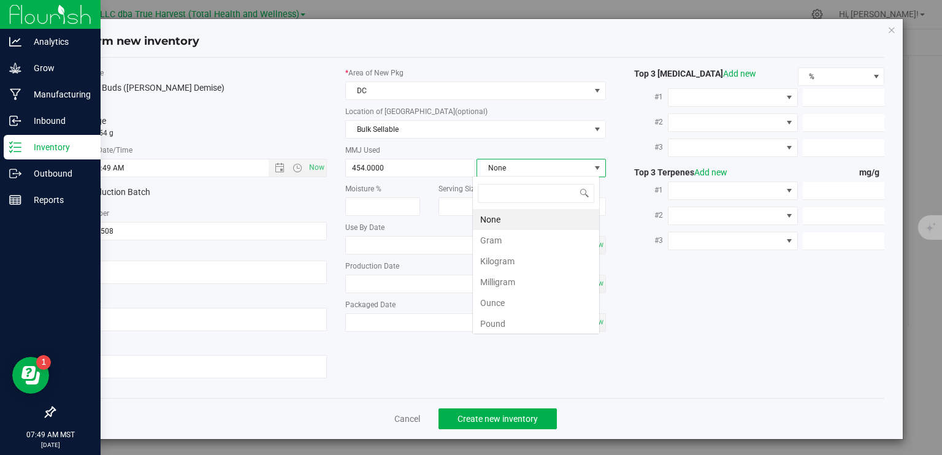
scroll to position [18, 128]
click at [513, 239] on li "Gram" at bounding box center [536, 240] width 126 height 21
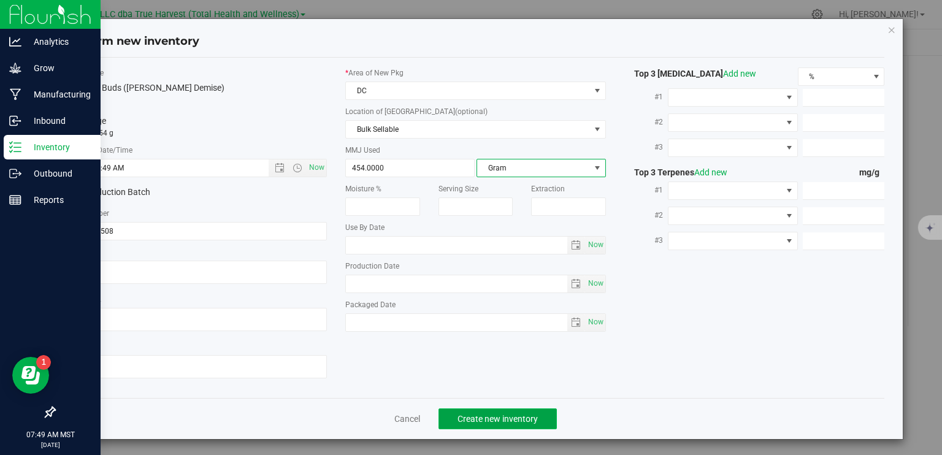
click at [528, 421] on span "Create new inventory" at bounding box center [498, 419] width 80 height 10
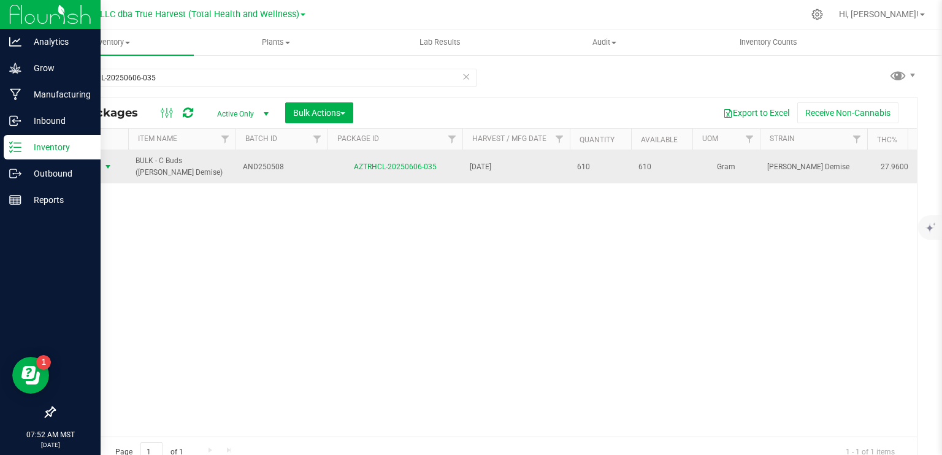
click at [112, 165] on span "select" at bounding box center [108, 167] width 10 height 10
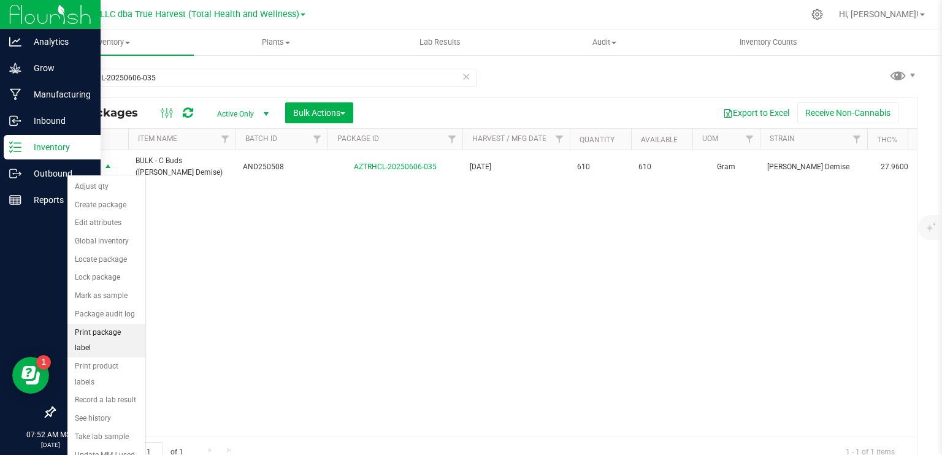
click at [127, 327] on li "Print package label" at bounding box center [106, 341] width 78 height 34
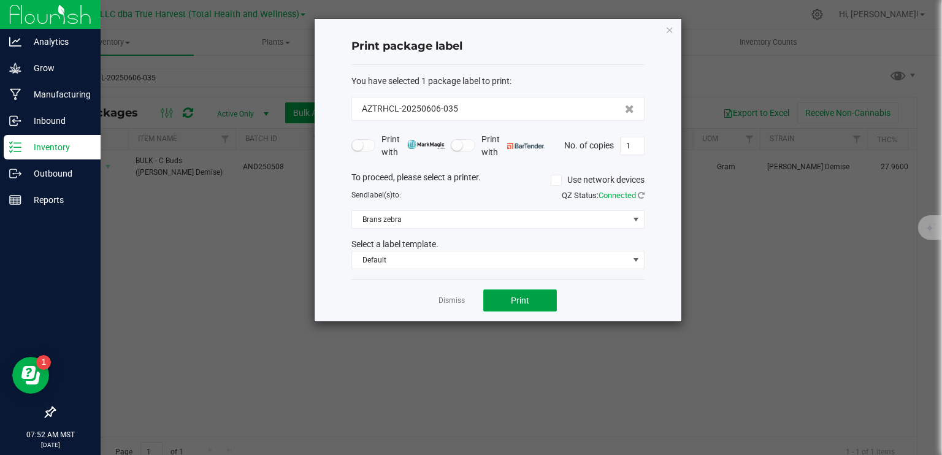
click at [535, 298] on button "Print" at bounding box center [520, 300] width 74 height 22
click at [444, 297] on link "Dismiss" at bounding box center [452, 301] width 26 height 10
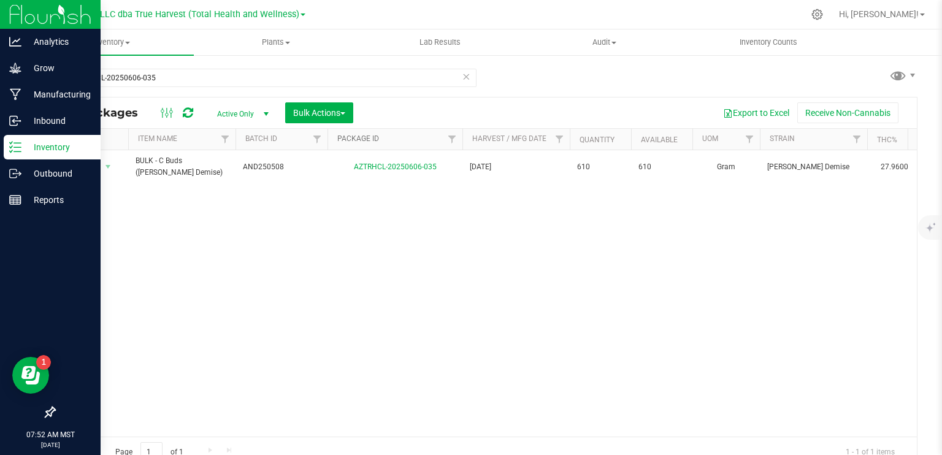
click at [365, 139] on link "Package ID" at bounding box center [358, 138] width 42 height 9
click at [364, 139] on link "Package ID" at bounding box center [365, 138] width 56 height 9
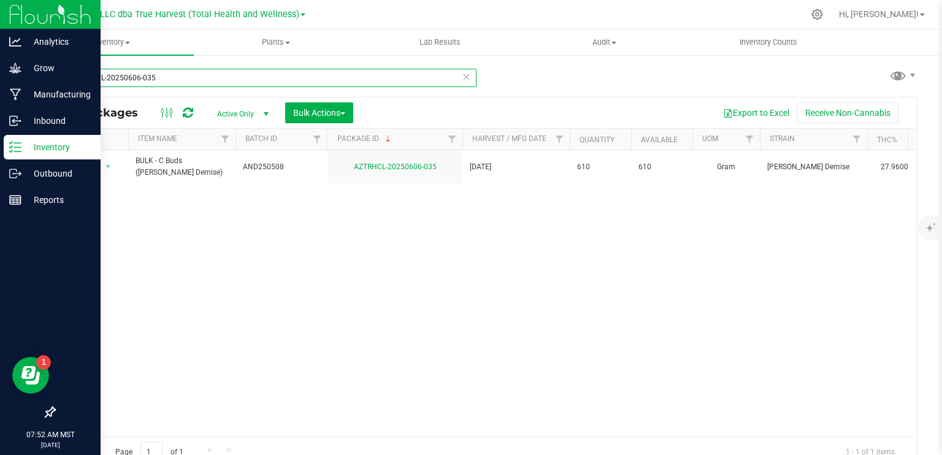
click at [176, 77] on input "AZTRHCL-20250606-035" at bounding box center [265, 78] width 423 height 18
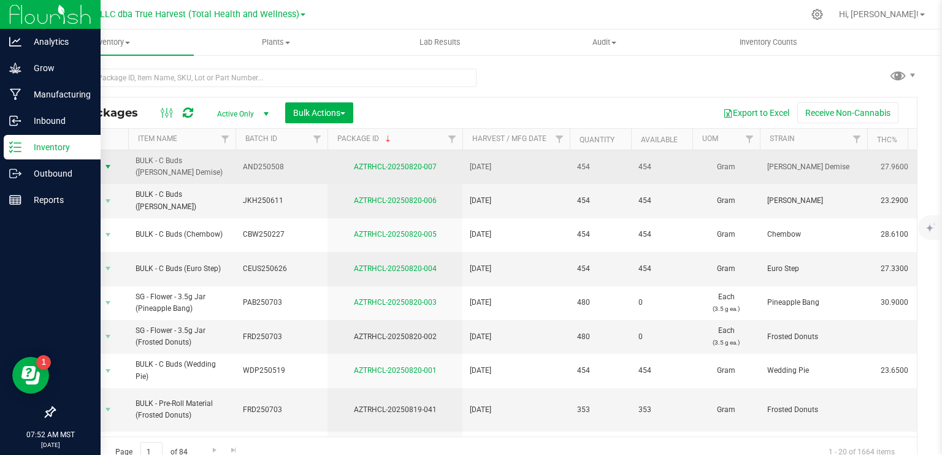
click at [109, 169] on span "select" at bounding box center [108, 167] width 10 height 10
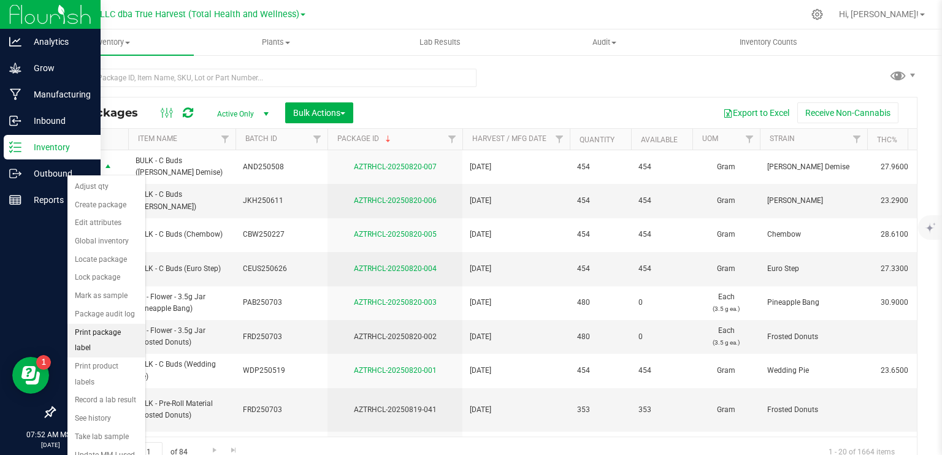
click at [106, 331] on li "Print package label" at bounding box center [106, 341] width 78 height 34
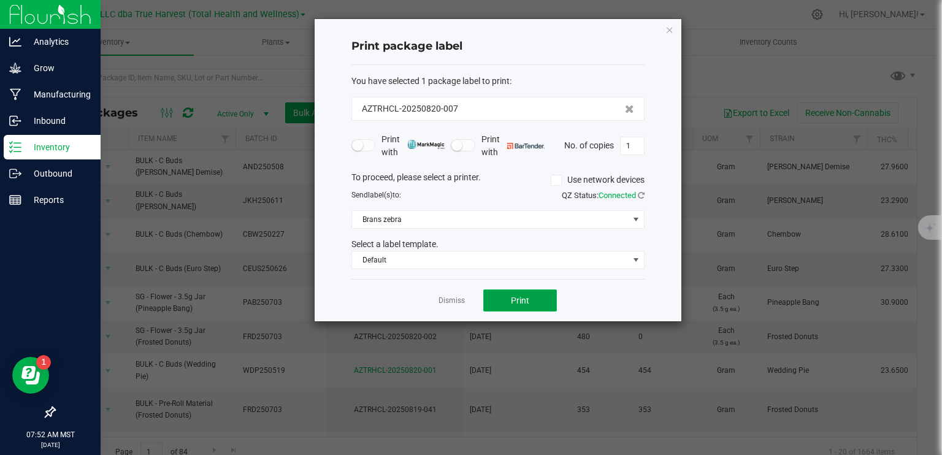
click at [537, 300] on button "Print" at bounding box center [520, 300] width 74 height 22
click at [442, 299] on link "Dismiss" at bounding box center [452, 301] width 26 height 10
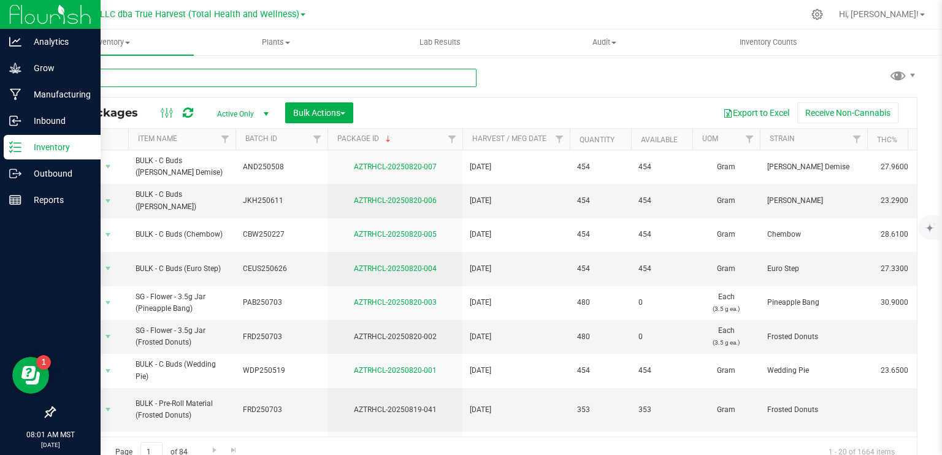
click at [259, 78] on input "text" at bounding box center [265, 78] width 423 height 18
type input "AZTRHCL-20250728-067"
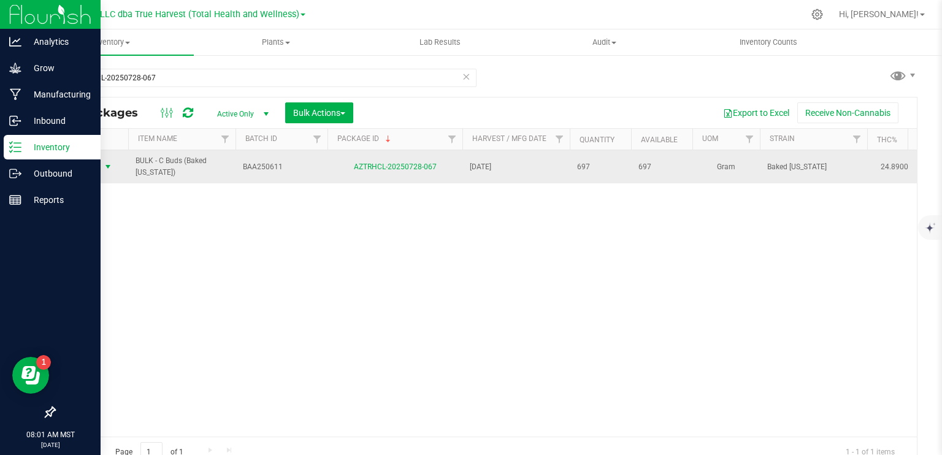
click at [106, 166] on span "select" at bounding box center [108, 167] width 10 height 10
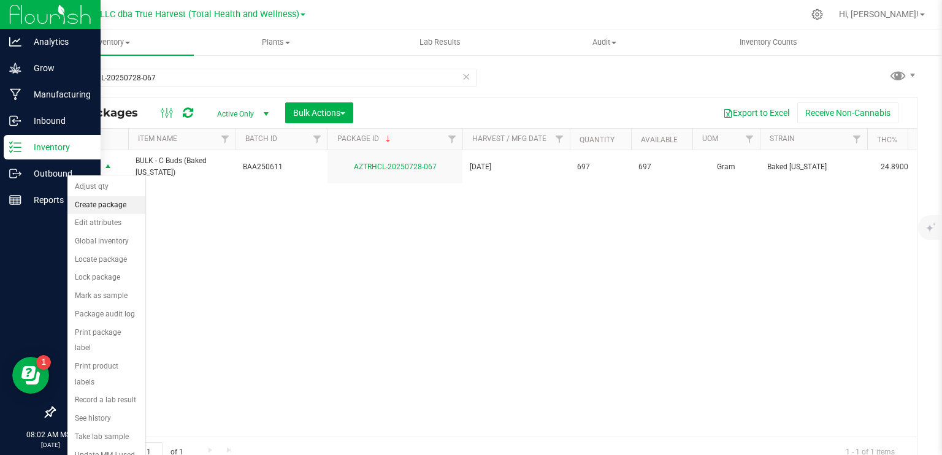
click at [101, 202] on li "Create package" at bounding box center [106, 205] width 78 height 18
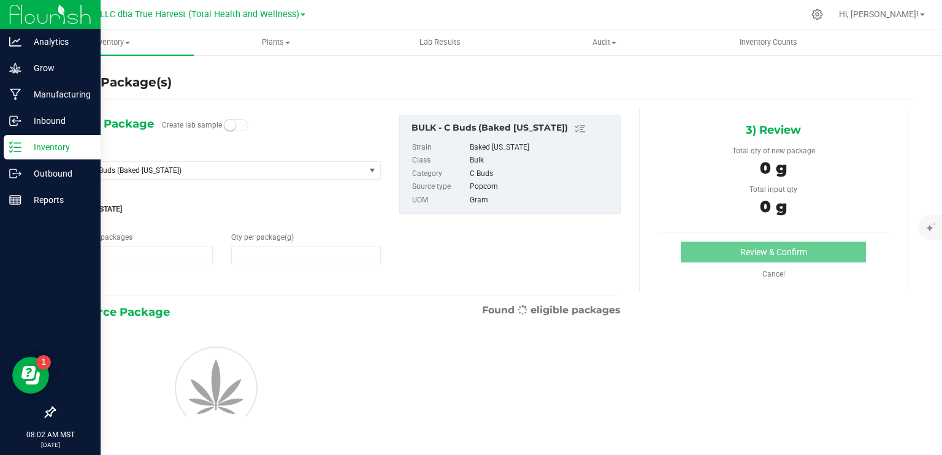
type input "1"
type input "0.0000"
type input "0"
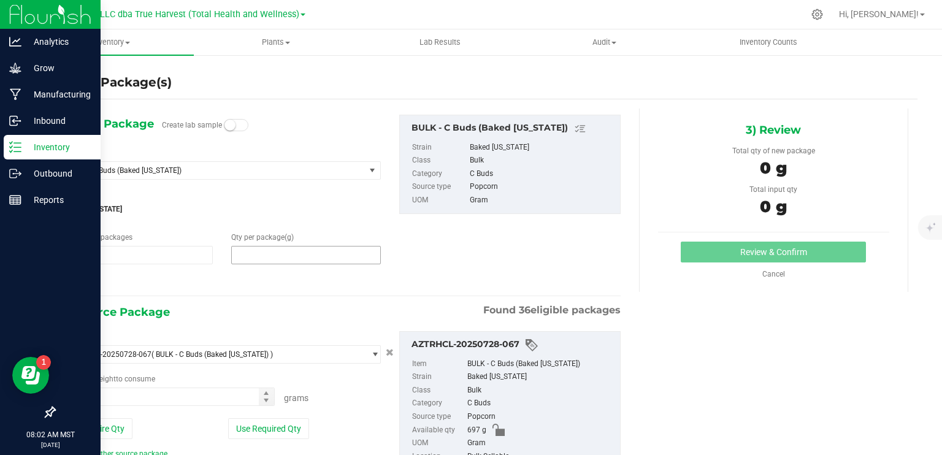
click at [258, 253] on span at bounding box center [306, 255] width 150 height 18
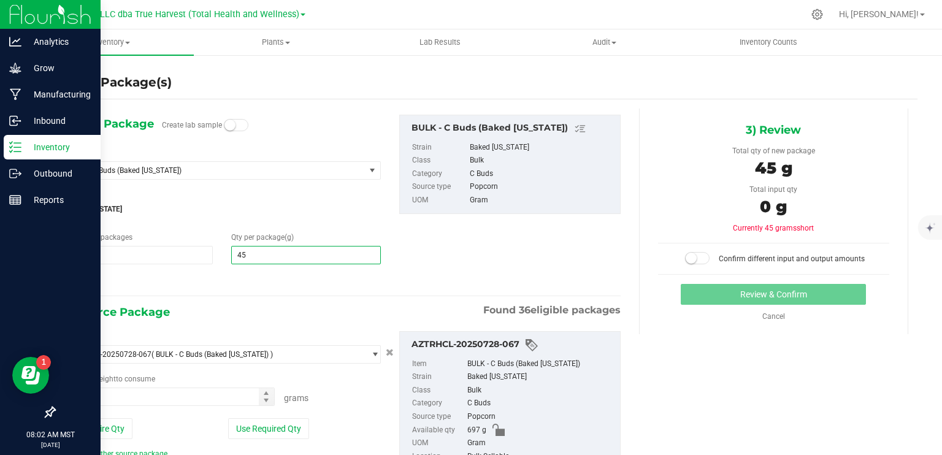
type input "454"
type input "454.0000"
click at [484, 255] on div "1) New Package Create lab sample Select Item BULK - C Buds (Baked Alaska) ARCHI…" at bounding box center [342, 202] width 576 height 175
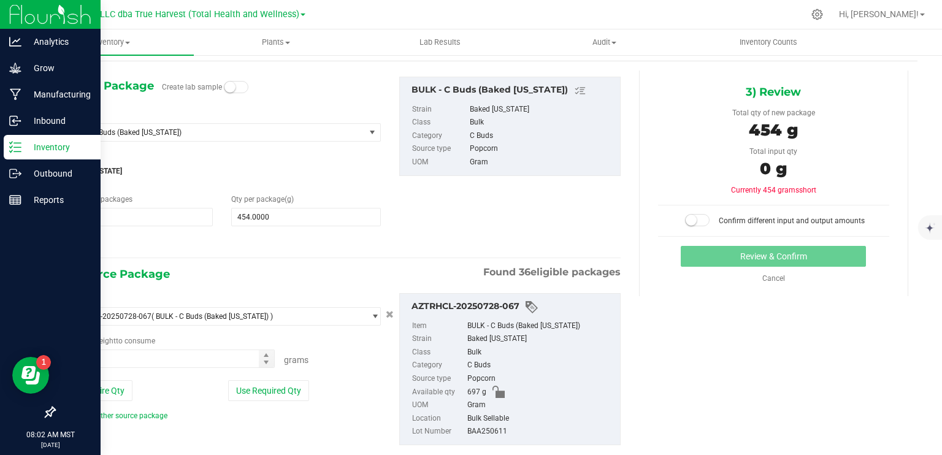
scroll to position [63, 0]
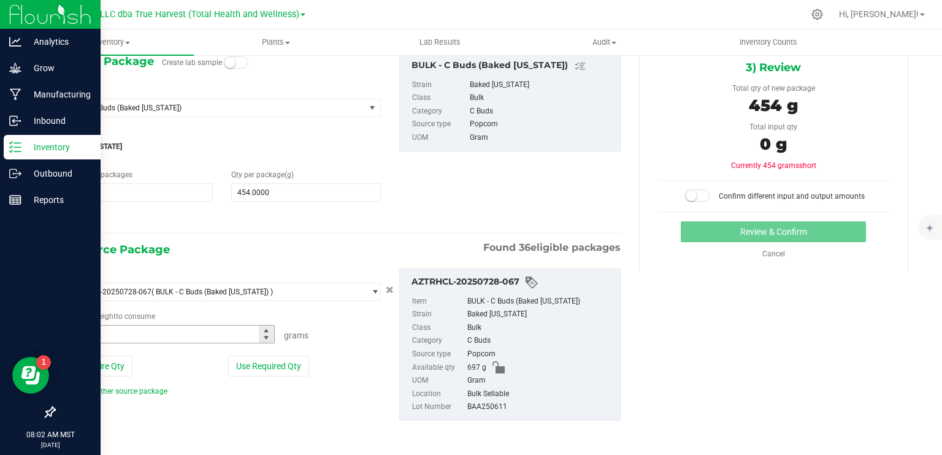
click at [176, 333] on span at bounding box center [169, 334] width 212 height 18
type input "458"
type input "458.0000 g"
click at [688, 196] on small at bounding box center [691, 195] width 11 height 11
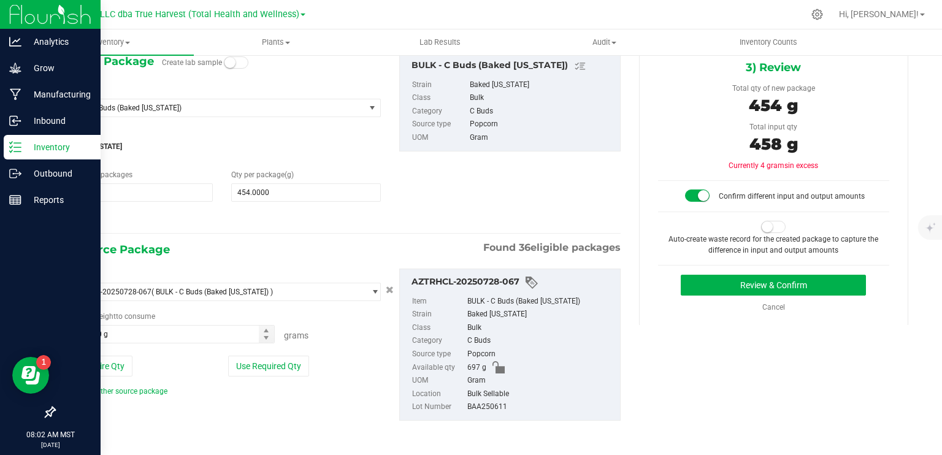
click at [762, 228] on small at bounding box center [767, 226] width 11 height 11
click at [780, 278] on button "Review & Confirm" at bounding box center [773, 285] width 185 height 21
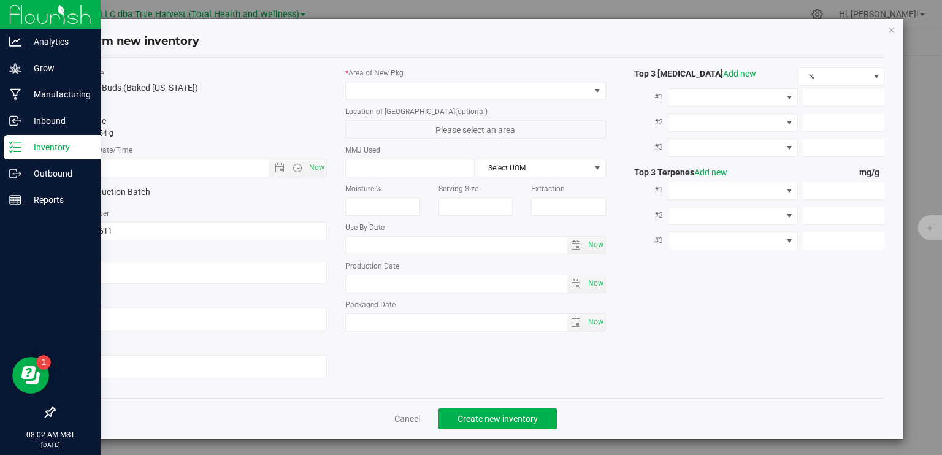
type textarea "2025-06-11"
click at [146, 273] on textarea at bounding box center [197, 272] width 261 height 23
click at [147, 273] on textarea at bounding box center [197, 272] width 261 height 23
click at [190, 169] on input "text" at bounding box center [178, 167] width 223 height 17
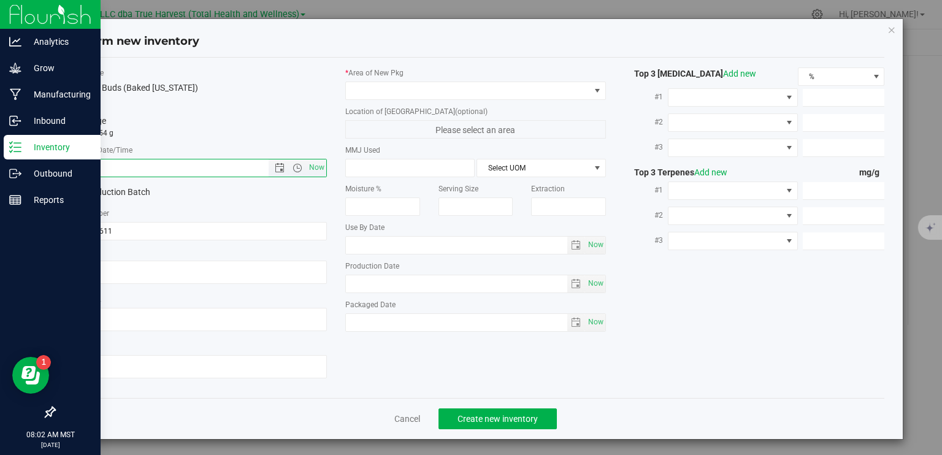
paste input "2025-06-11"
type input "6/11/2025 8:02 AM"
click at [378, 91] on span at bounding box center [468, 90] width 244 height 17
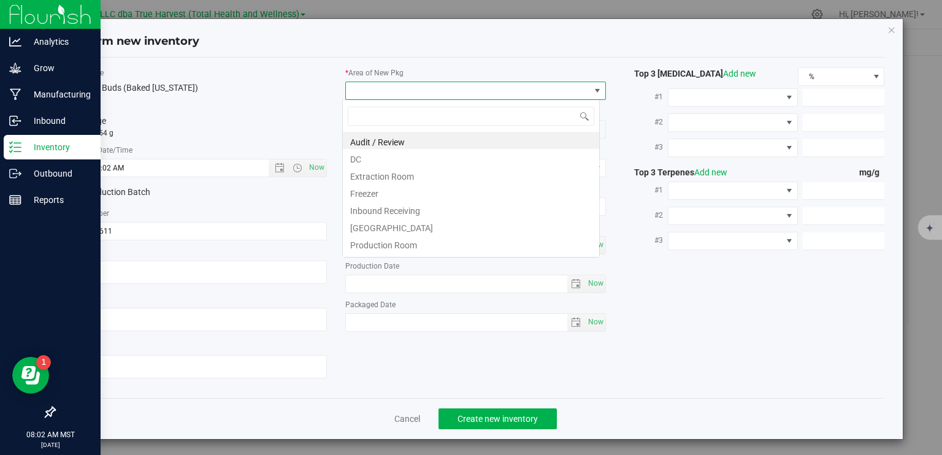
scroll to position [18, 258]
click at [399, 156] on li "DC" at bounding box center [471, 157] width 256 height 17
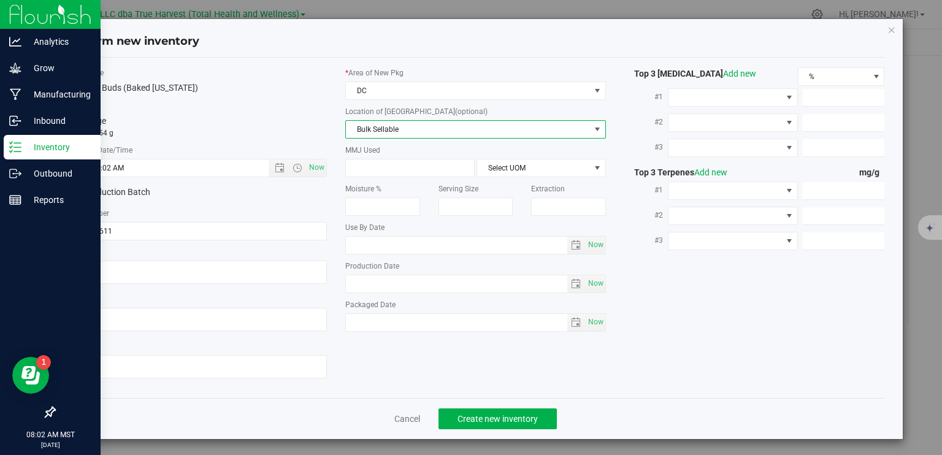
click at [415, 129] on span "Bulk Sellable" at bounding box center [468, 129] width 244 height 17
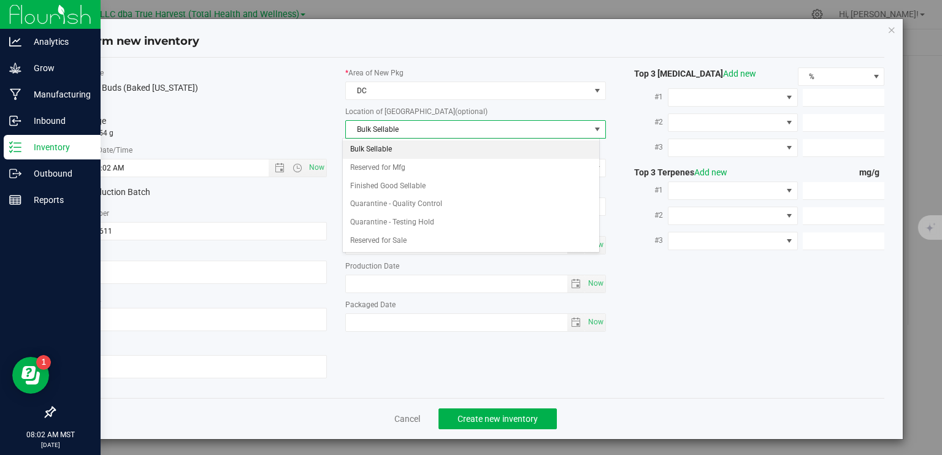
click at [393, 144] on li "Bulk Sellable" at bounding box center [471, 149] width 256 height 18
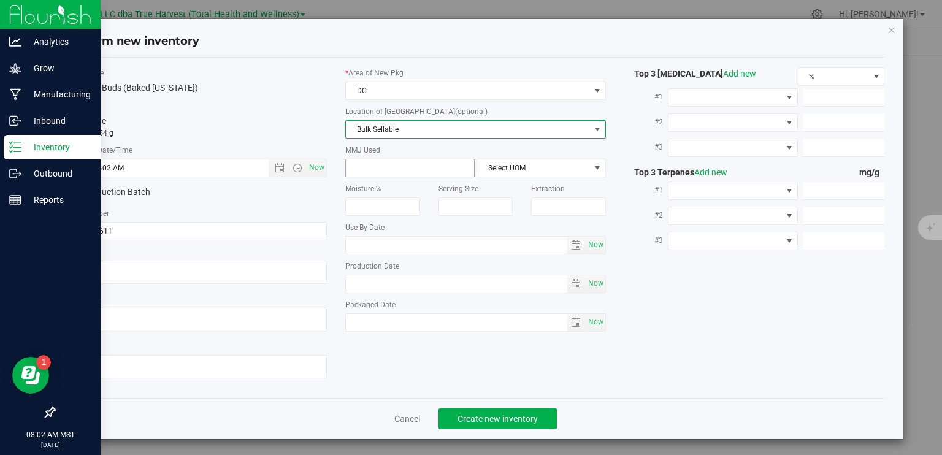
click at [399, 168] on span at bounding box center [409, 168] width 129 height 18
type input "454"
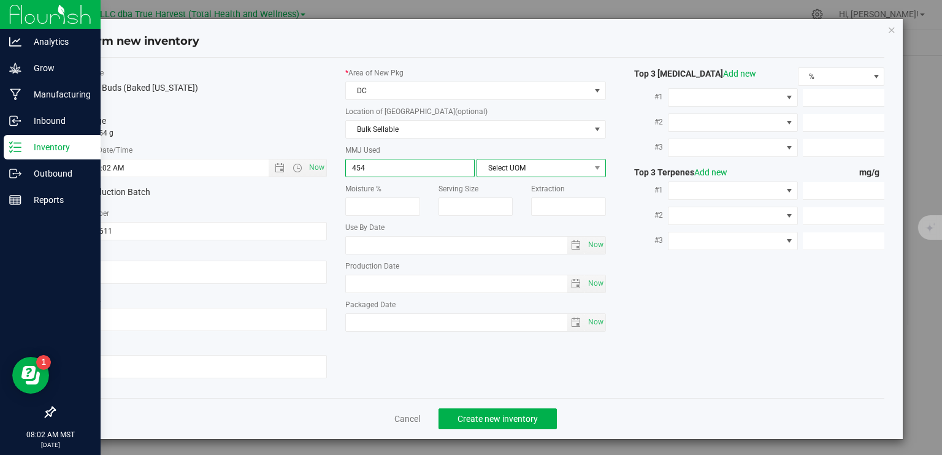
type input "454.0000"
click at [556, 165] on span "Select UOM" at bounding box center [533, 167] width 113 height 17
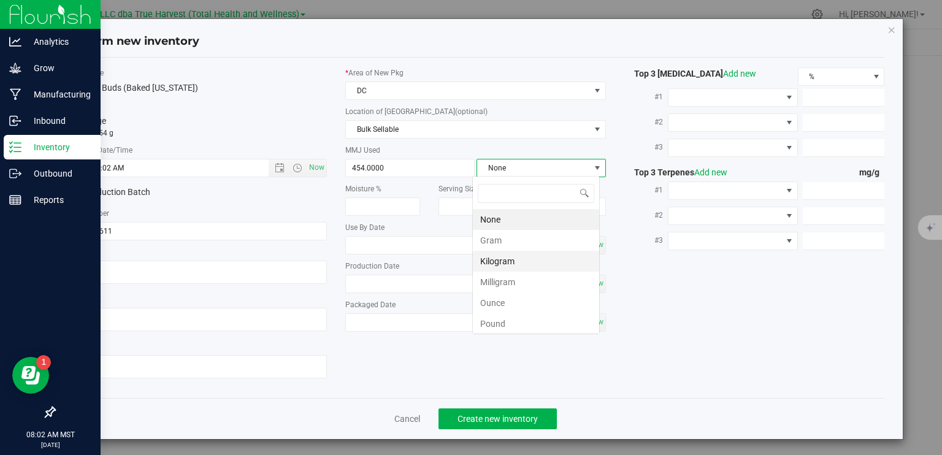
scroll to position [18, 128]
click at [518, 240] on li "Gram" at bounding box center [536, 240] width 126 height 21
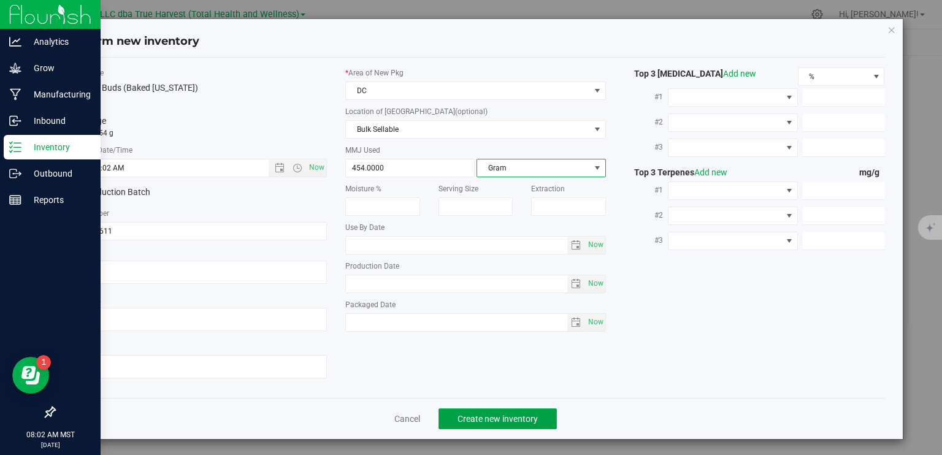
click at [519, 418] on span "Create new inventory" at bounding box center [498, 419] width 80 height 10
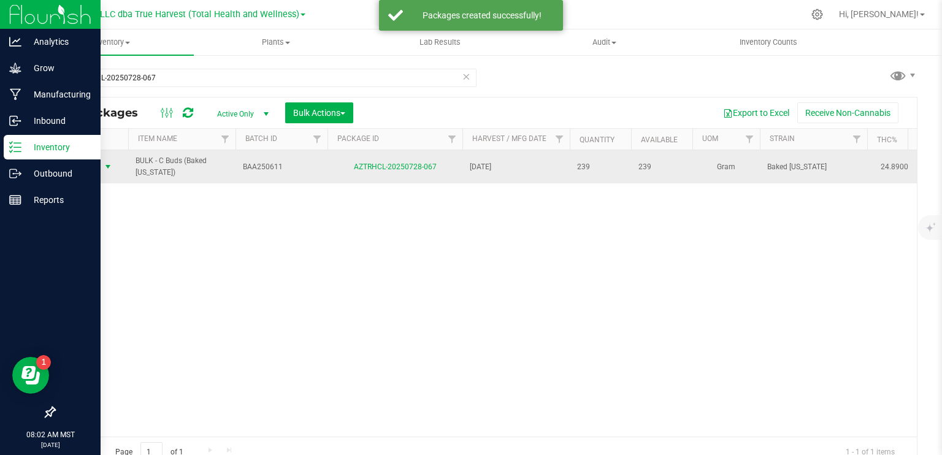
click at [112, 166] on span "select" at bounding box center [108, 167] width 10 height 10
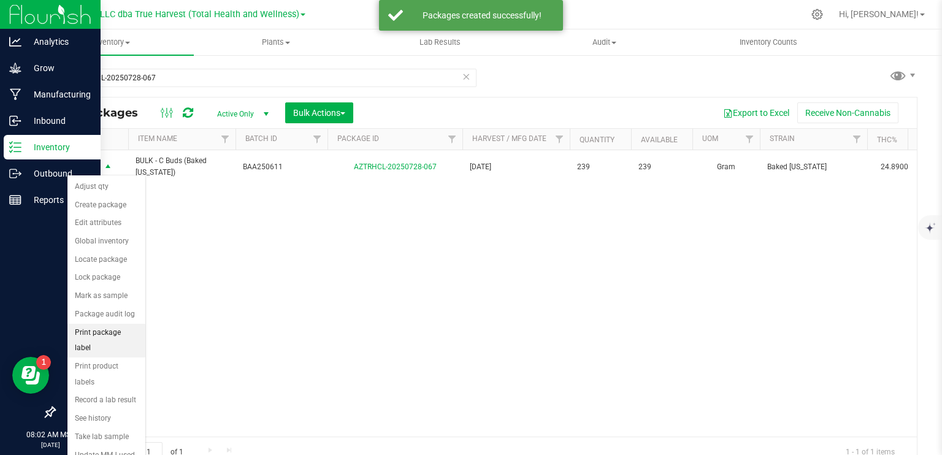
click at [127, 332] on li "Print package label" at bounding box center [106, 341] width 78 height 34
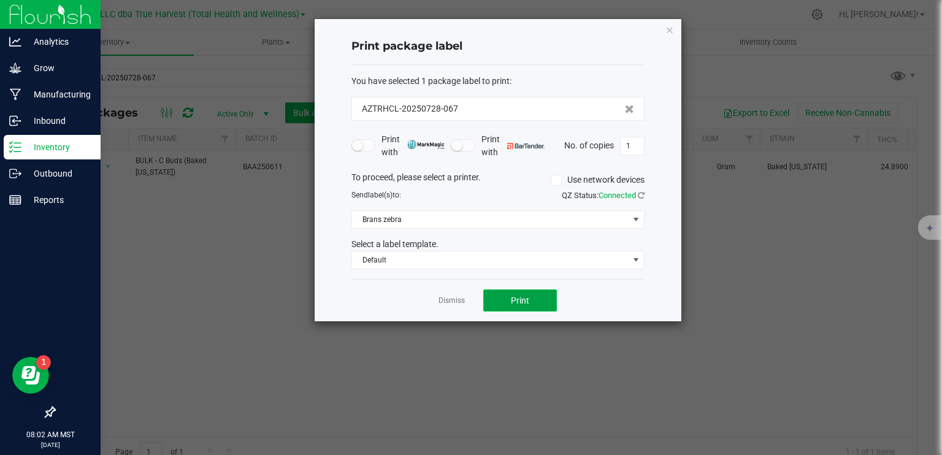
click at [535, 301] on button "Print" at bounding box center [520, 300] width 74 height 22
click at [446, 302] on link "Dismiss" at bounding box center [452, 301] width 26 height 10
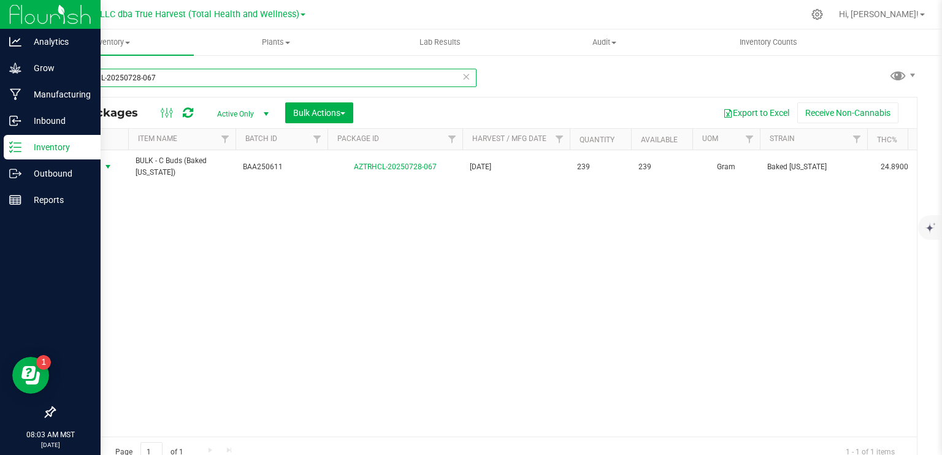
click at [162, 80] on input "AZTRHCL-20250728-067" at bounding box center [265, 78] width 423 height 18
click at [163, 79] on input "AZTRHCL-20250728-067" at bounding box center [265, 78] width 423 height 18
click at [164, 79] on input "AZTRHCL-20250728-067" at bounding box center [265, 78] width 423 height 18
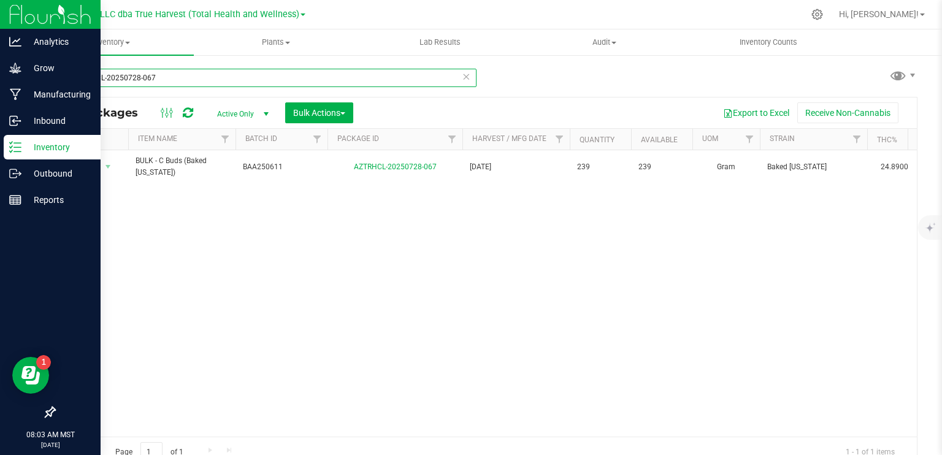
click at [164, 79] on input "AZTRHCL-20250728-067" at bounding box center [265, 78] width 423 height 18
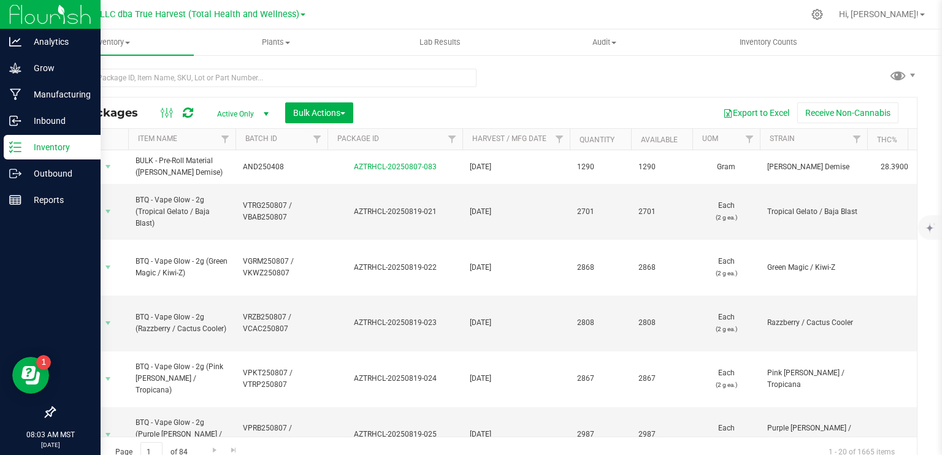
click at [366, 144] on th "Package ID" at bounding box center [395, 139] width 135 height 21
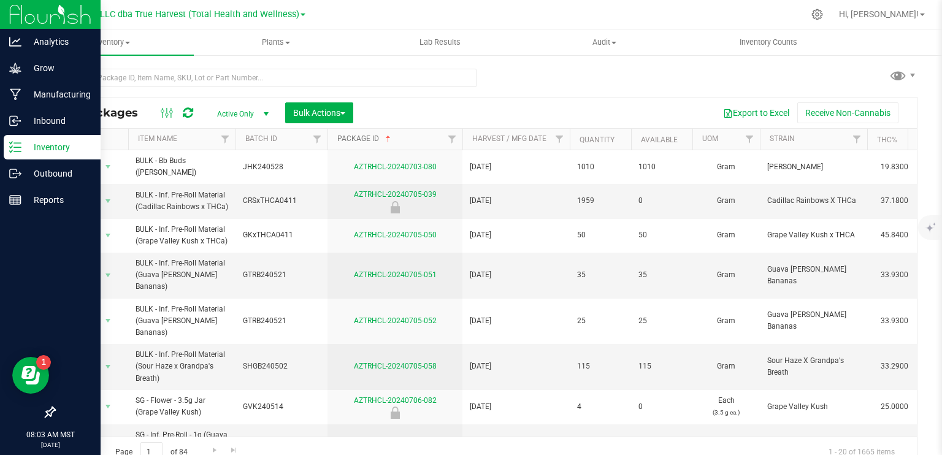
click at [366, 140] on link "Package ID" at bounding box center [365, 138] width 56 height 9
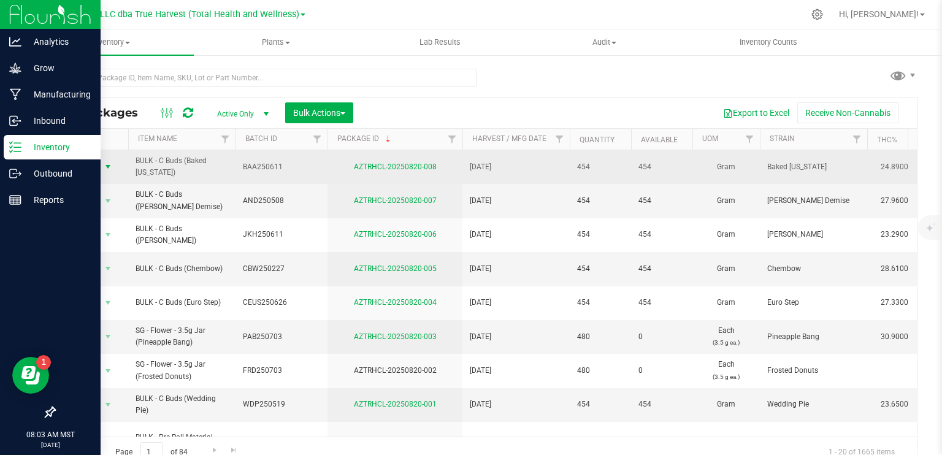
click at [107, 164] on span "select" at bounding box center [108, 167] width 10 height 10
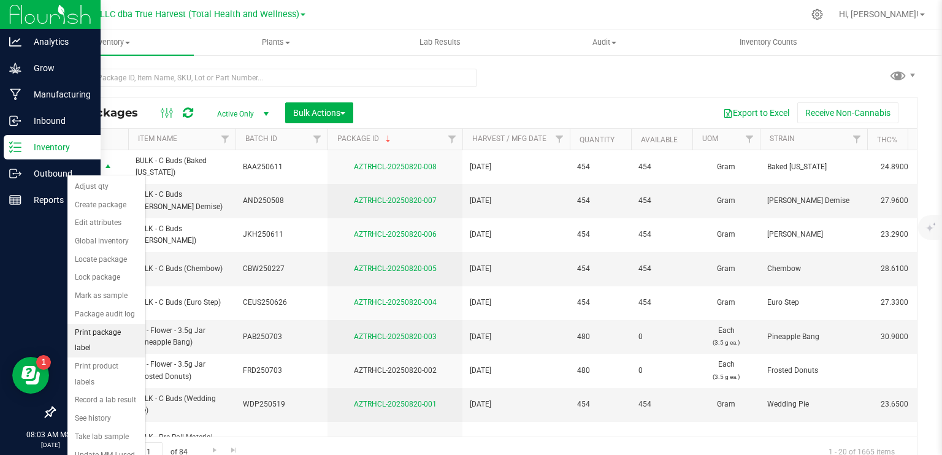
click at [110, 335] on li "Print package label" at bounding box center [106, 341] width 78 height 34
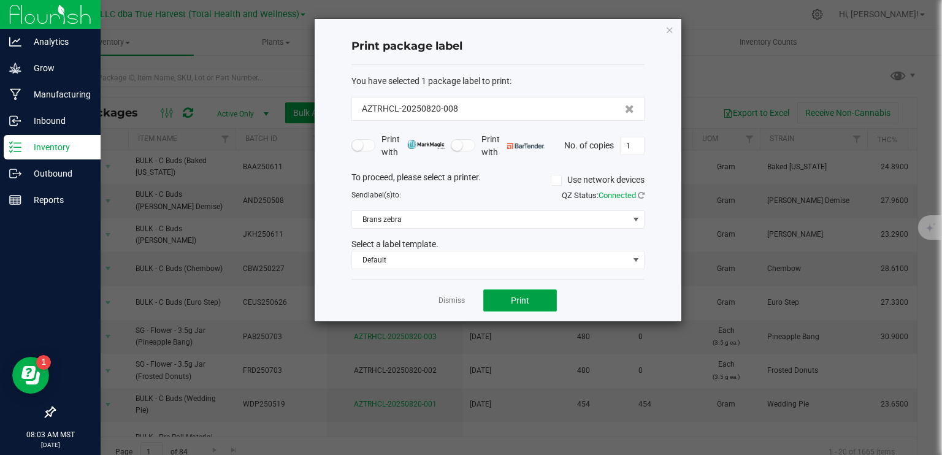
click at [530, 302] on button "Print" at bounding box center [520, 300] width 74 height 22
click at [454, 300] on link "Dismiss" at bounding box center [452, 301] width 26 height 10
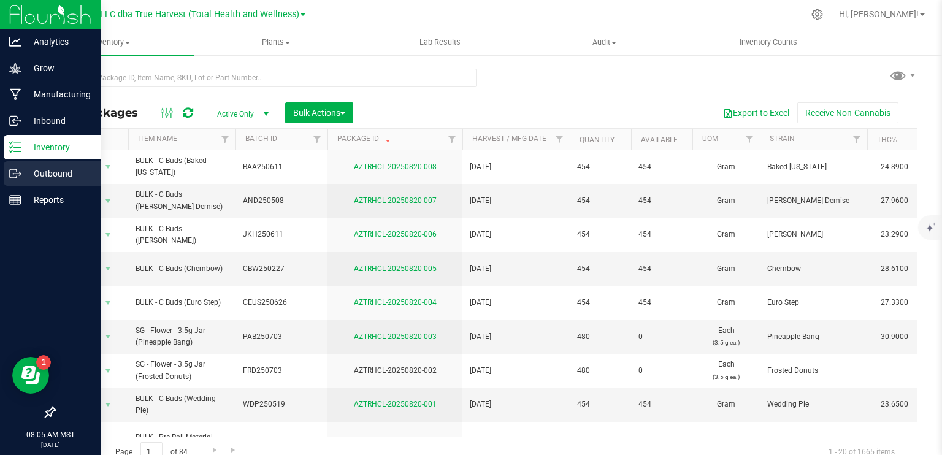
click at [15, 169] on icon at bounding box center [13, 173] width 7 height 9
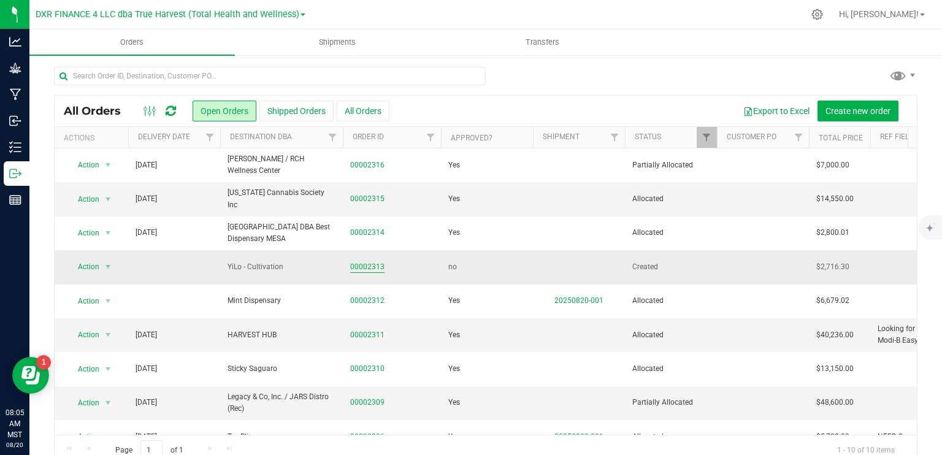
click at [375, 268] on link "00002313" at bounding box center [367, 267] width 34 height 12
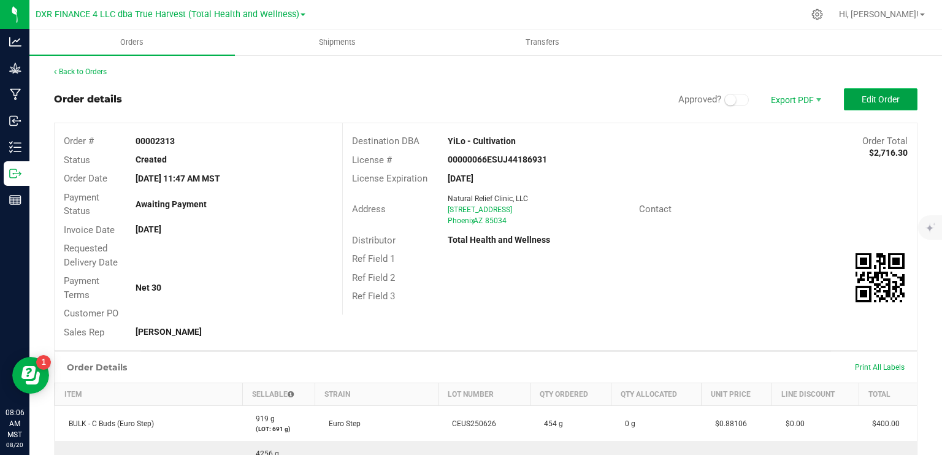
click at [886, 90] on button "Edit Order" at bounding box center [881, 99] width 74 height 22
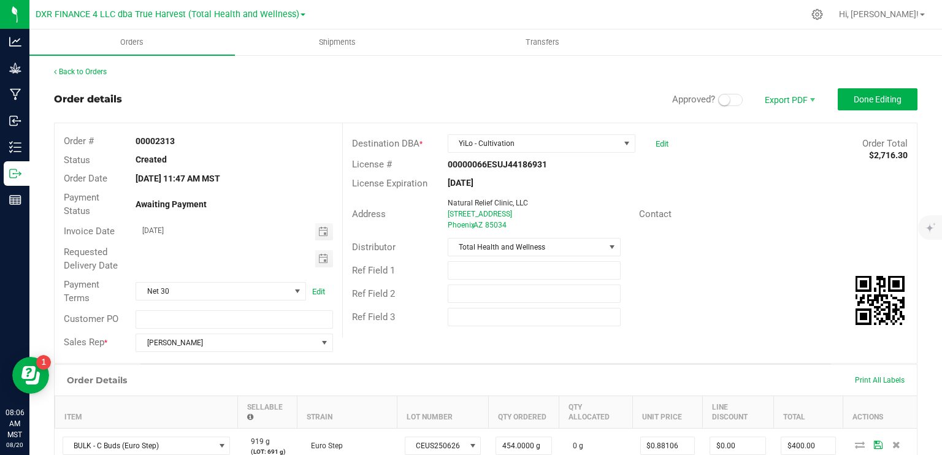
click at [721, 98] on span at bounding box center [730, 100] width 25 height 12
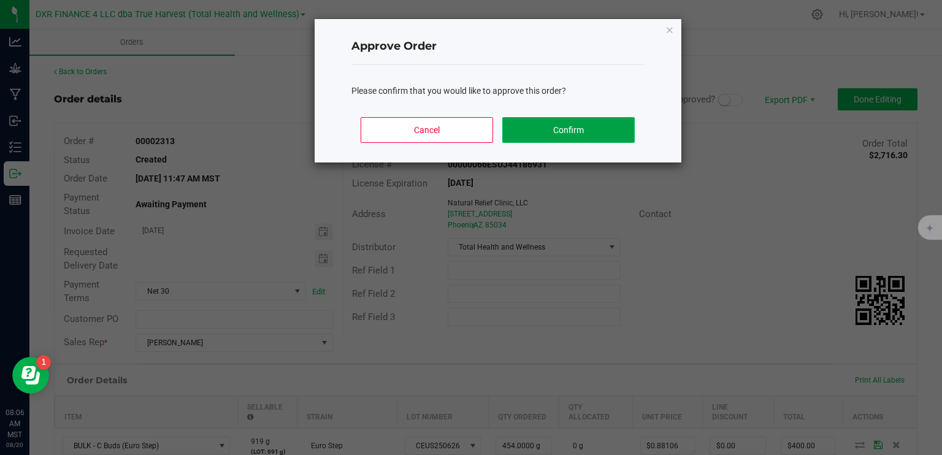
click at [546, 127] on button "Confirm" at bounding box center [568, 130] width 132 height 26
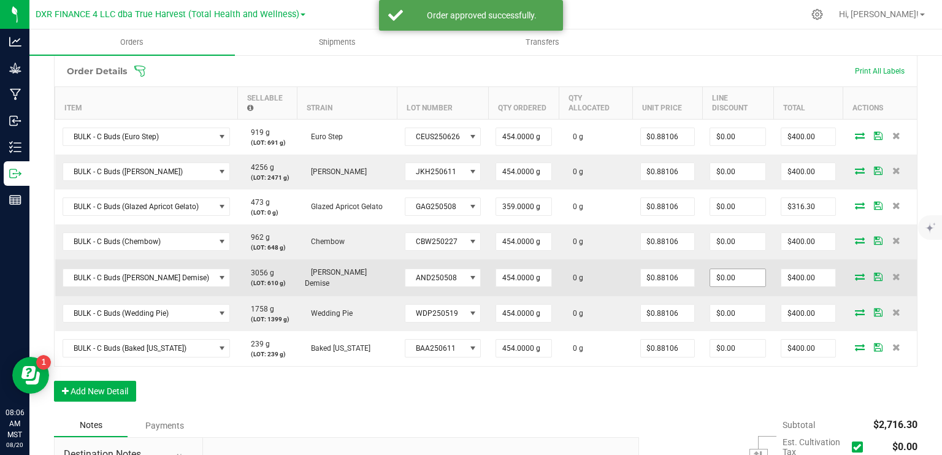
scroll to position [368, 0]
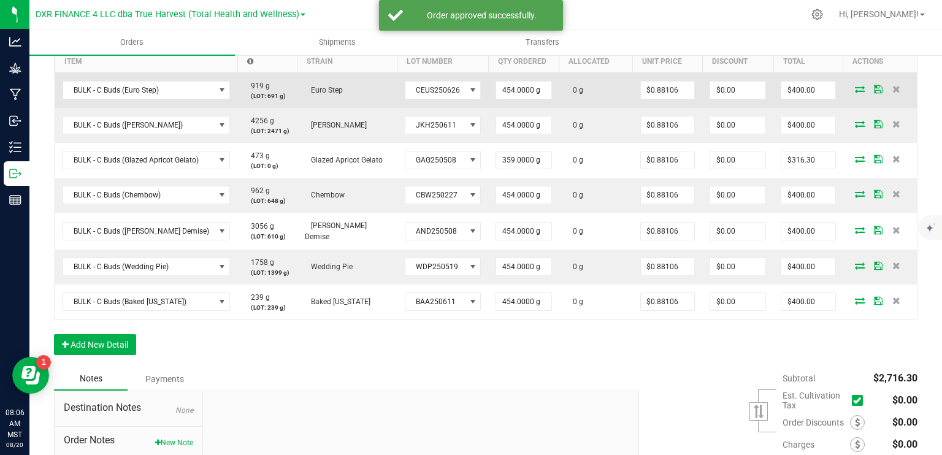
click at [855, 87] on icon at bounding box center [860, 88] width 10 height 7
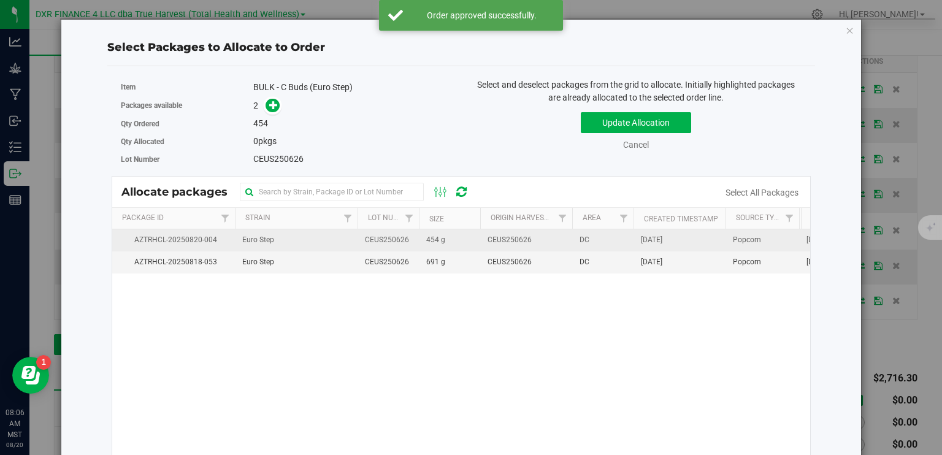
click at [459, 237] on td "454 g" at bounding box center [449, 240] width 61 height 22
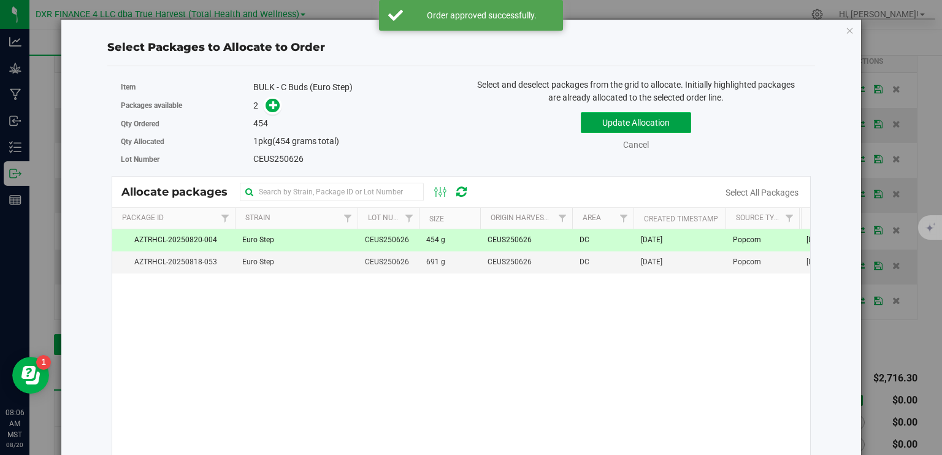
click at [618, 123] on button "Update Allocation" at bounding box center [636, 122] width 110 height 21
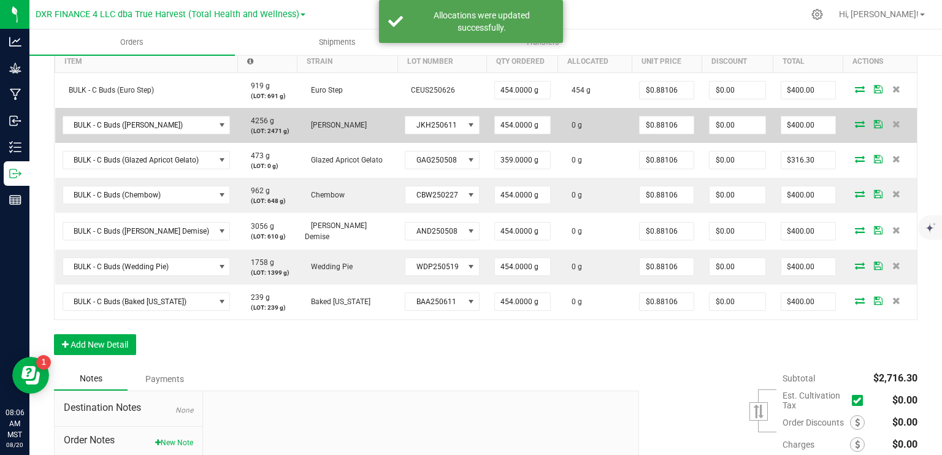
click at [856, 120] on span at bounding box center [860, 123] width 18 height 7
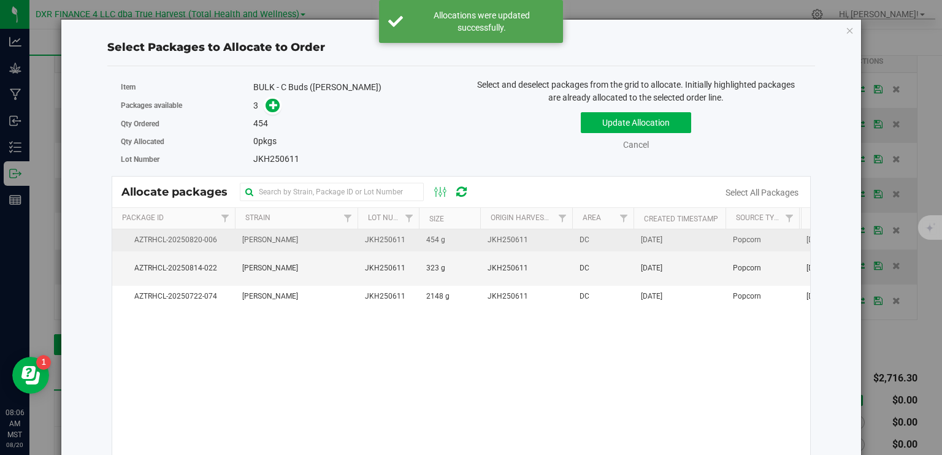
click at [477, 237] on td "454 g" at bounding box center [449, 240] width 61 height 22
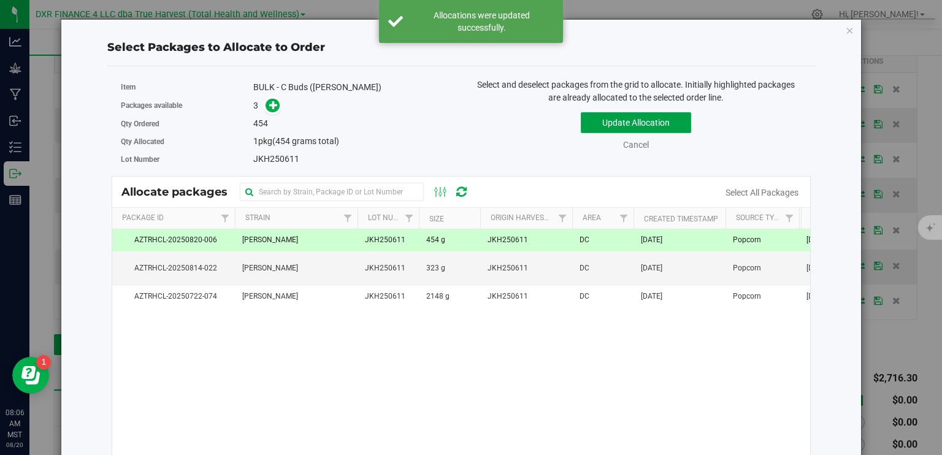
click at [609, 126] on button "Update Allocation" at bounding box center [636, 122] width 110 height 21
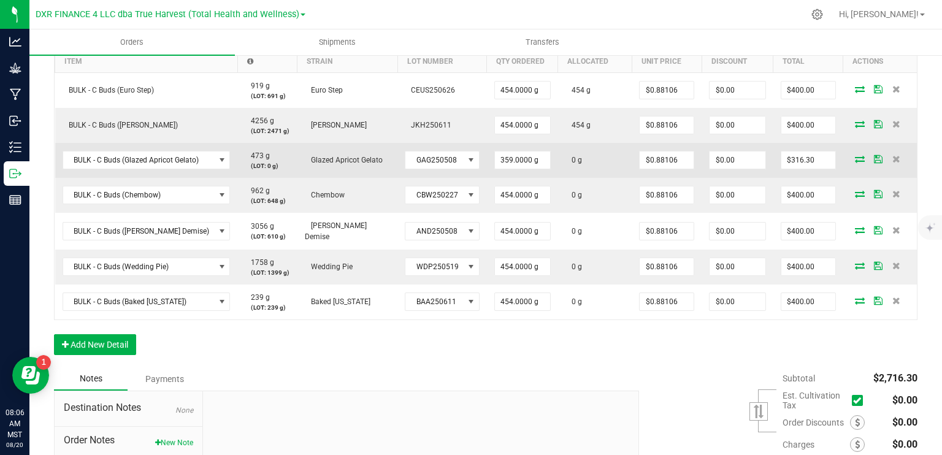
click at [855, 159] on icon at bounding box center [860, 158] width 10 height 7
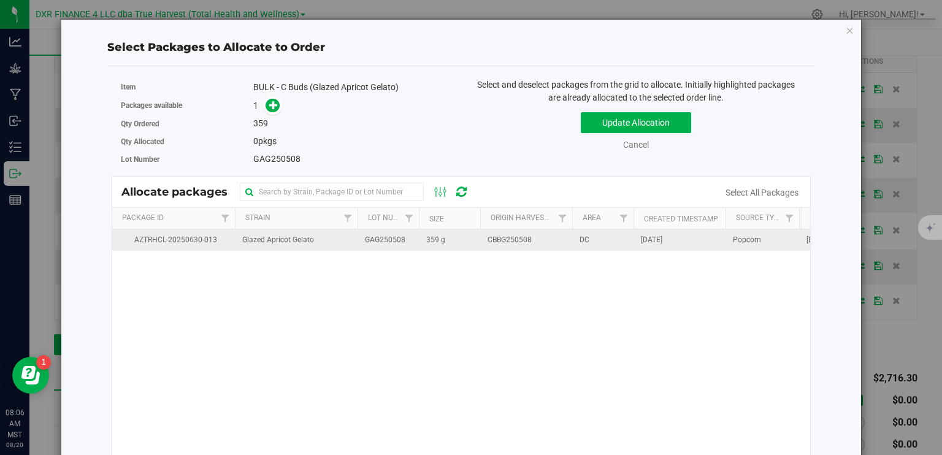
click at [426, 240] on span "359 g" at bounding box center [435, 240] width 19 height 12
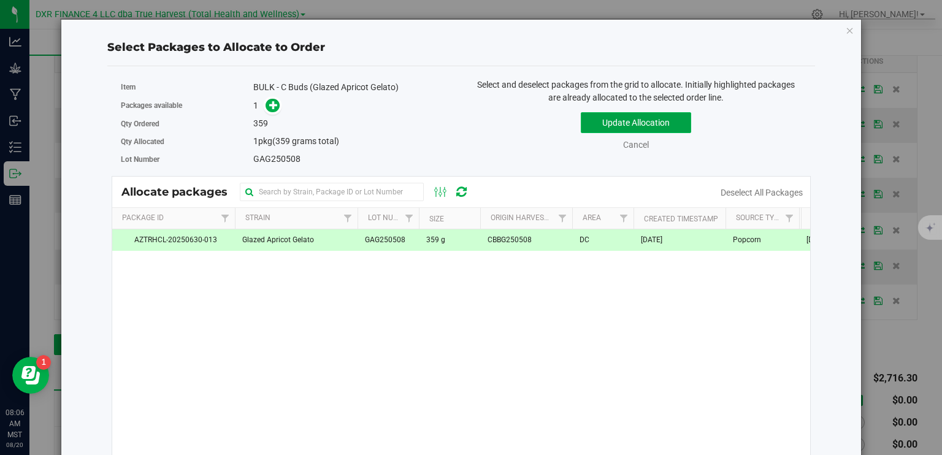
click at [601, 126] on button "Update Allocation" at bounding box center [636, 122] width 110 height 21
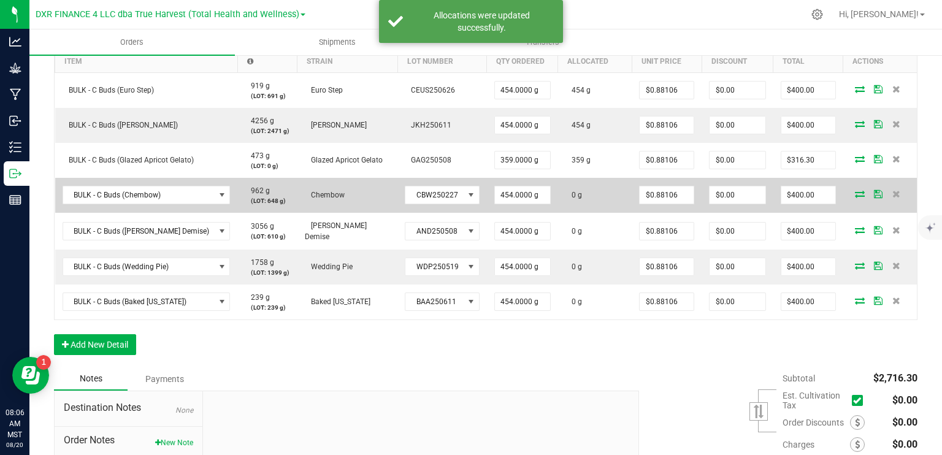
click at [855, 190] on icon at bounding box center [860, 193] width 10 height 7
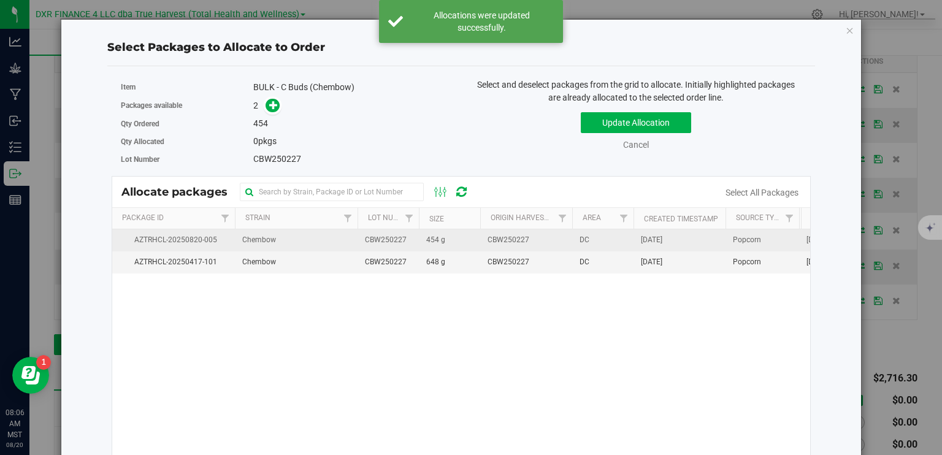
click at [473, 240] on td "454 g" at bounding box center [449, 240] width 61 height 22
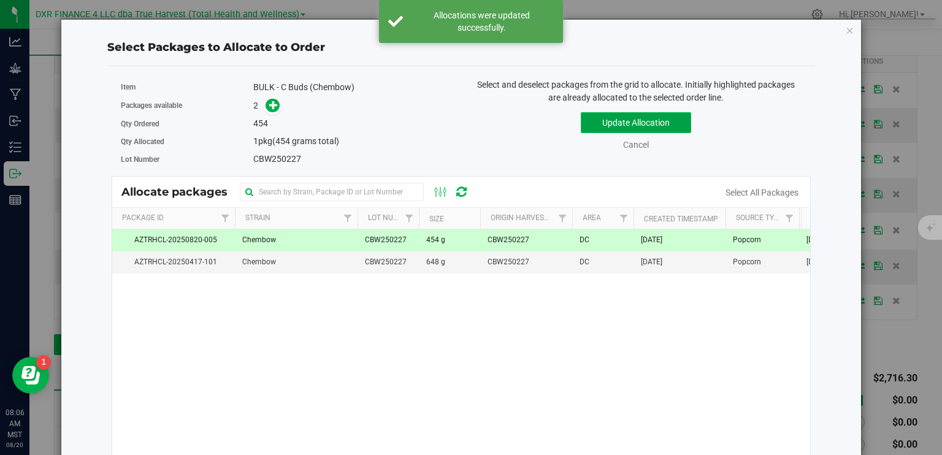
click at [630, 118] on button "Update Allocation" at bounding box center [636, 122] width 110 height 21
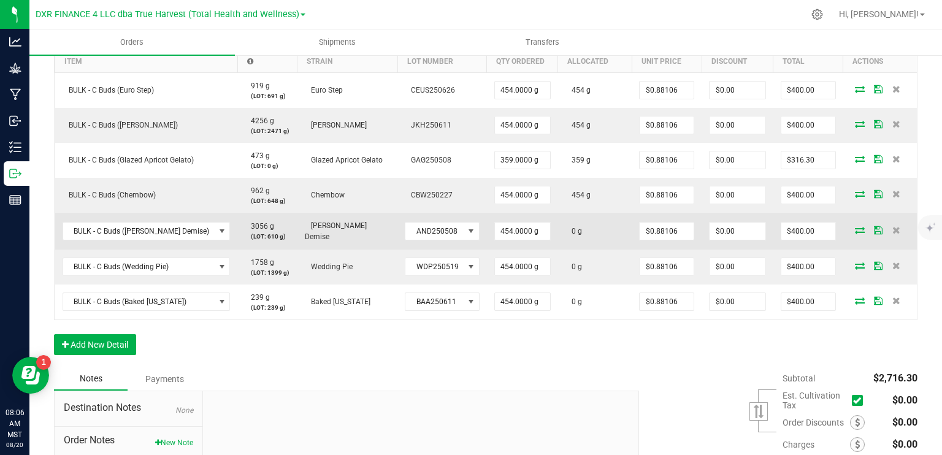
click at [855, 226] on icon at bounding box center [860, 229] width 10 height 7
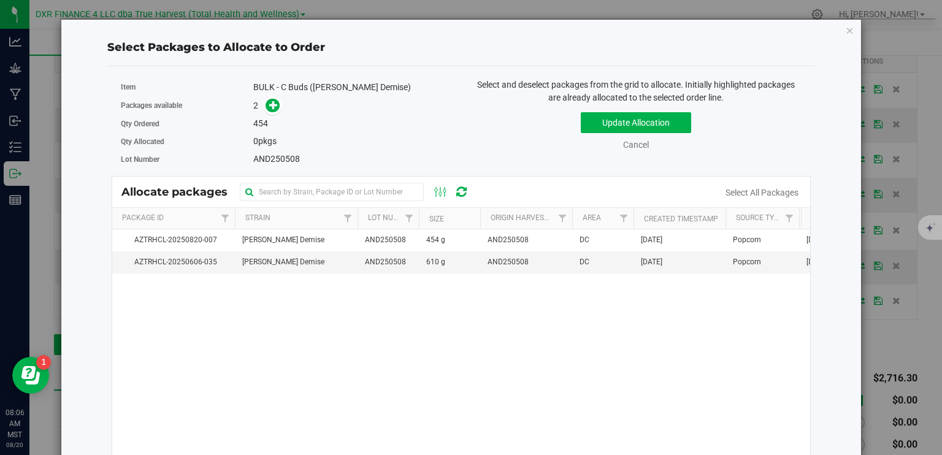
drag, startPoint x: 513, startPoint y: 239, endPoint x: 534, endPoint y: 223, distance: 25.8
click at [514, 239] on span "AND250508" at bounding box center [508, 240] width 41 height 12
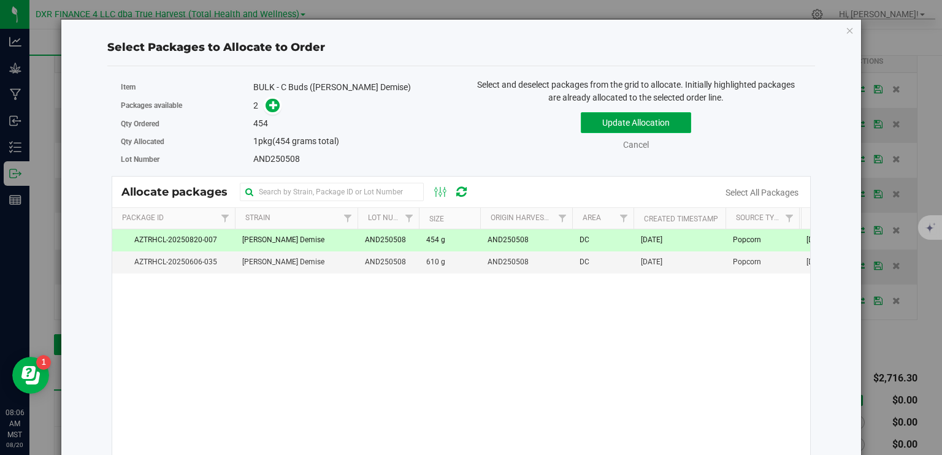
click at [632, 125] on button "Update Allocation" at bounding box center [636, 122] width 110 height 21
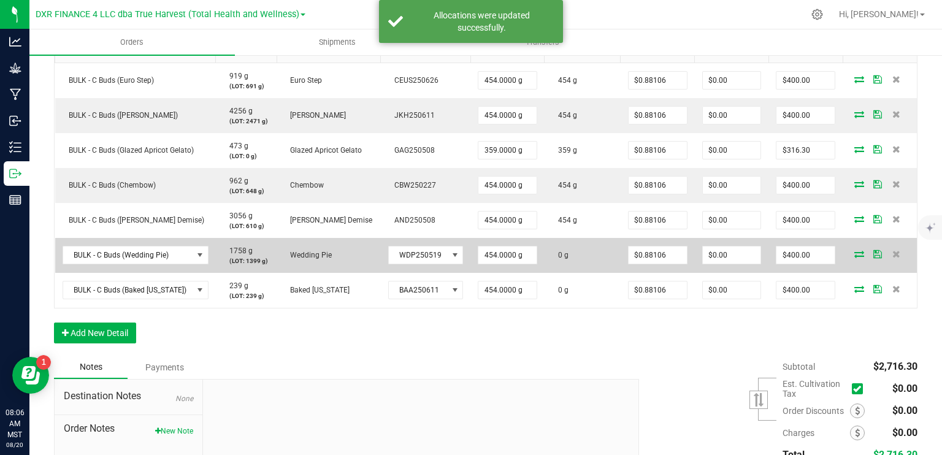
click at [854, 251] on icon at bounding box center [859, 253] width 10 height 7
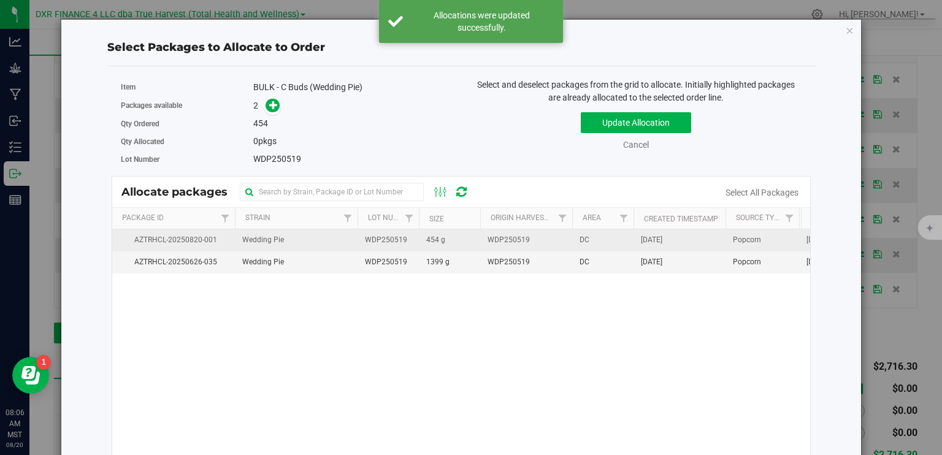
click at [507, 244] on span "WDP250519" at bounding box center [509, 240] width 42 height 12
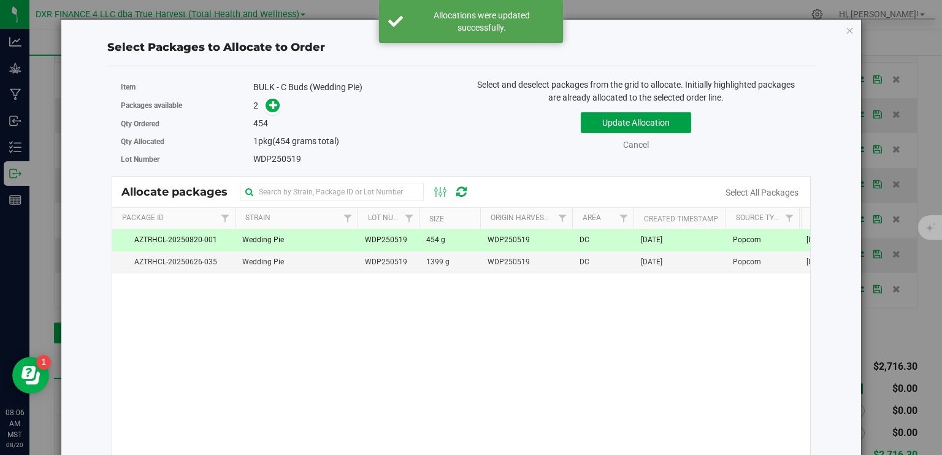
click at [604, 119] on button "Update Allocation" at bounding box center [636, 122] width 110 height 21
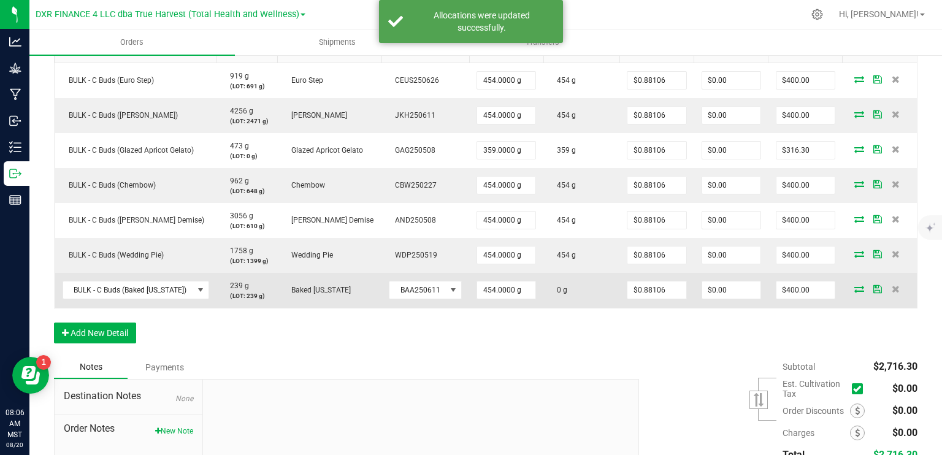
click at [854, 290] on icon at bounding box center [859, 288] width 10 height 7
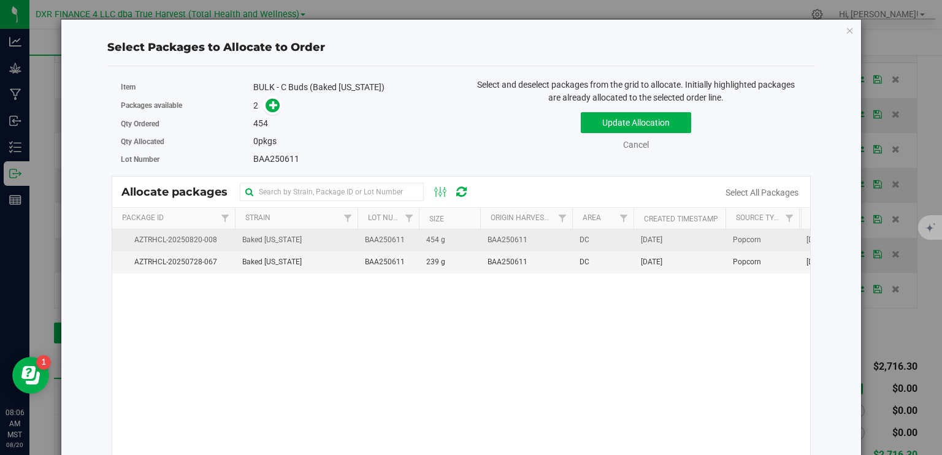
click at [504, 237] on span "BAA250611" at bounding box center [508, 240] width 40 height 12
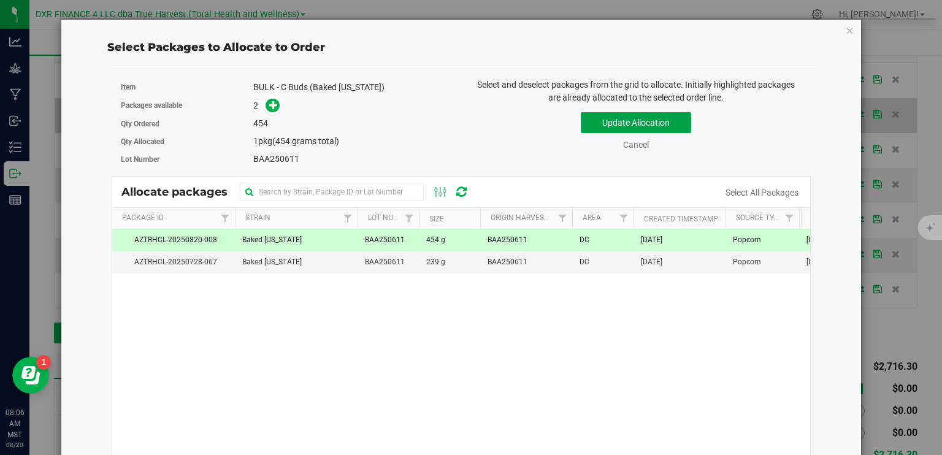
click at [605, 113] on button "Update Allocation" at bounding box center [636, 122] width 110 height 21
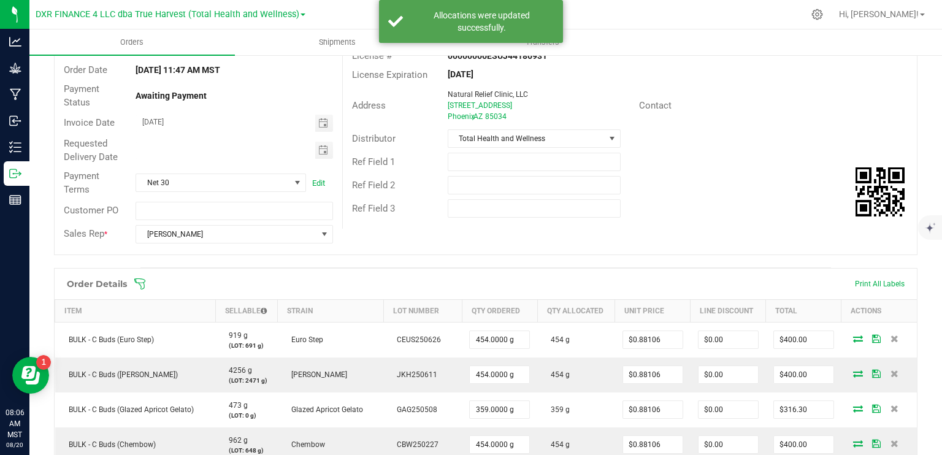
scroll to position [0, 0]
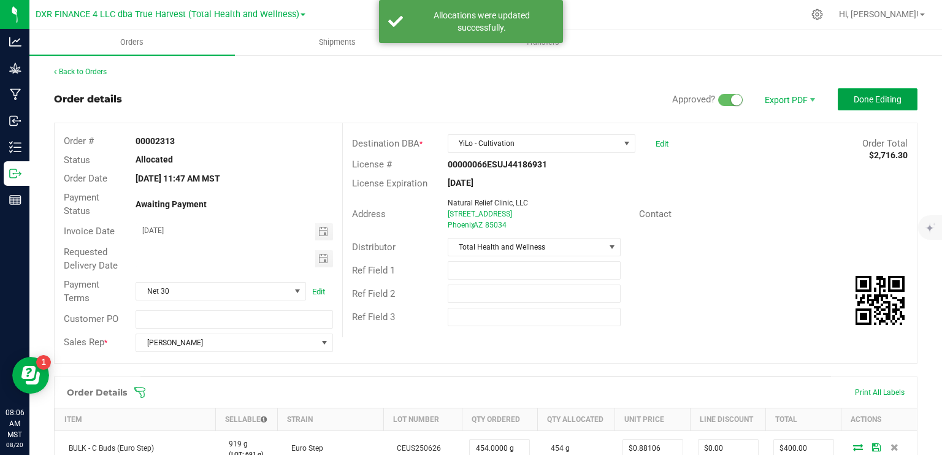
click at [856, 98] on span "Done Editing" at bounding box center [878, 99] width 48 height 10
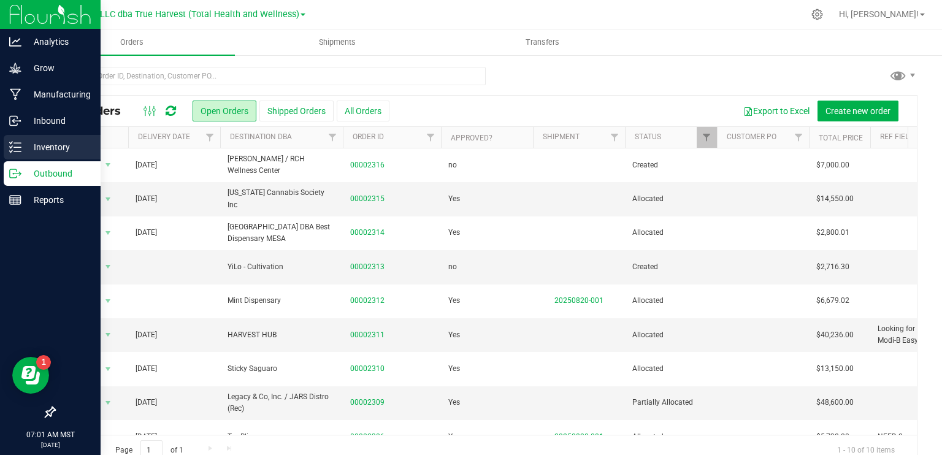
click at [21, 147] on p "Inventory" at bounding box center [58, 147] width 74 height 15
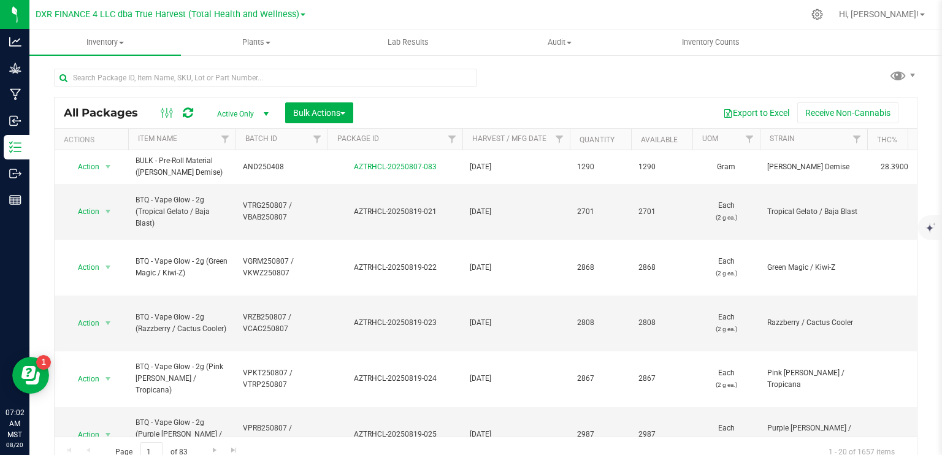
click at [827, 53] on ul "Inventory All packages All inventory Waste log Create inventory Plants All plan…" at bounding box center [500, 42] width 942 height 26
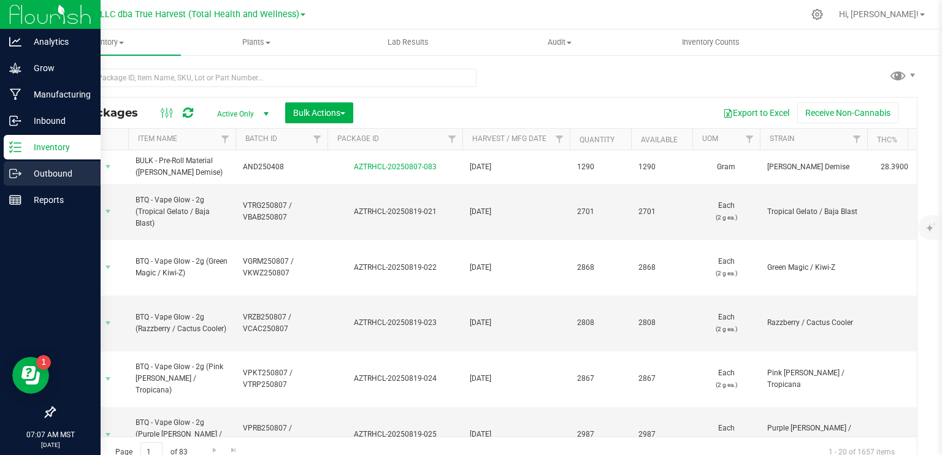
click at [22, 175] on p "Outbound" at bounding box center [58, 173] width 74 height 15
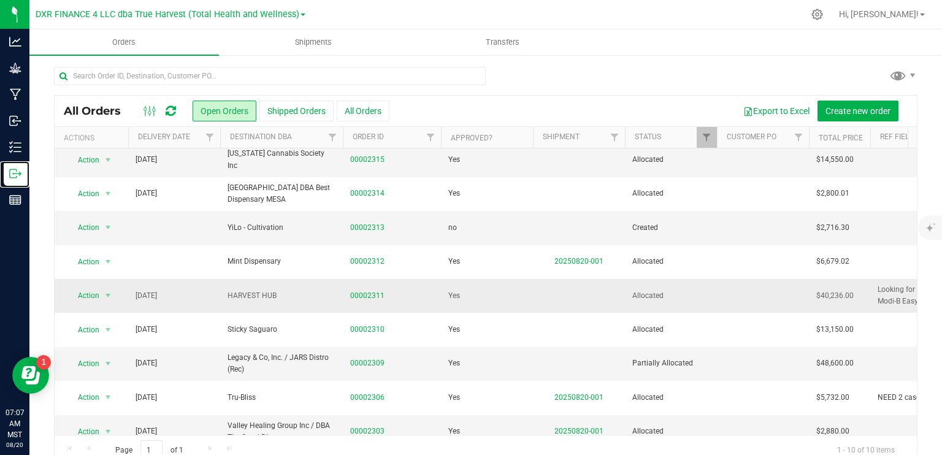
scroll to position [60, 0]
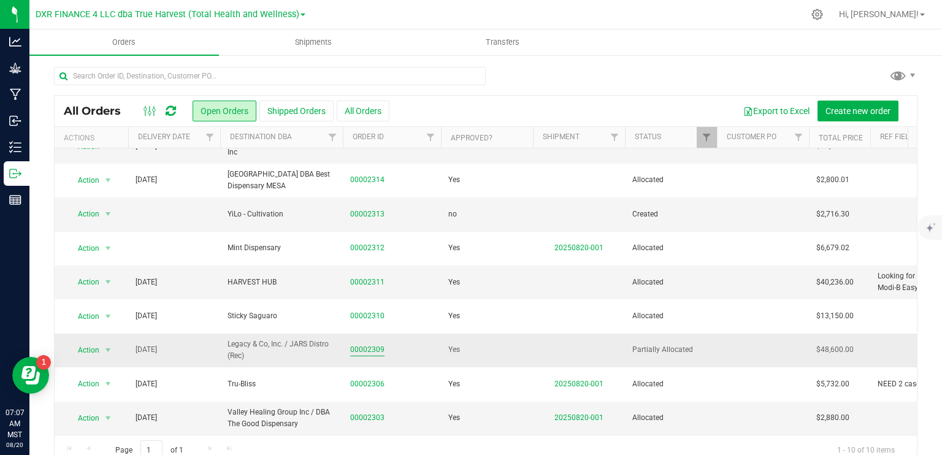
click at [373, 344] on link "00002309" at bounding box center [367, 350] width 34 height 12
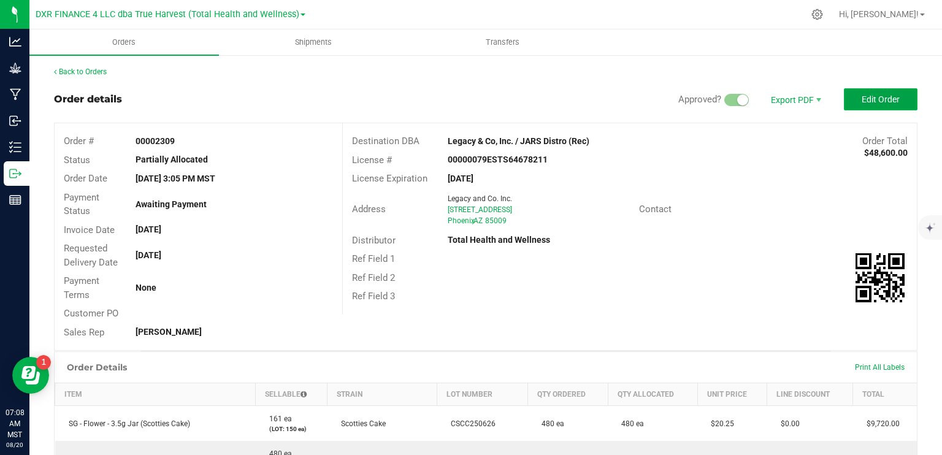
click at [859, 105] on button "Edit Order" at bounding box center [881, 99] width 74 height 22
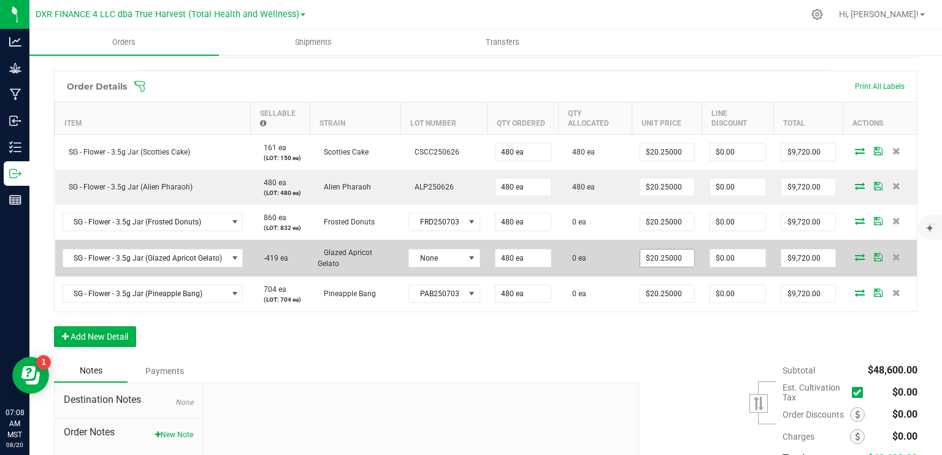
scroll to position [307, 0]
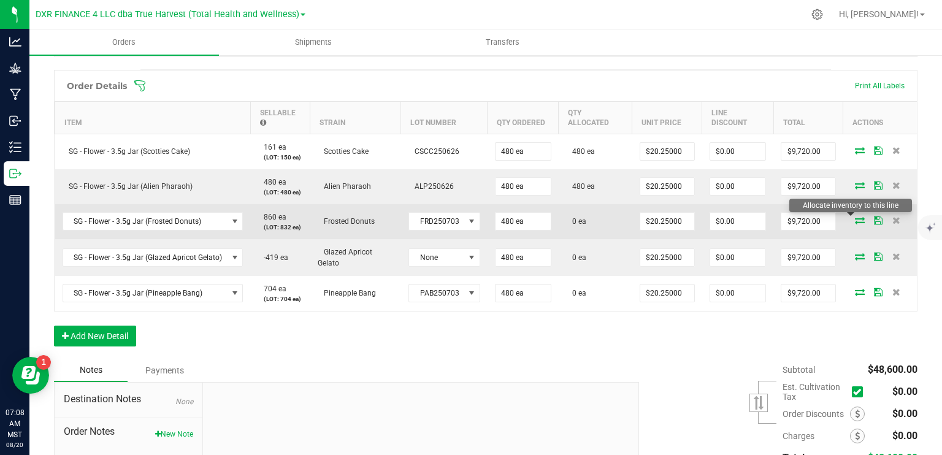
click at [855, 223] on icon at bounding box center [860, 219] width 10 height 7
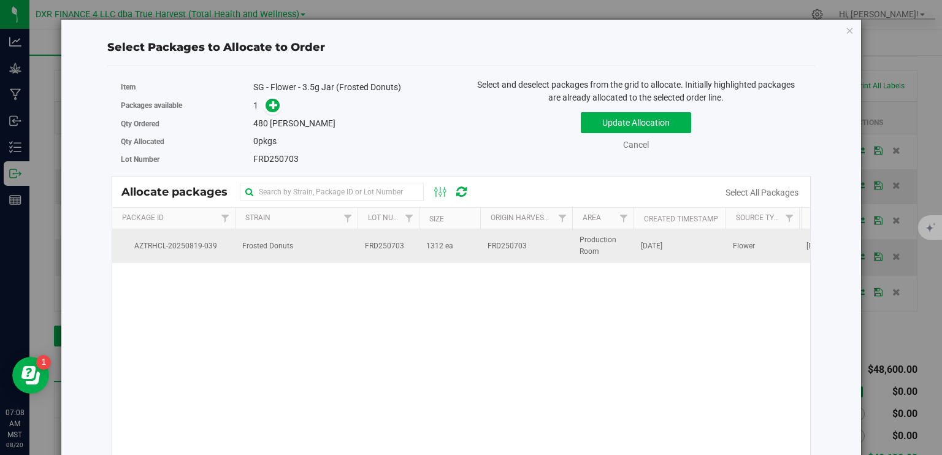
click at [469, 243] on td "1312 ea" at bounding box center [449, 245] width 61 height 33
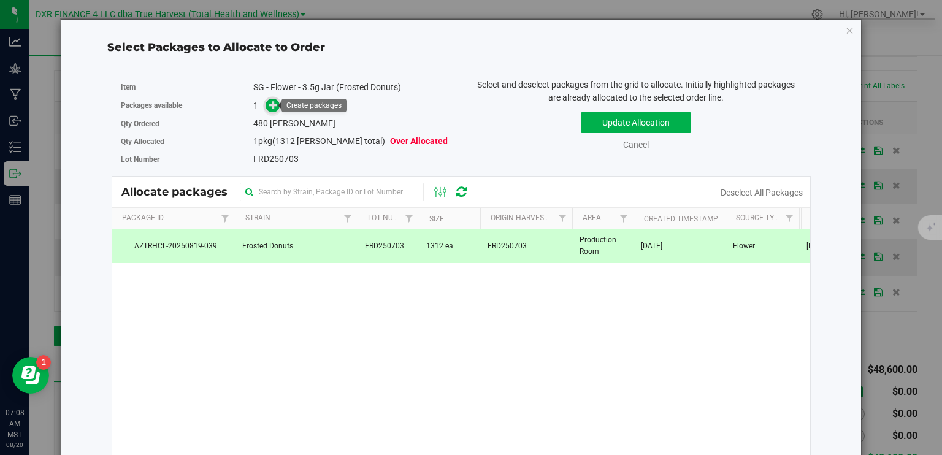
click at [273, 105] on icon at bounding box center [273, 105] width 9 height 9
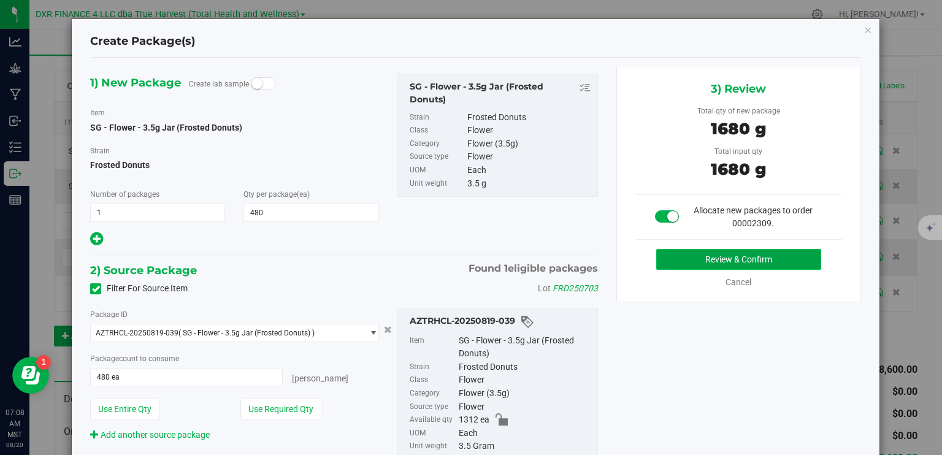
click at [709, 260] on button "Review & Confirm" at bounding box center [738, 259] width 165 height 21
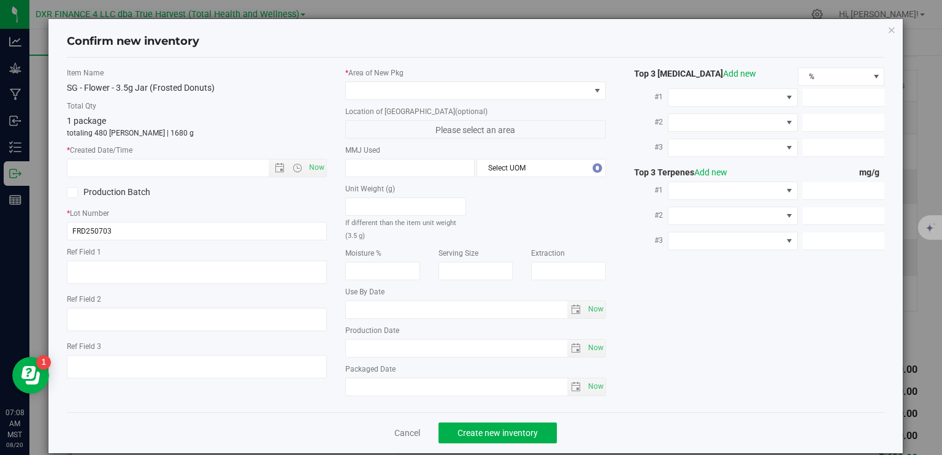
type textarea "2025-07-03"
click at [132, 269] on textarea at bounding box center [197, 272] width 261 height 23
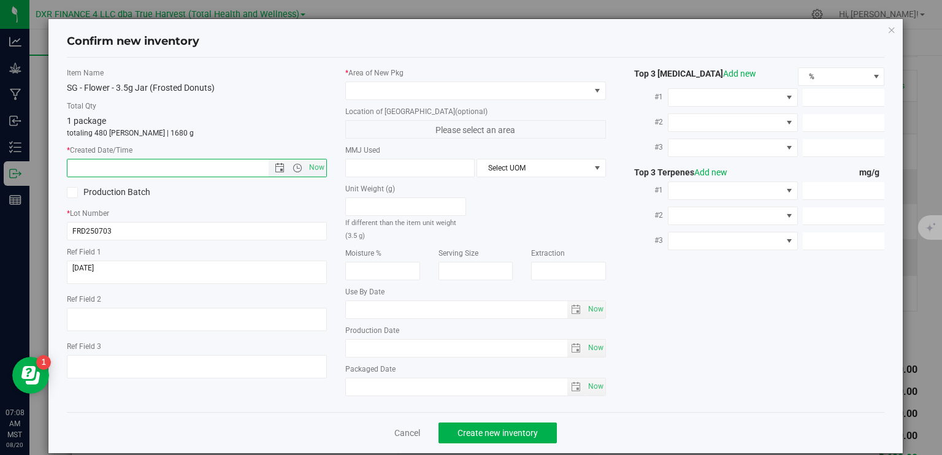
click at [158, 174] on input "text" at bounding box center [178, 167] width 223 height 17
paste input "2025-07-03"
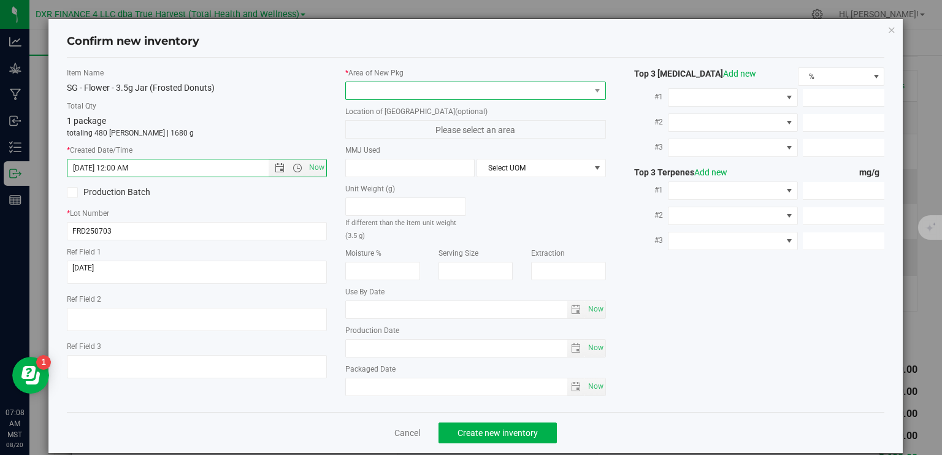
type input "7/3/2025 7:08 AM"
click at [373, 92] on span at bounding box center [468, 90] width 244 height 17
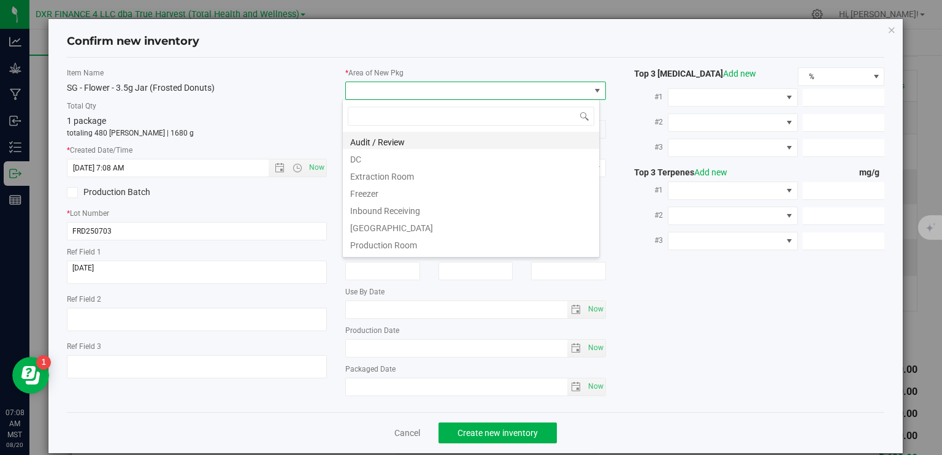
scroll to position [18, 258]
click at [380, 164] on li "DC" at bounding box center [471, 157] width 256 height 17
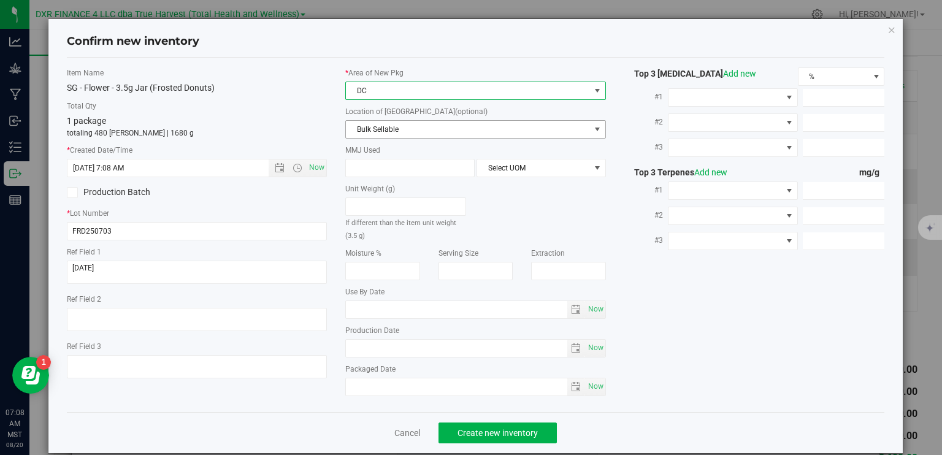
click at [412, 126] on span "Bulk Sellable" at bounding box center [468, 129] width 244 height 17
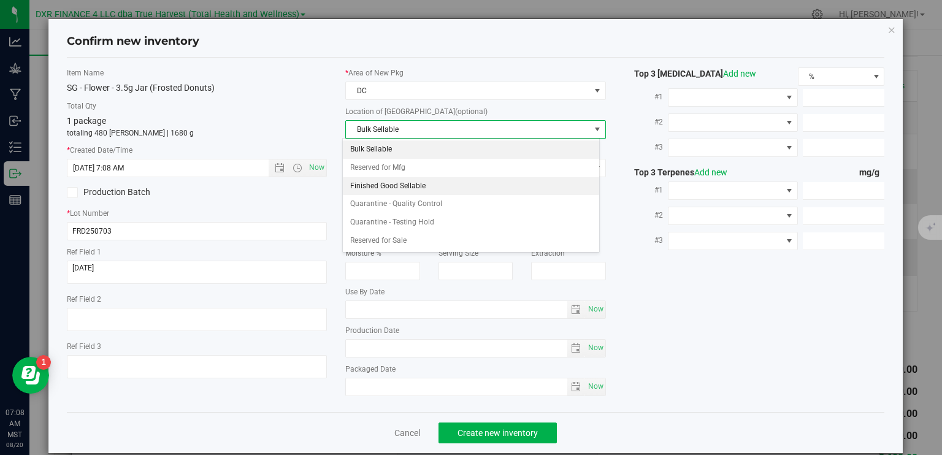
click at [408, 192] on li "Finished Good Sellable" at bounding box center [471, 186] width 256 height 18
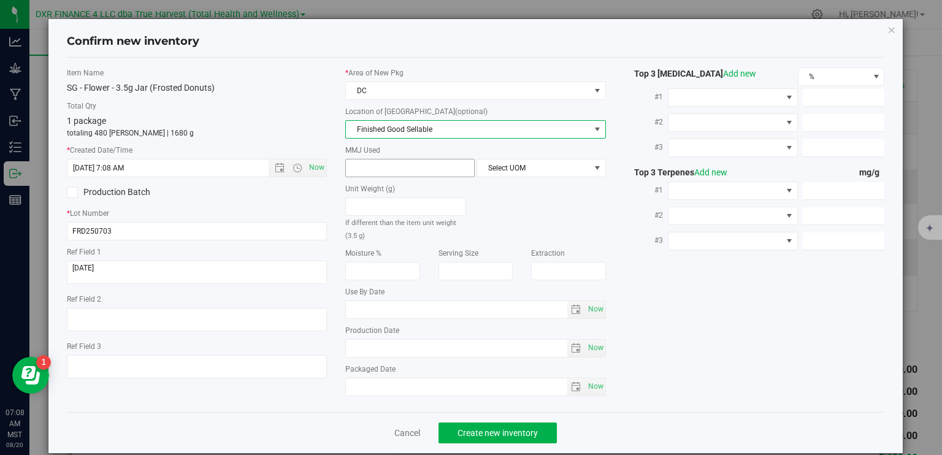
click at [398, 169] on span at bounding box center [409, 168] width 129 height 18
type input "3.5"
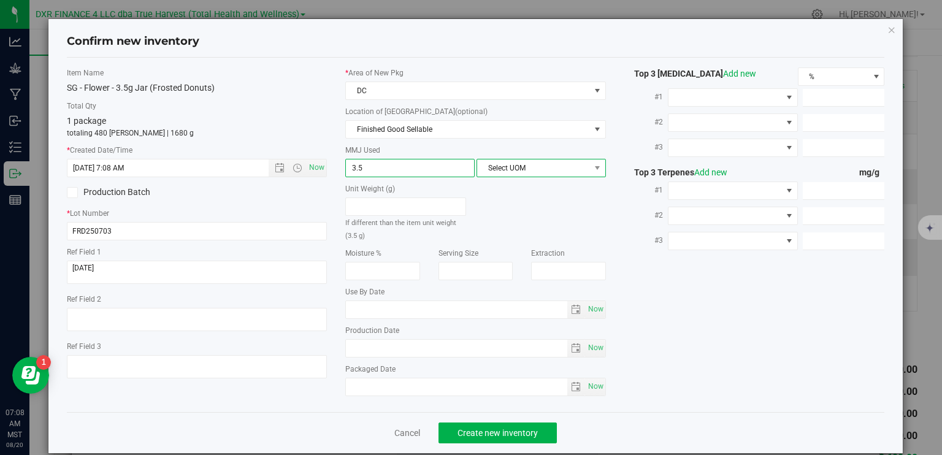
type input "3.5000"
click at [546, 161] on span "Select UOM" at bounding box center [533, 167] width 113 height 17
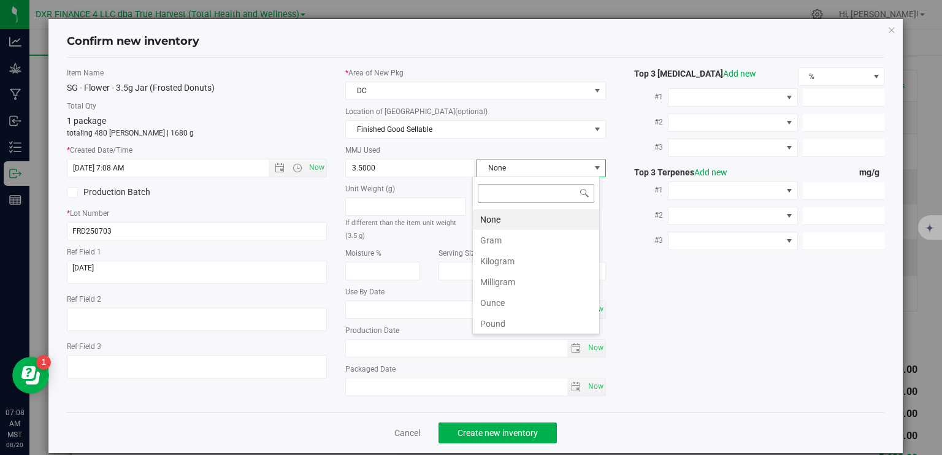
scroll to position [18, 128]
click at [521, 238] on li "Gram" at bounding box center [536, 240] width 126 height 21
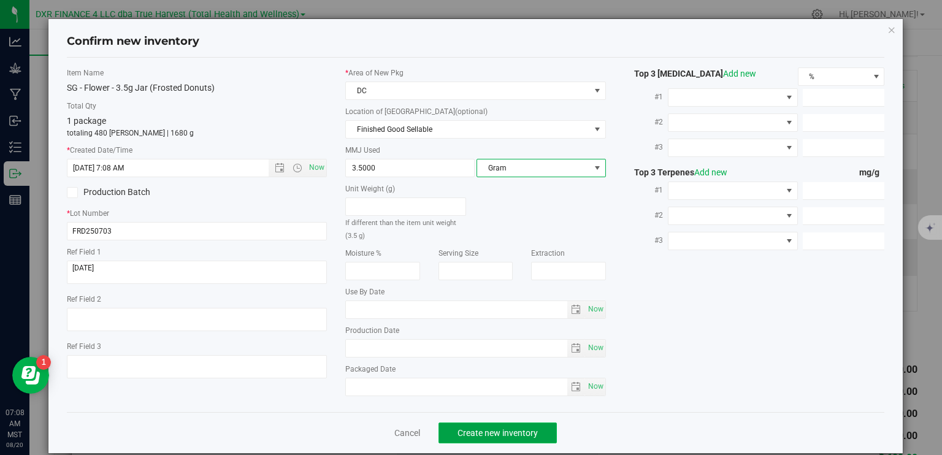
click at [522, 439] on button "Create new inventory" at bounding box center [498, 433] width 118 height 21
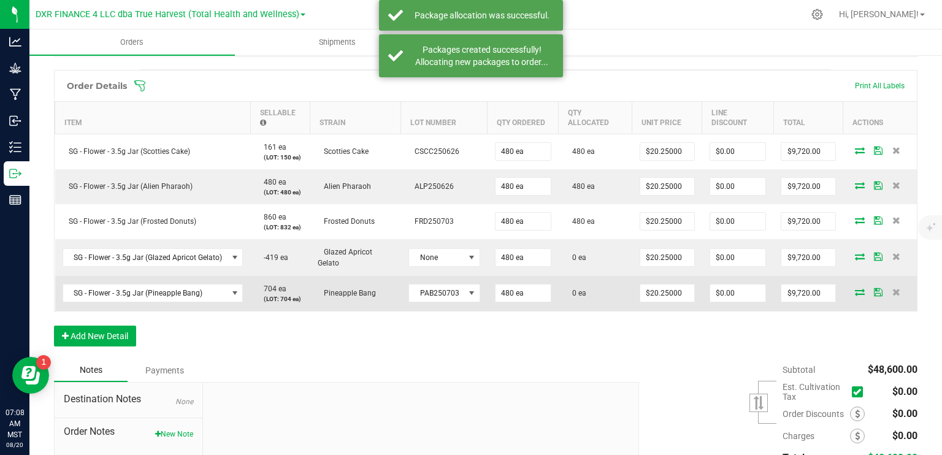
click at [855, 293] on icon at bounding box center [860, 291] width 10 height 7
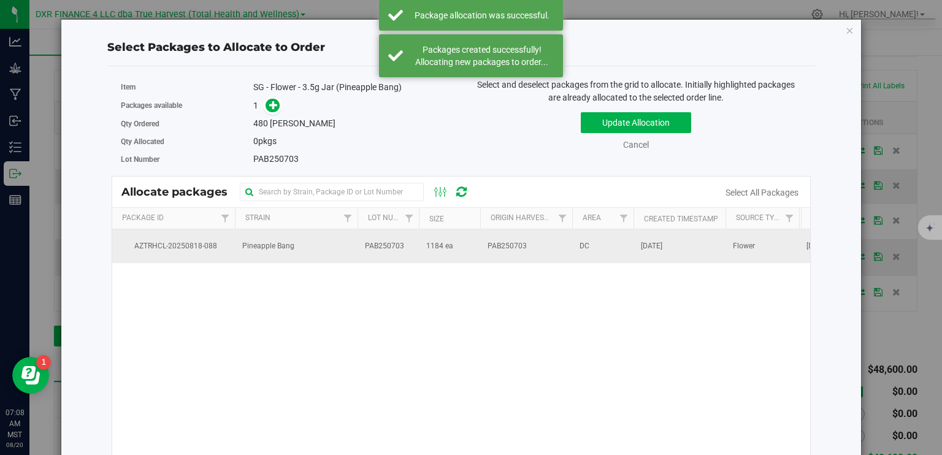
click at [378, 247] on span "PAB250703" at bounding box center [384, 246] width 39 height 12
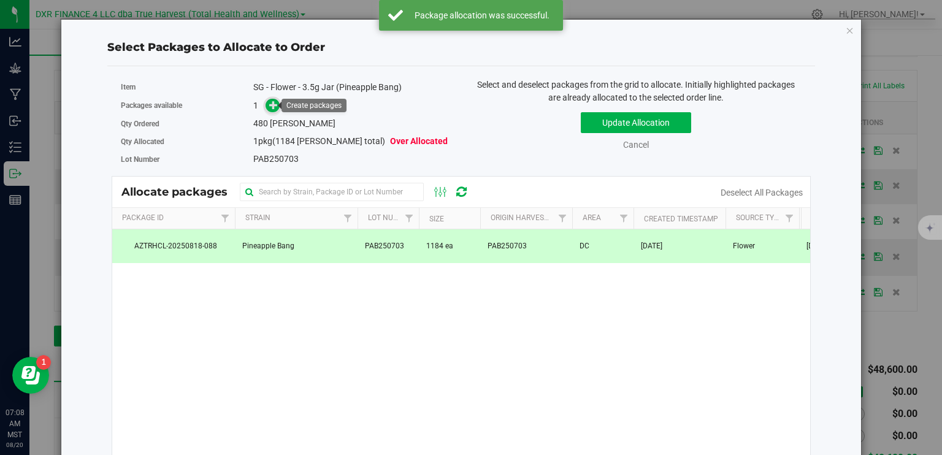
click at [273, 106] on icon at bounding box center [273, 105] width 9 height 9
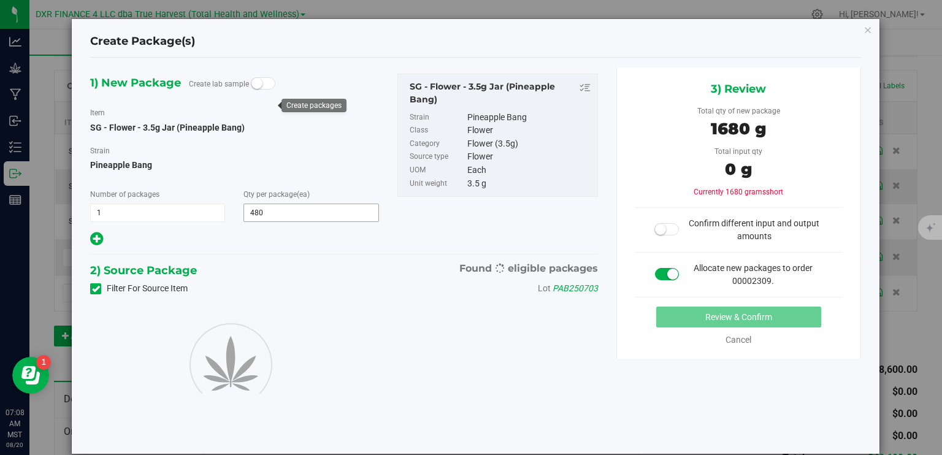
type input "480"
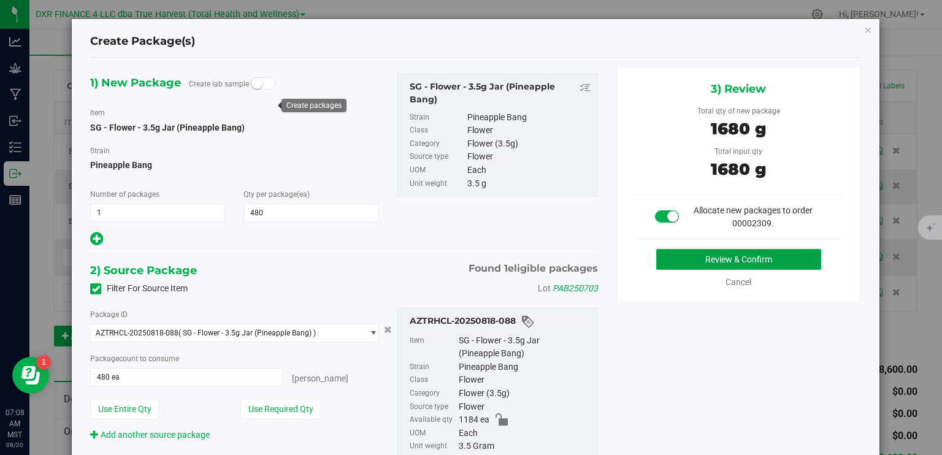
click at [763, 256] on button "Review & Confirm" at bounding box center [738, 259] width 165 height 21
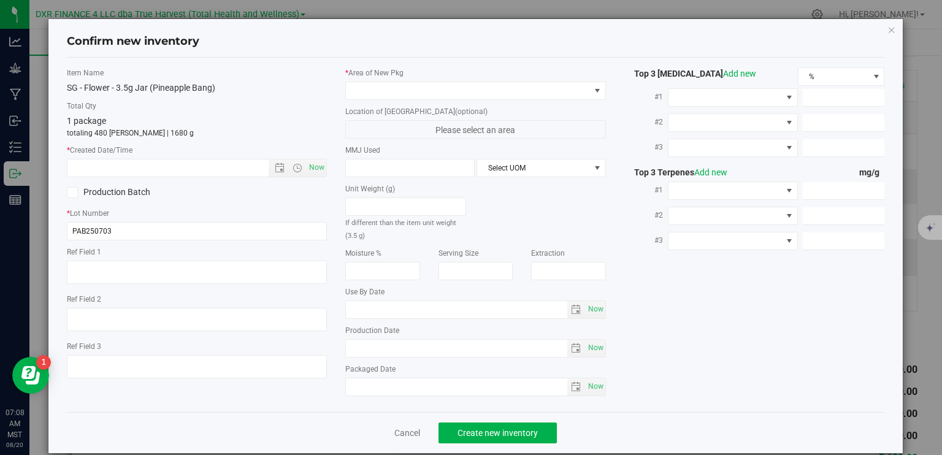
type textarea "2025-07-03"
click at [158, 274] on textarea at bounding box center [197, 272] width 261 height 23
click at [147, 170] on input "text" at bounding box center [178, 167] width 223 height 17
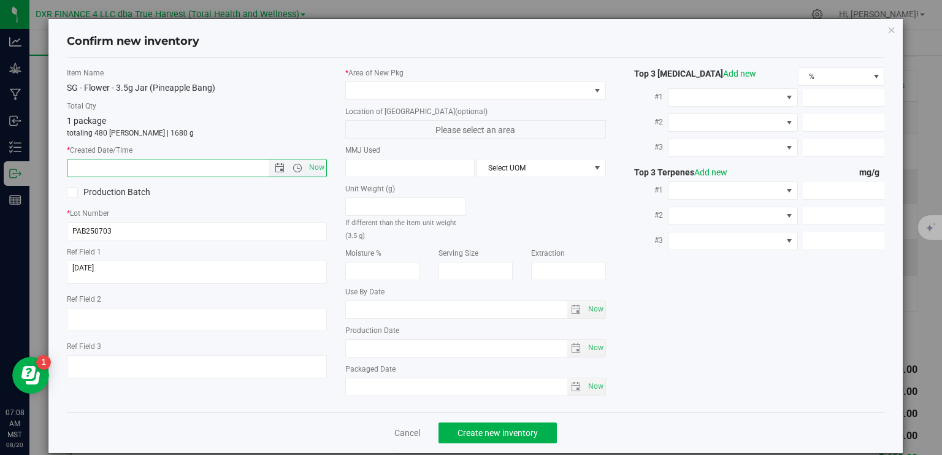
paste input "2025-07-03"
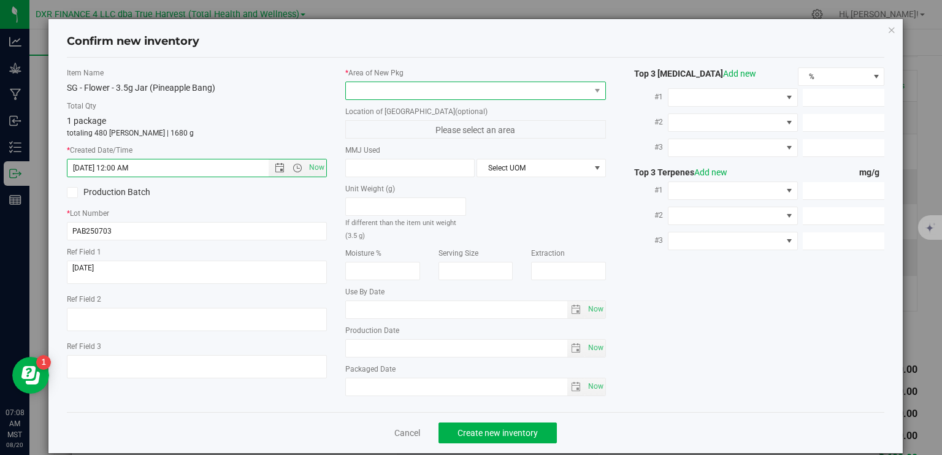
type input "7/3/2025 7:08 AM"
click at [429, 88] on span at bounding box center [468, 90] width 244 height 17
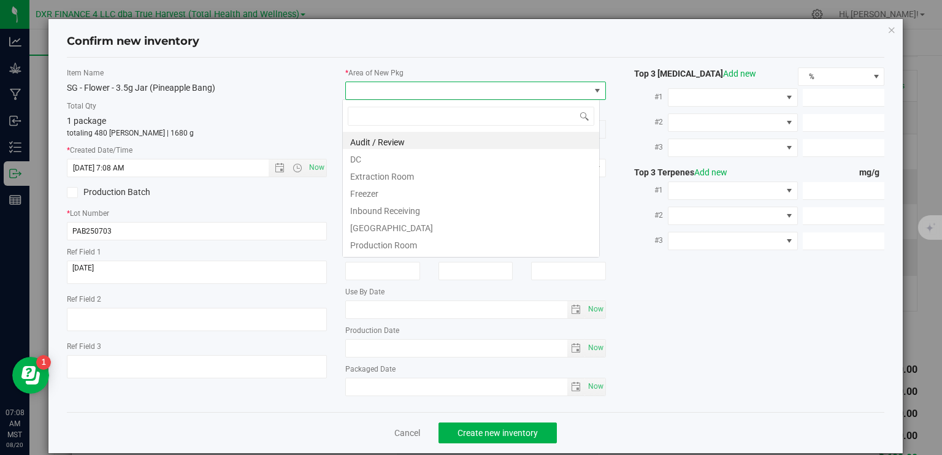
scroll to position [18, 258]
click at [422, 161] on li "DC" at bounding box center [471, 157] width 256 height 17
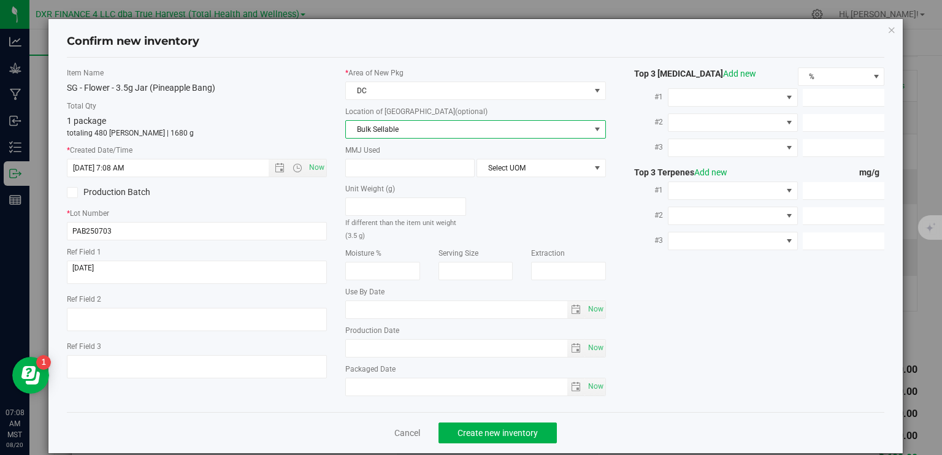
click at [432, 137] on span "Bulk Sellable" at bounding box center [468, 129] width 244 height 17
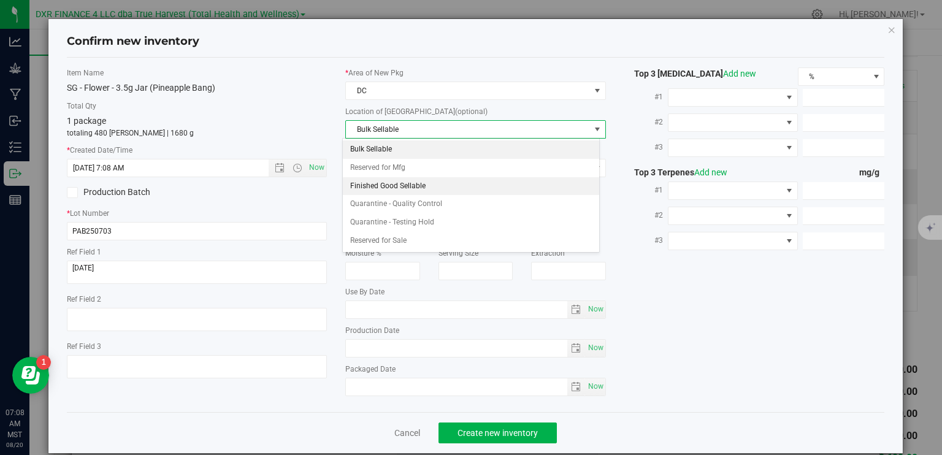
click at [423, 183] on li "Finished Good Sellable" at bounding box center [471, 186] width 256 height 18
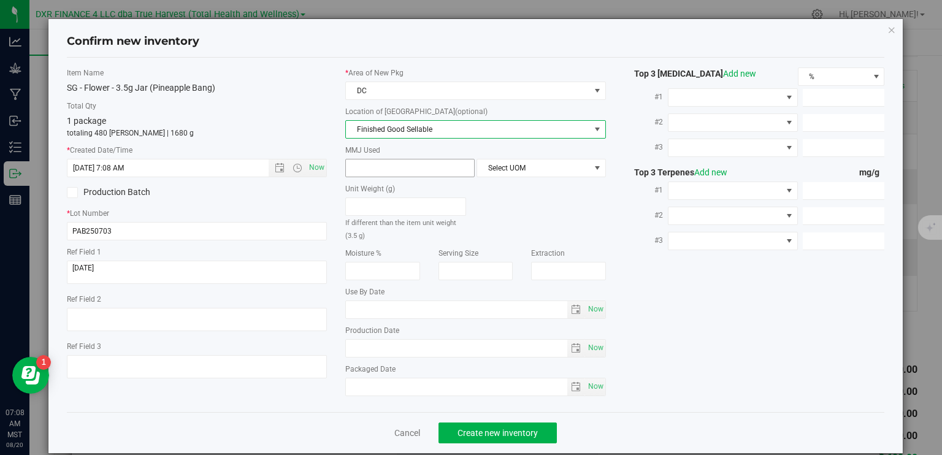
click at [432, 169] on span at bounding box center [409, 168] width 129 height 18
type input "3.5"
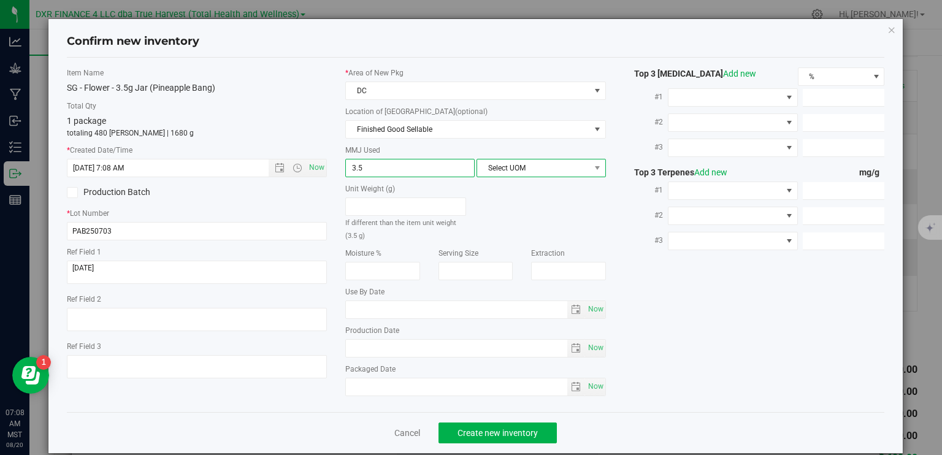
type input "3.5000"
click at [508, 167] on span "Select UOM" at bounding box center [533, 167] width 113 height 17
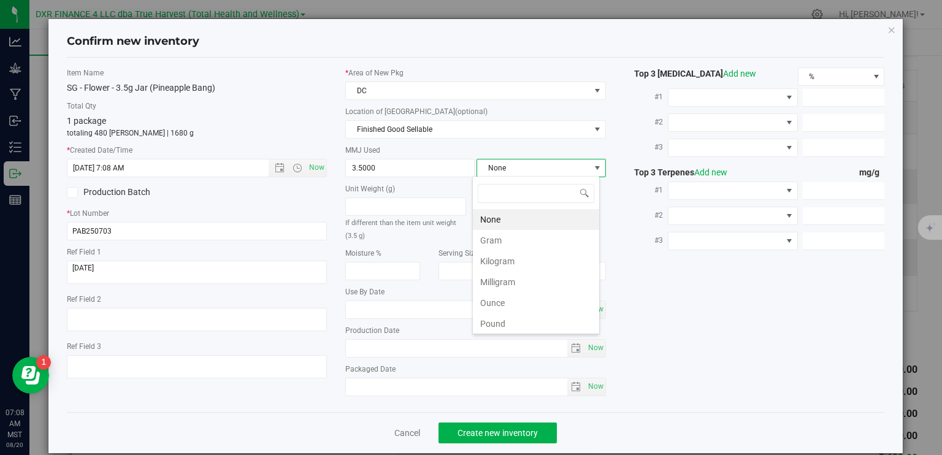
scroll to position [18, 128]
click at [508, 242] on li "Gram" at bounding box center [536, 240] width 126 height 21
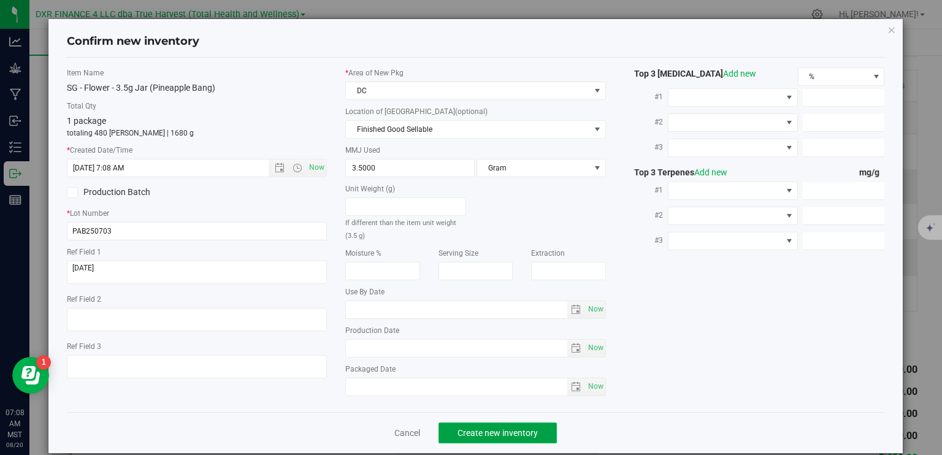
click at [509, 430] on span "Create new inventory" at bounding box center [498, 433] width 80 height 10
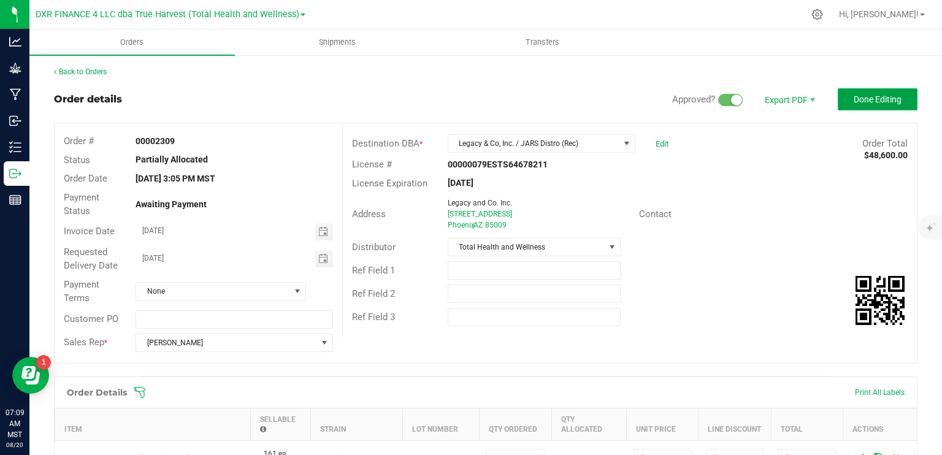
click at [854, 100] on span "Done Editing" at bounding box center [878, 99] width 48 height 10
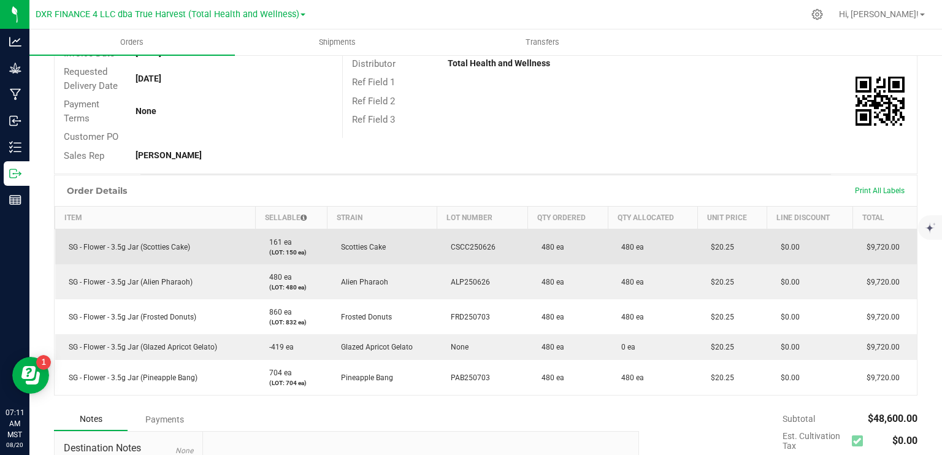
scroll to position [184, 0]
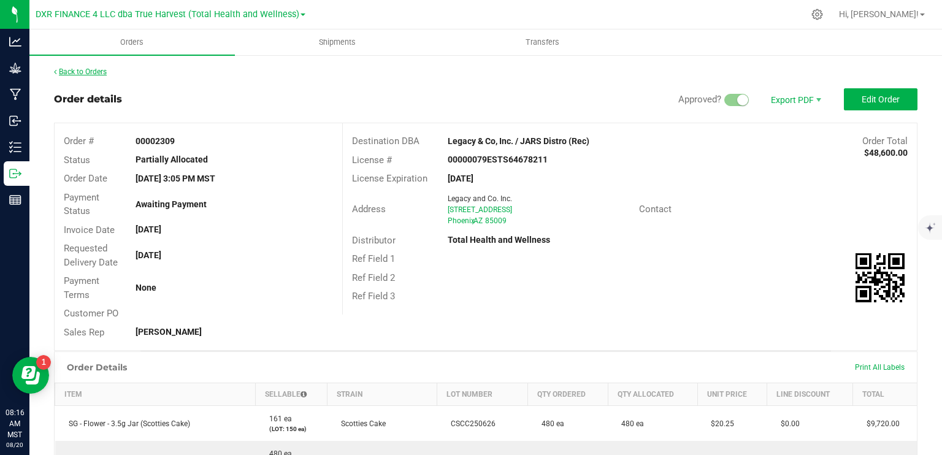
click at [88, 74] on link "Back to Orders" at bounding box center [80, 71] width 53 height 9
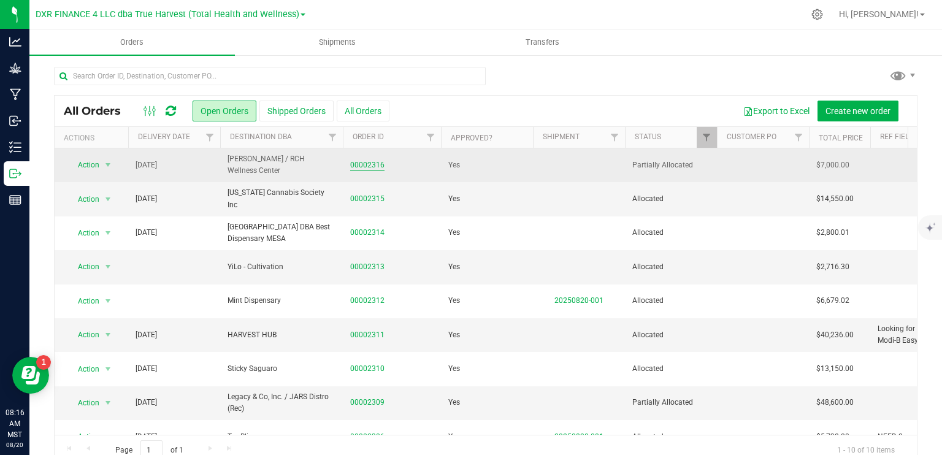
click at [380, 167] on link "00002316" at bounding box center [367, 165] width 34 height 12
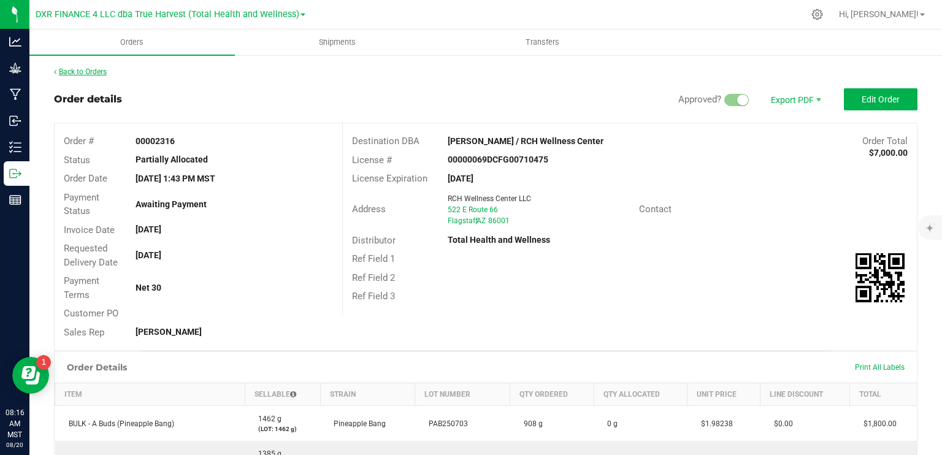
click at [99, 70] on link "Back to Orders" at bounding box center [80, 71] width 53 height 9
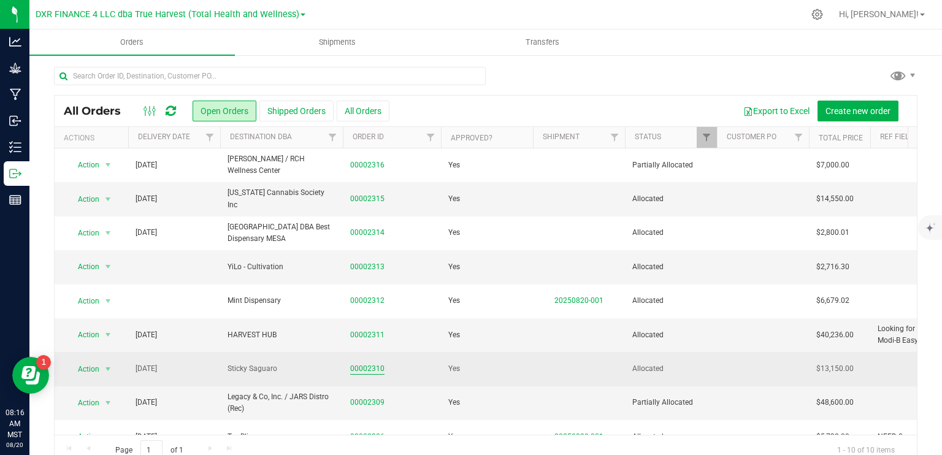
click at [370, 367] on link "00002310" at bounding box center [367, 369] width 34 height 12
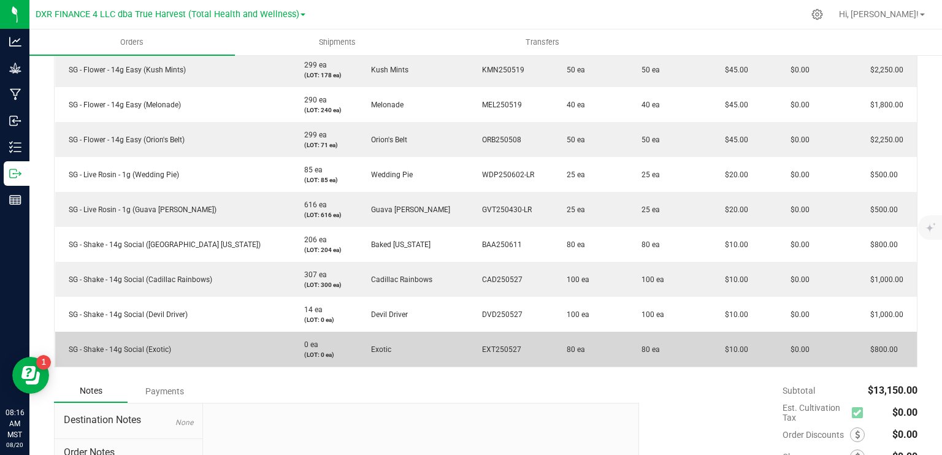
scroll to position [368, 0]
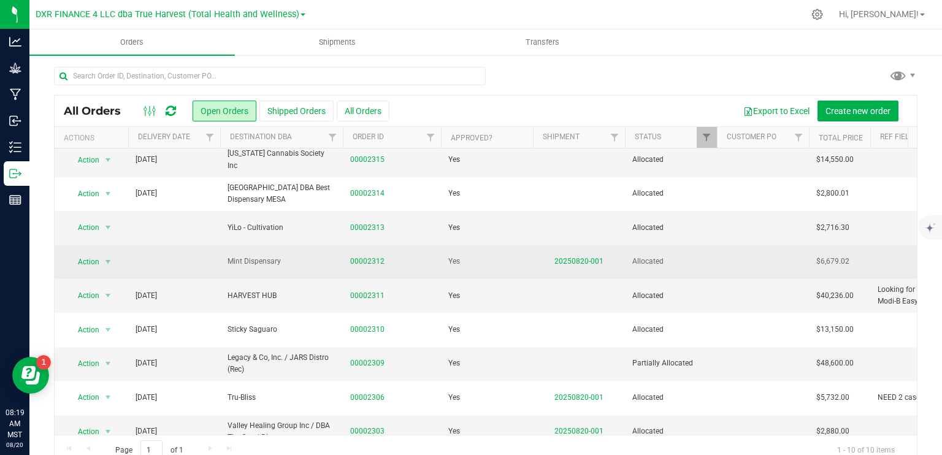
scroll to position [60, 0]
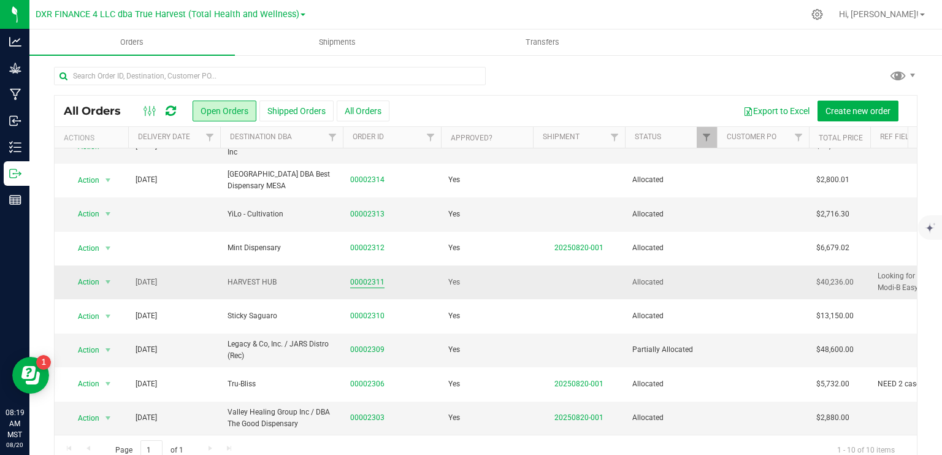
click at [375, 277] on link "00002311" at bounding box center [367, 283] width 34 height 12
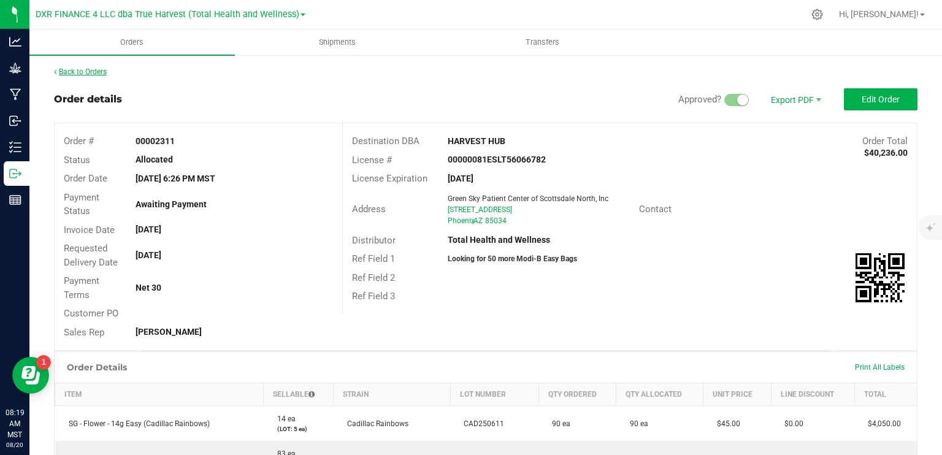
click at [94, 73] on link "Back to Orders" at bounding box center [80, 71] width 53 height 9
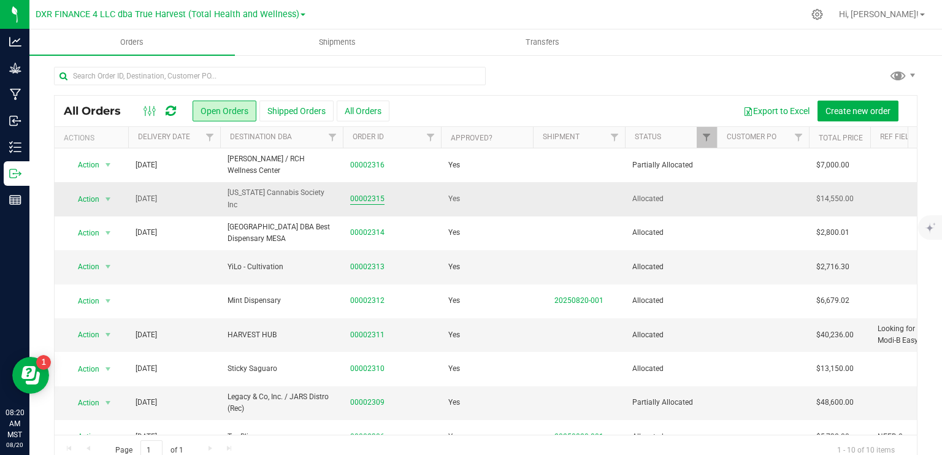
click at [365, 197] on link "00002315" at bounding box center [367, 199] width 34 height 12
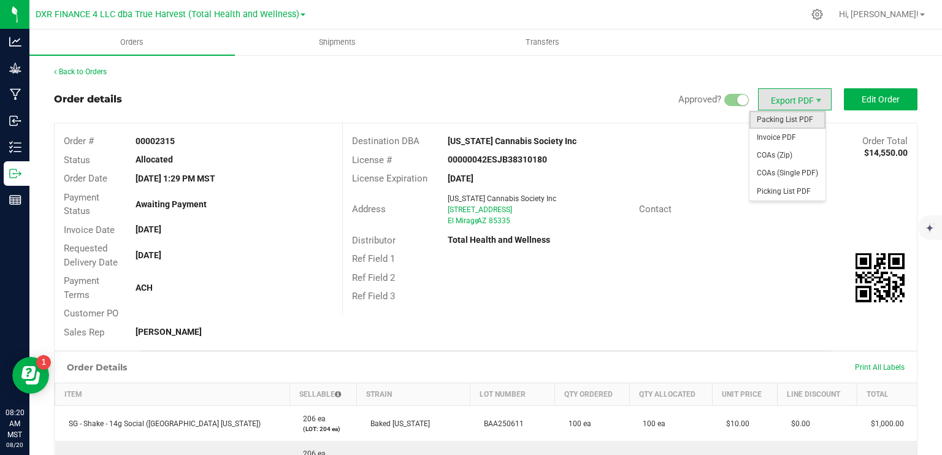
click at [802, 120] on span "Packing List PDF" at bounding box center [787, 120] width 76 height 18
